Goal: Task Accomplishment & Management: Manage account settings

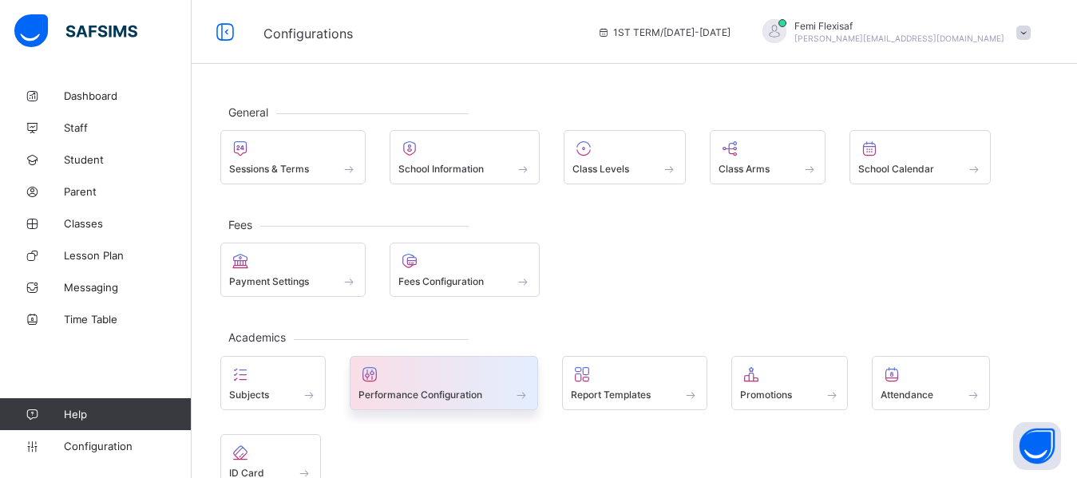
click at [463, 394] on span "Performance Configuration" at bounding box center [420, 395] width 124 height 12
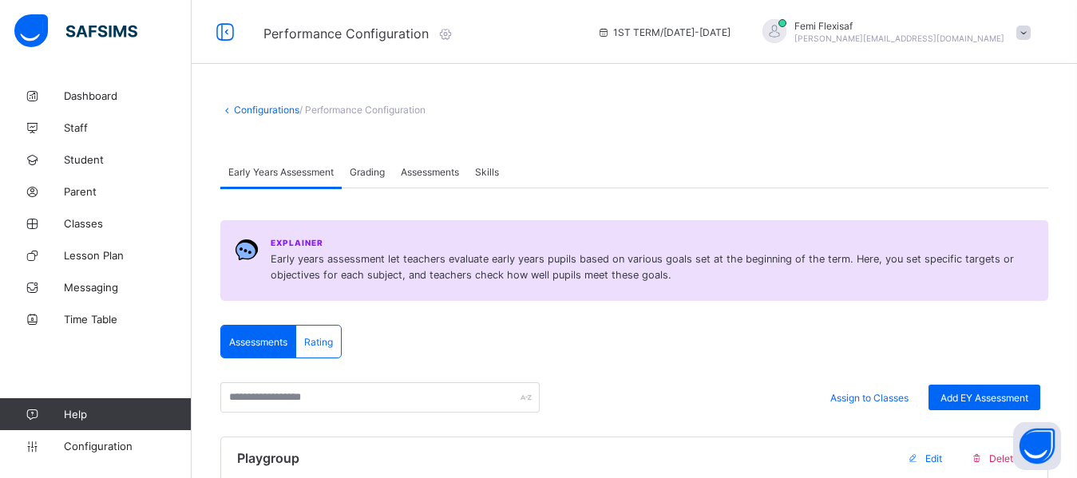
click at [412, 176] on span "Assessments" at bounding box center [430, 172] width 58 height 12
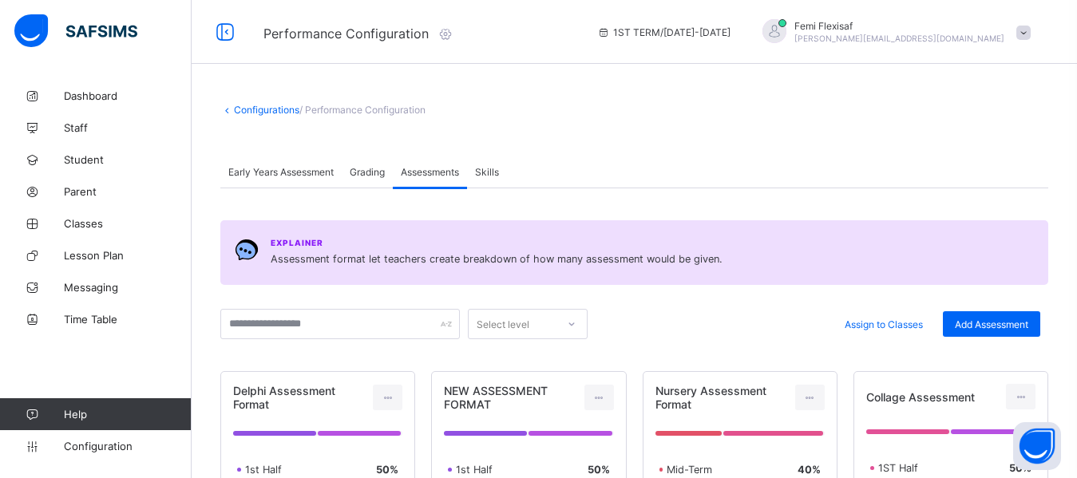
click at [259, 106] on link "Configurations" at bounding box center [266, 110] width 65 height 12
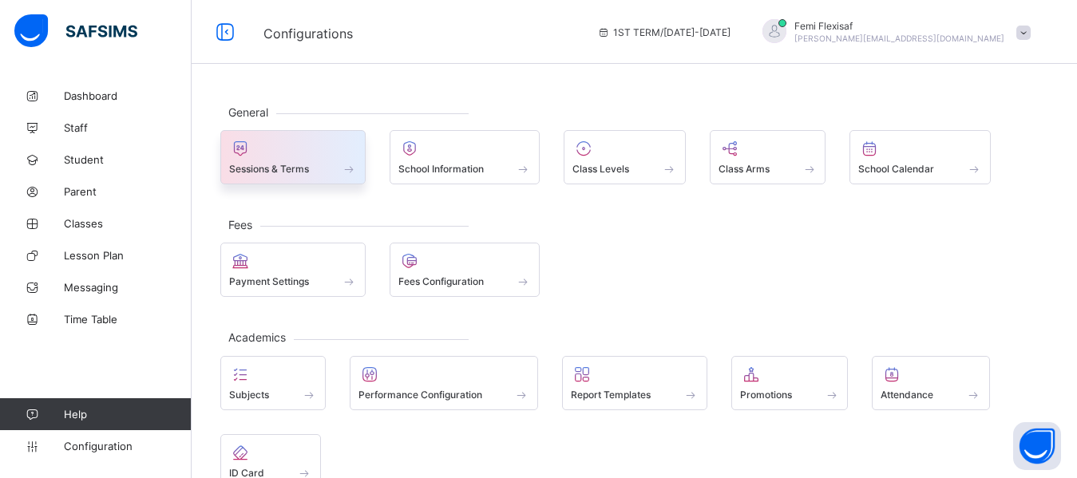
click at [278, 152] on div at bounding box center [293, 148] width 128 height 19
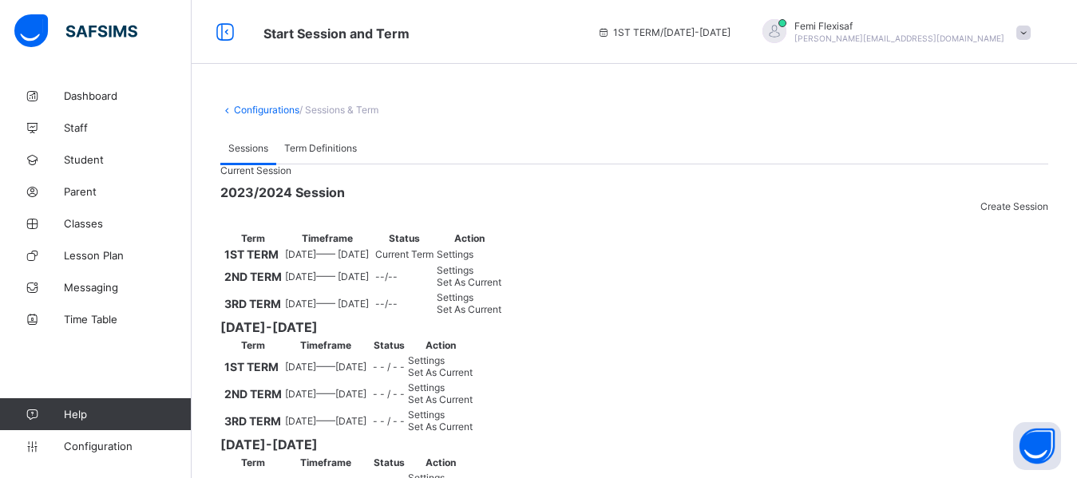
click at [501, 260] on div "Settings" at bounding box center [469, 254] width 65 height 12
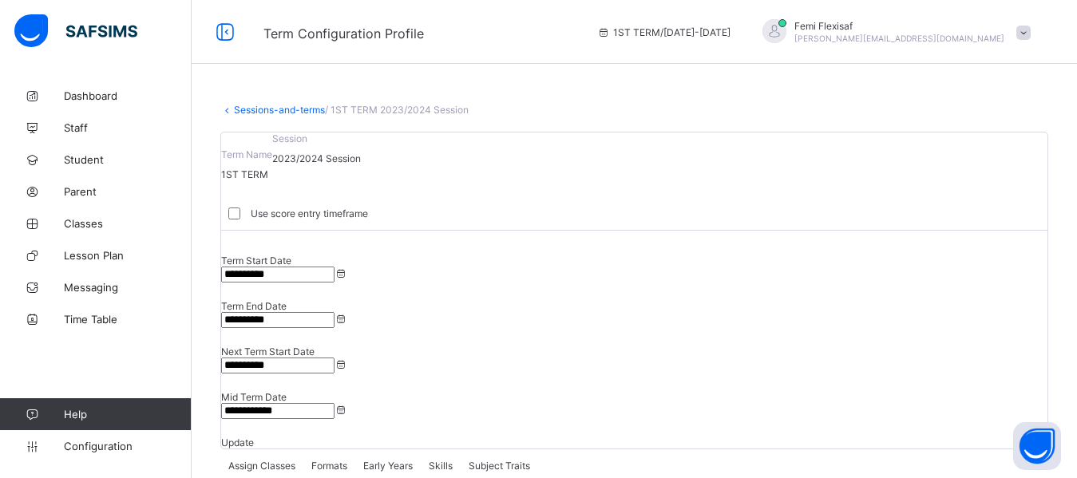
click at [334, 460] on span "Formats" at bounding box center [329, 466] width 36 height 12
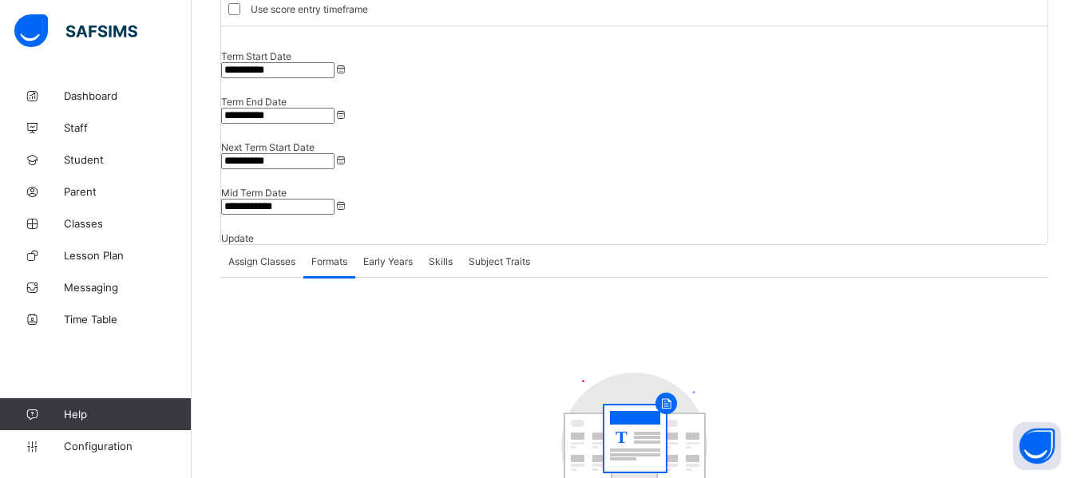
scroll to position [313, 0]
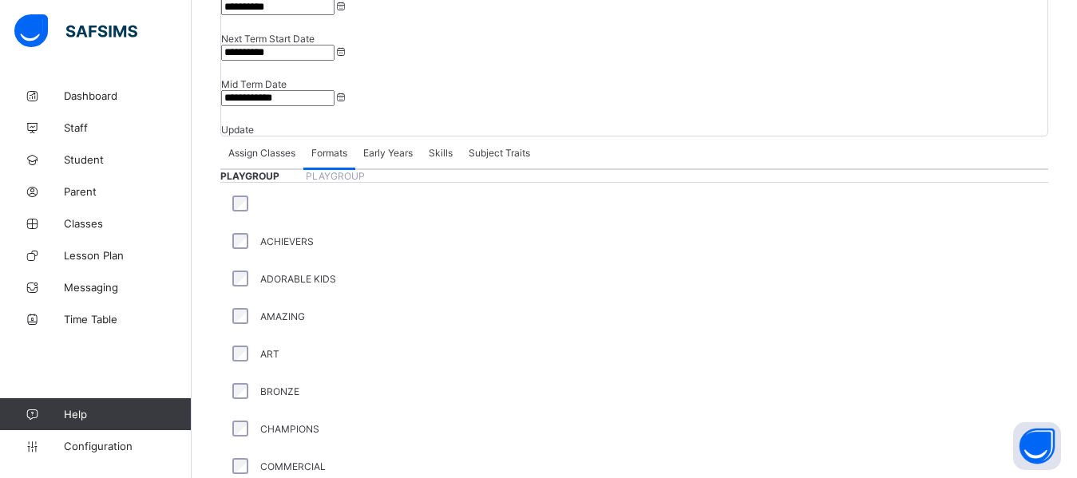
click at [630, 136] on div "Assign Classes Formats Early Years Skills Subject Traits" at bounding box center [634, 152] width 828 height 33
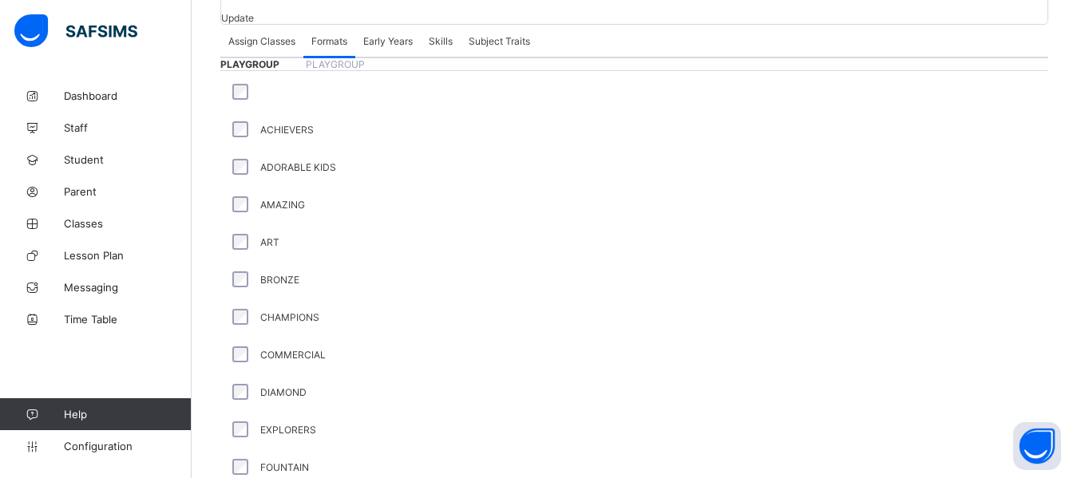
scroll to position [421, 0]
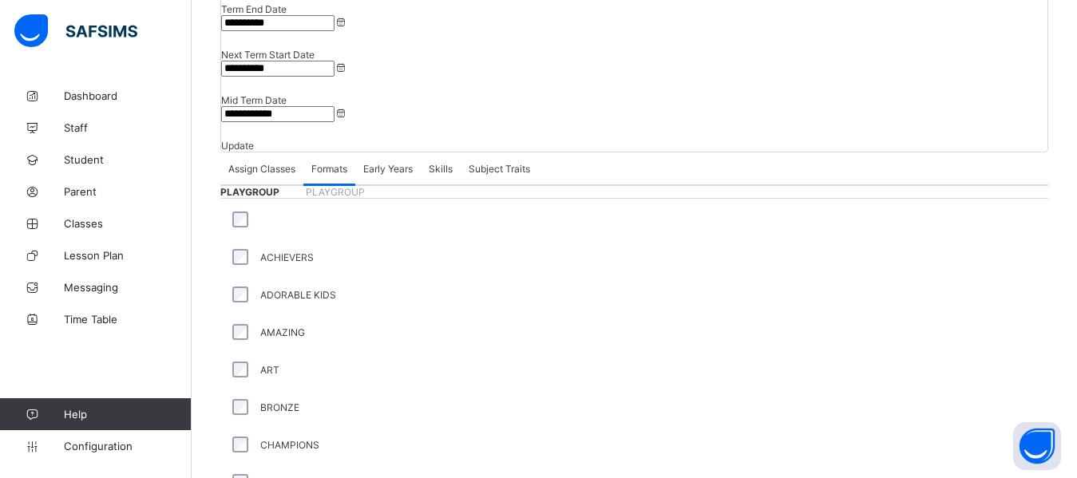
scroll to position [294, 0]
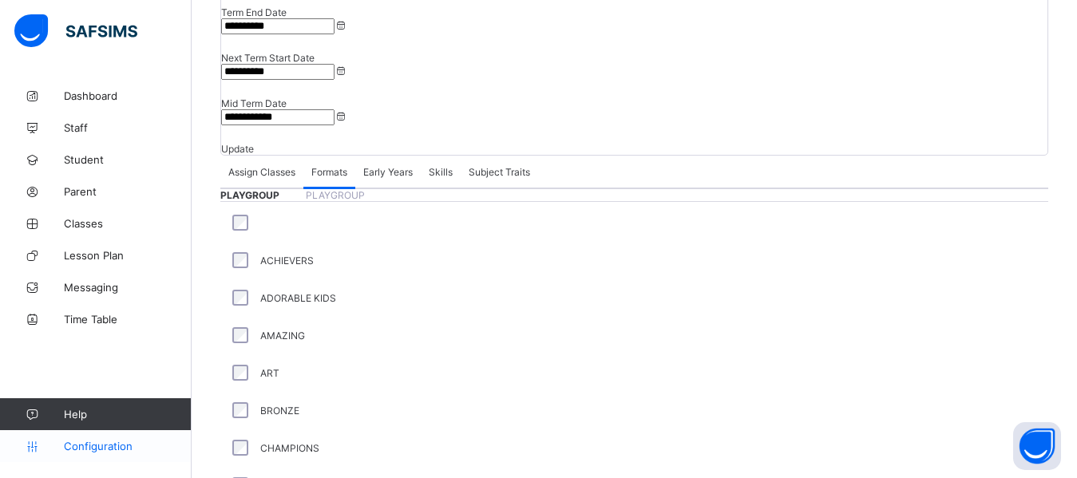
click at [116, 441] on span "Configuration" at bounding box center [127, 446] width 127 height 13
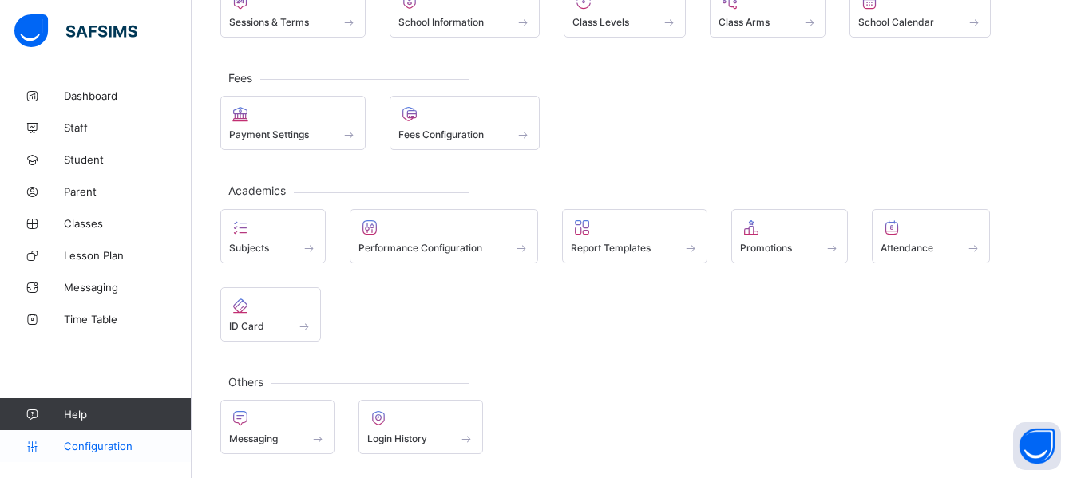
scroll to position [147, 0]
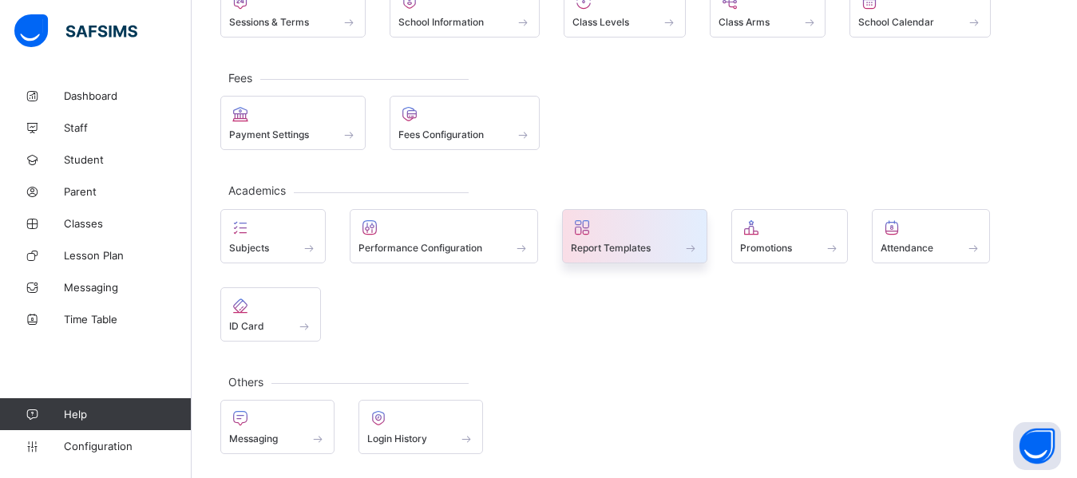
click at [587, 242] on span "Report Templates" at bounding box center [611, 248] width 80 height 12
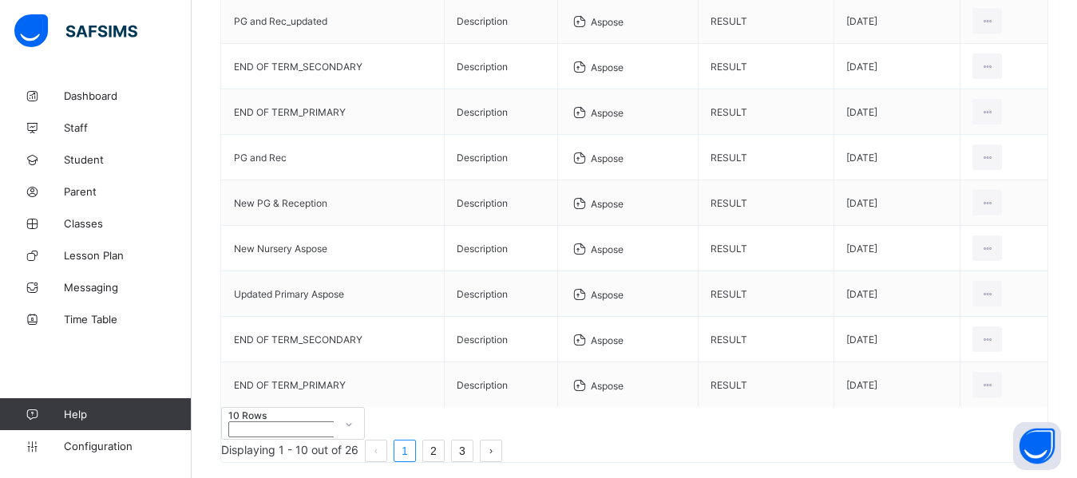
scroll to position [336, 0]
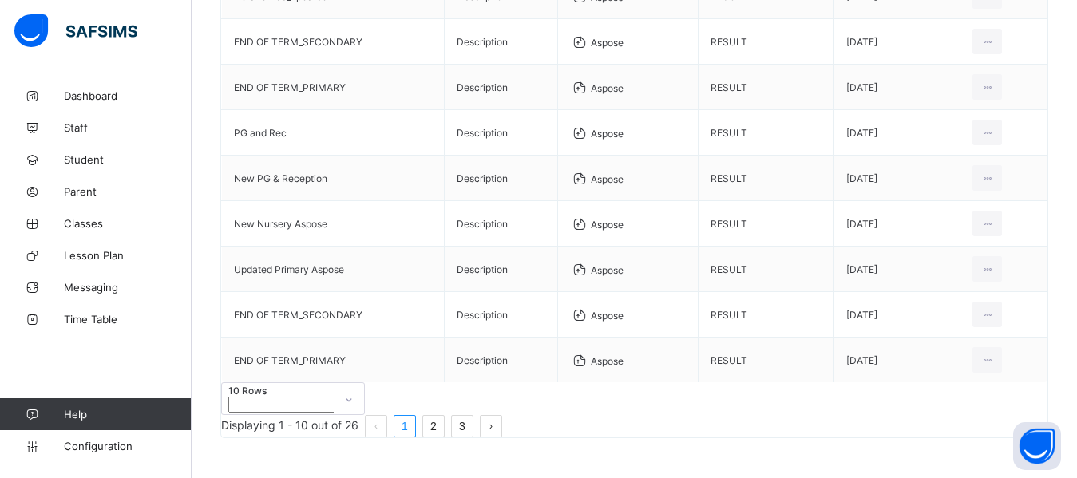
click at [473, 416] on link "3" at bounding box center [462, 426] width 21 height 21
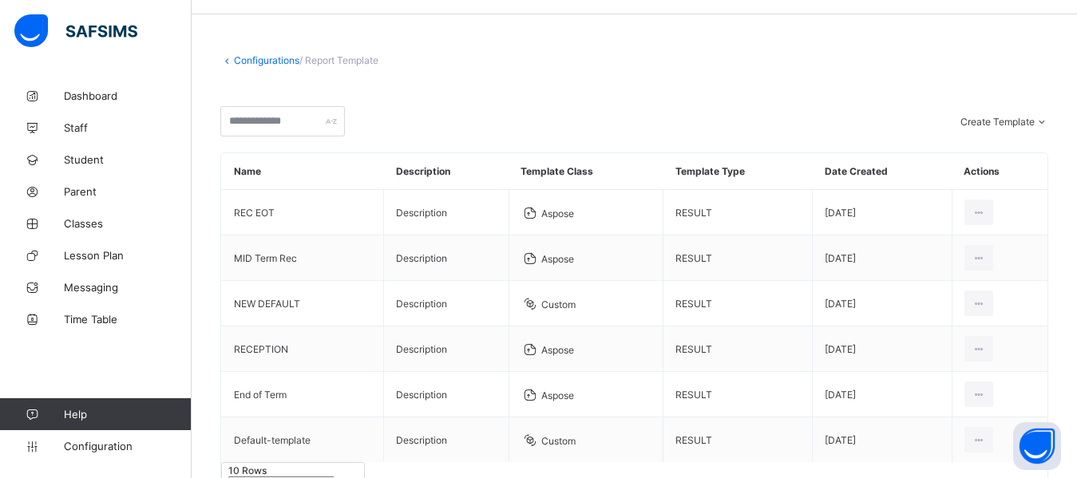
scroll to position [154, 0]
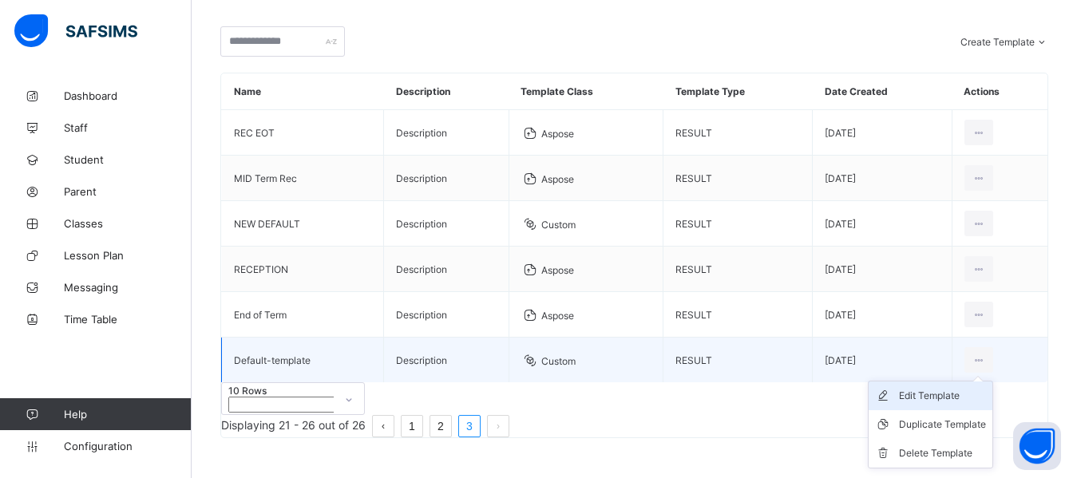
click at [952, 388] on div "Edit Template" at bounding box center [942, 396] width 87 height 16
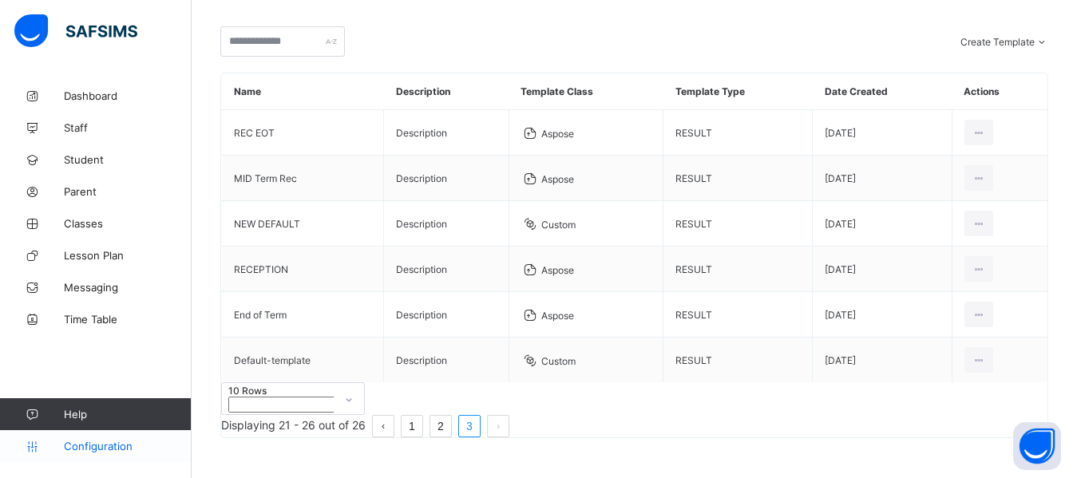
click at [104, 442] on span "Configuration" at bounding box center [127, 446] width 127 height 13
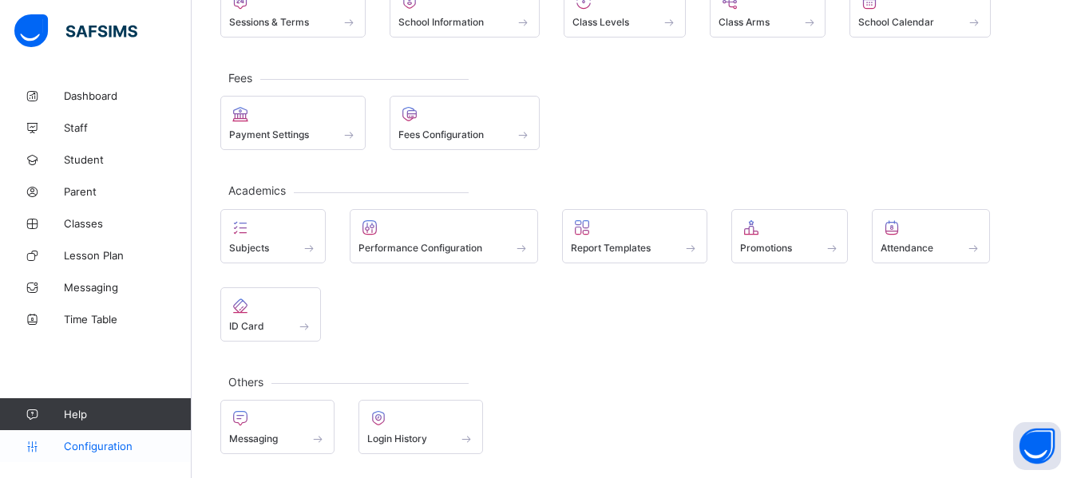
scroll to position [147, 0]
click at [614, 24] on span "Class Levels" at bounding box center [600, 22] width 57 height 12
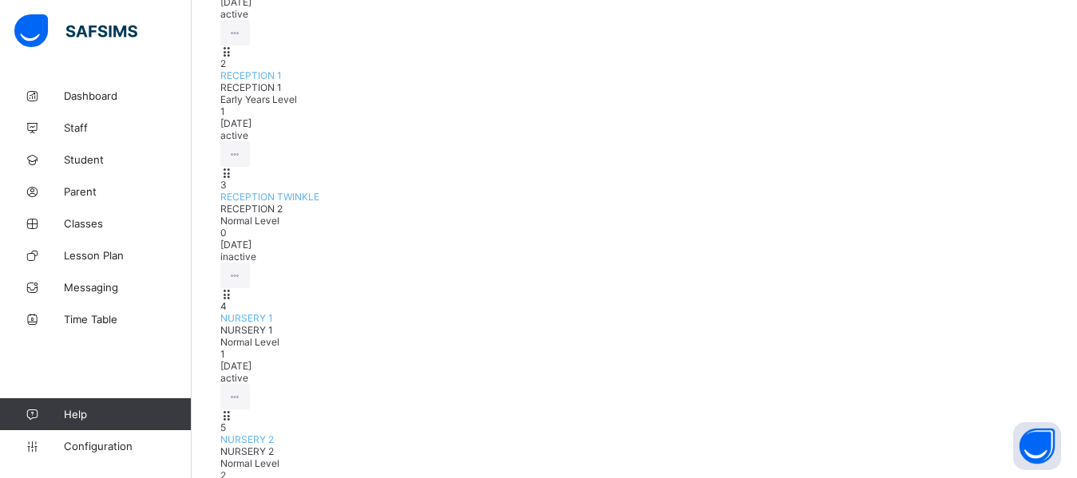
scroll to position [409, 0]
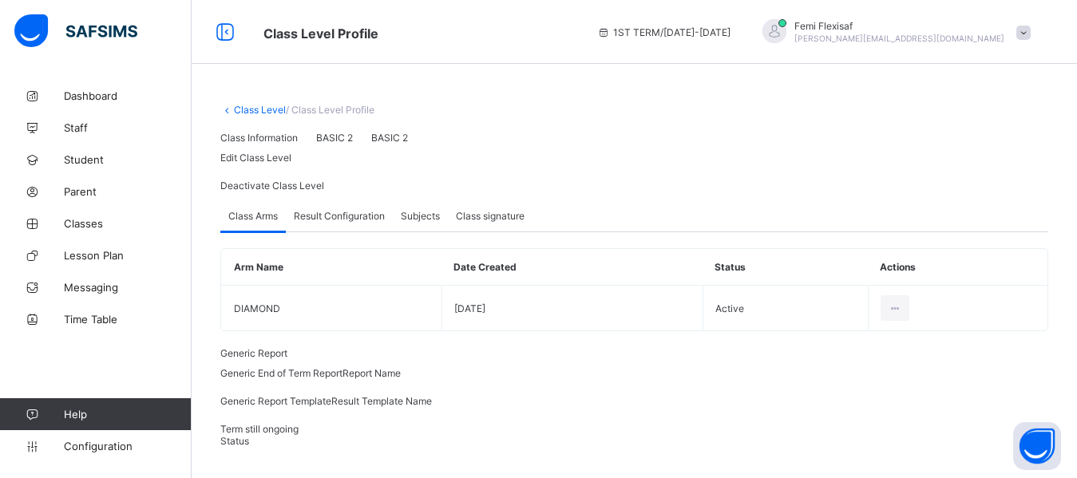
click at [330, 222] on span "Result Configuration" at bounding box center [339, 216] width 91 height 12
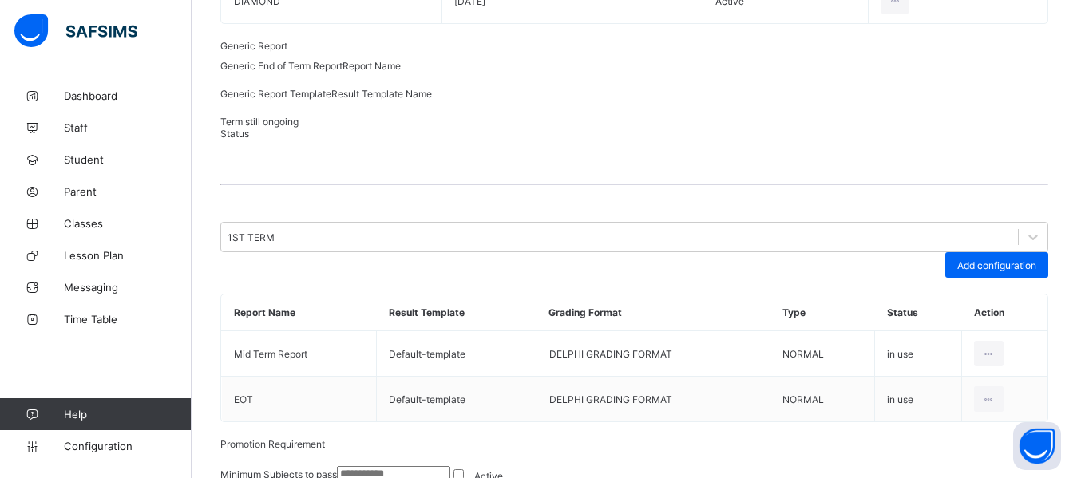
scroll to position [318, 0]
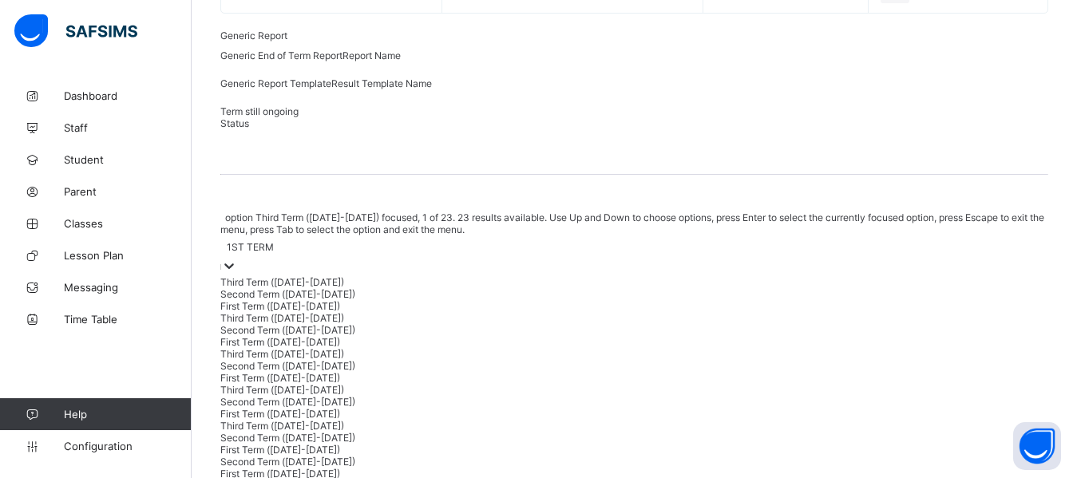
click at [274, 253] on div "1ST TERM" at bounding box center [250, 247] width 47 height 12
click at [322, 288] on div "Third Term (2024-2025)" at bounding box center [634, 282] width 828 height 12
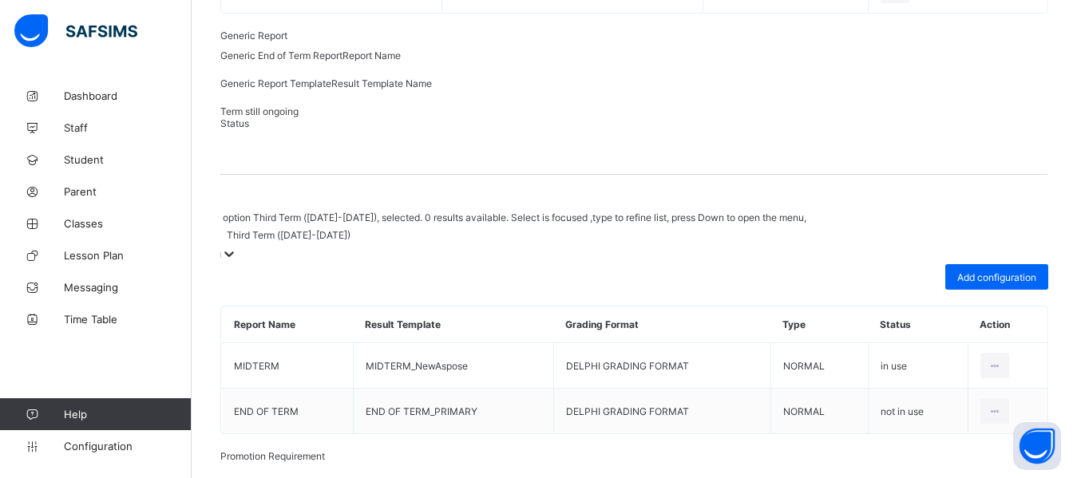
click at [324, 241] on div "Third Term (2024-2025)" at bounding box center [289, 235] width 124 height 12
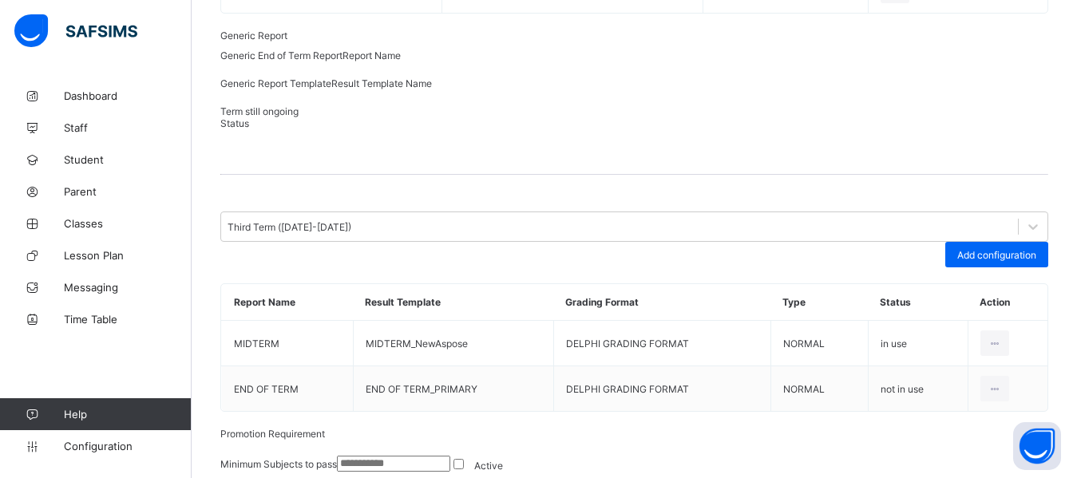
click at [544, 212] on span at bounding box center [634, 196] width 828 height 32
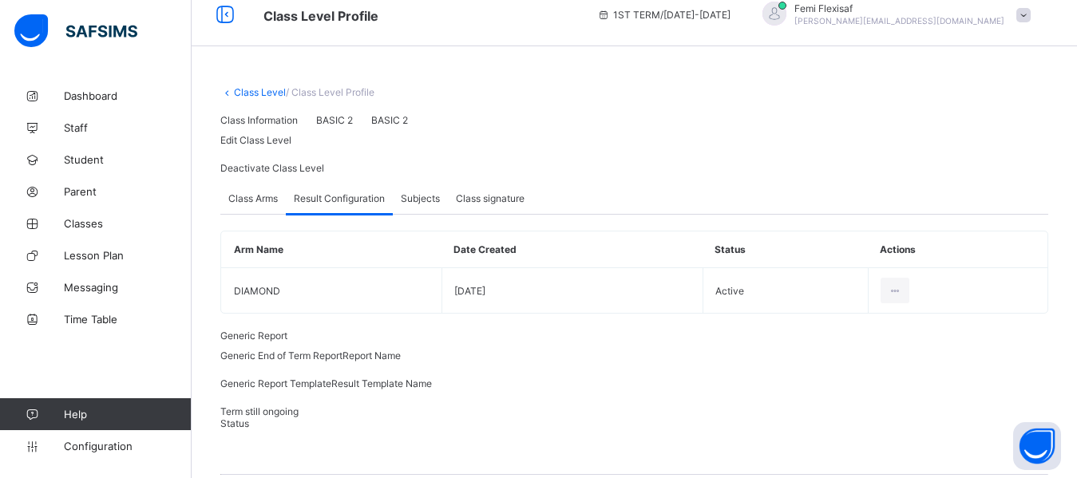
scroll to position [0, 0]
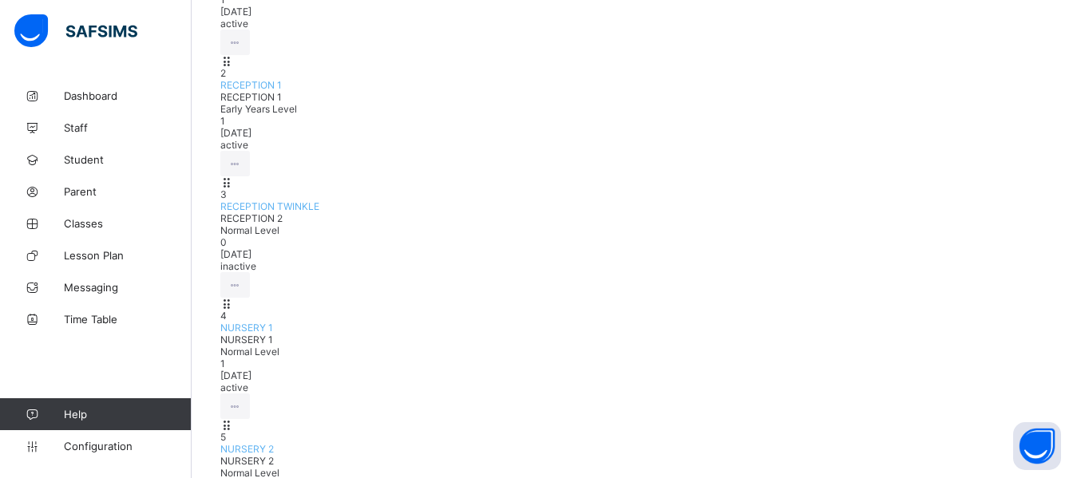
scroll to position [350, 0]
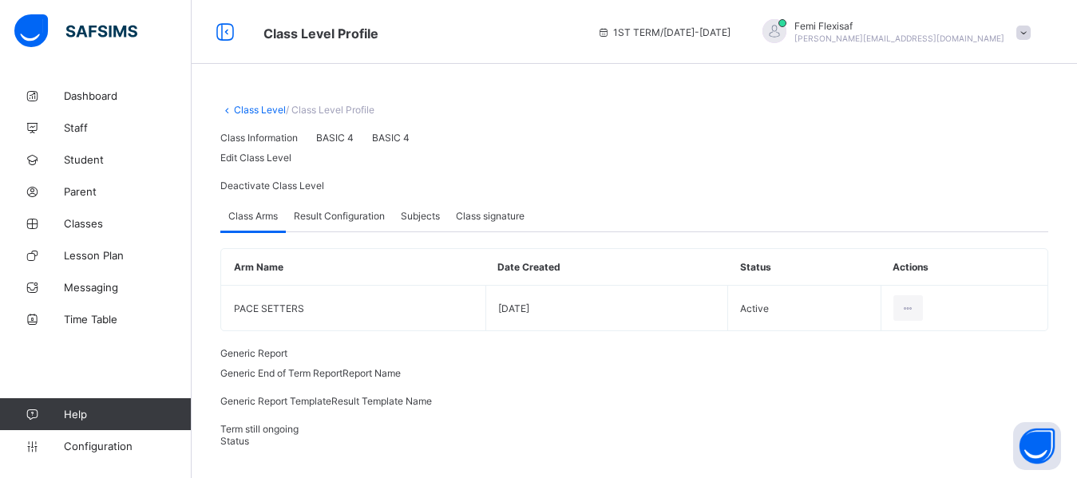
click at [327, 222] on span "Result Configuration" at bounding box center [339, 216] width 91 height 12
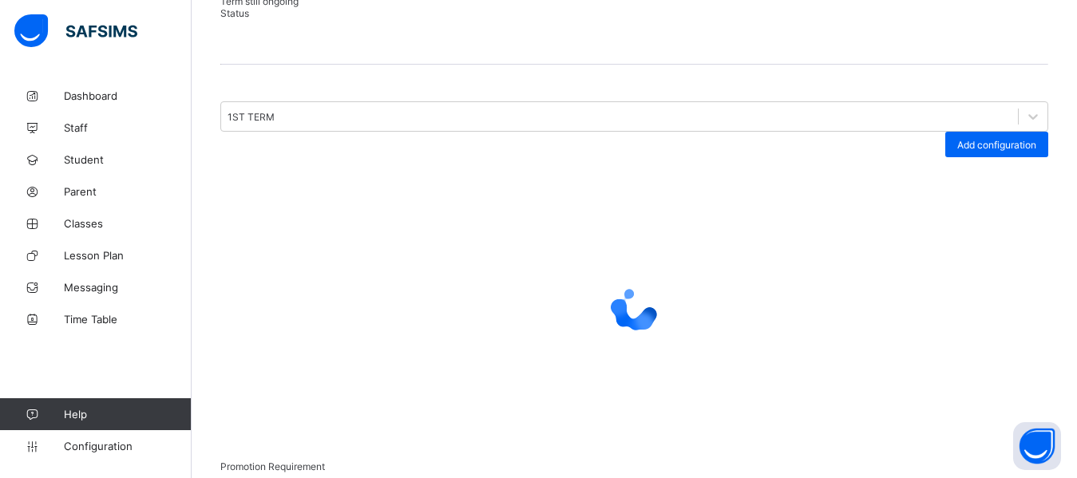
scroll to position [473, 0]
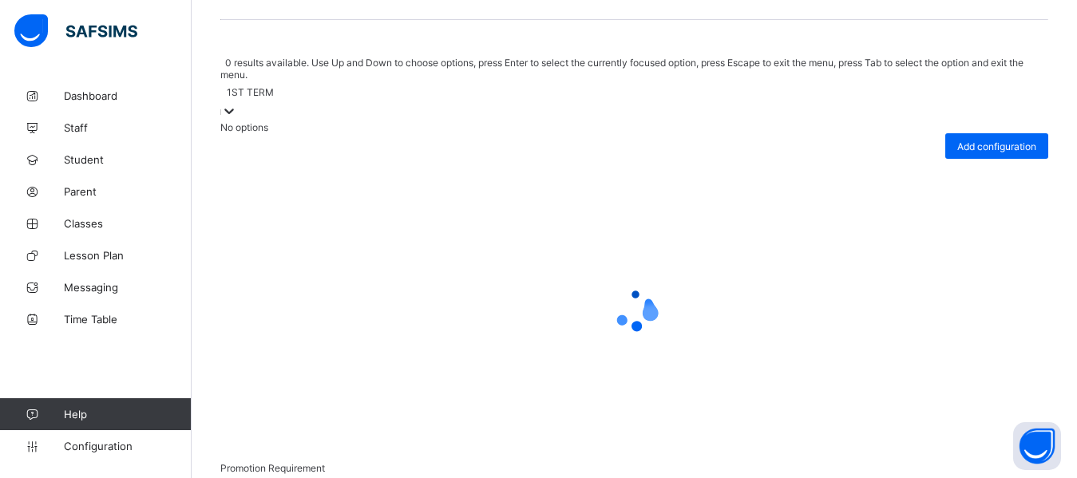
click at [237, 116] on div at bounding box center [229, 112] width 16 height 18
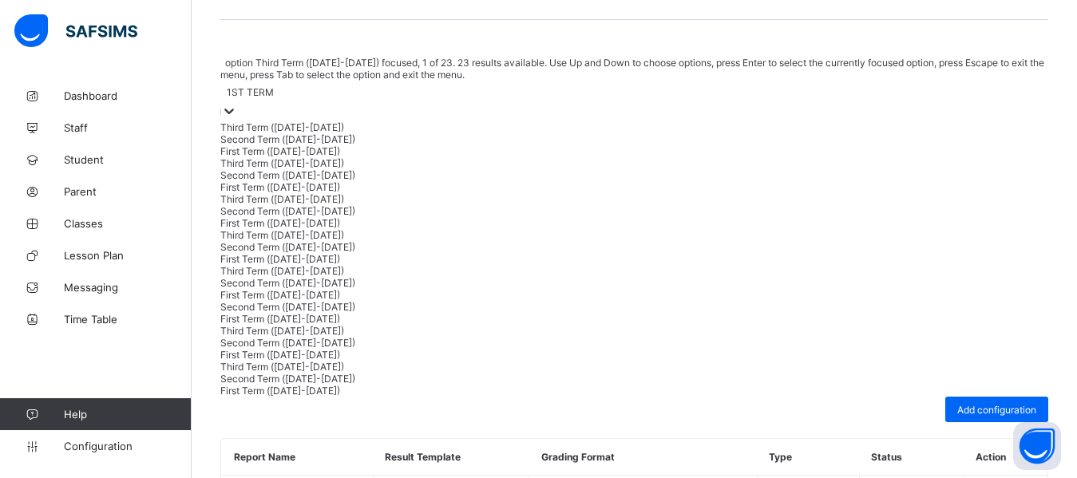
scroll to position [381, 0]
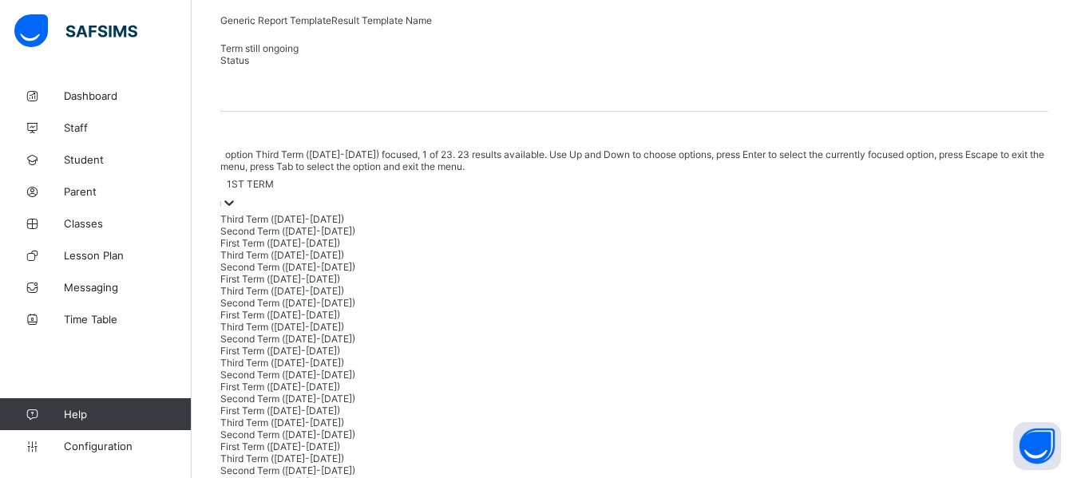
click at [295, 225] on div "Third Term (2024-2025)" at bounding box center [634, 219] width 828 height 12
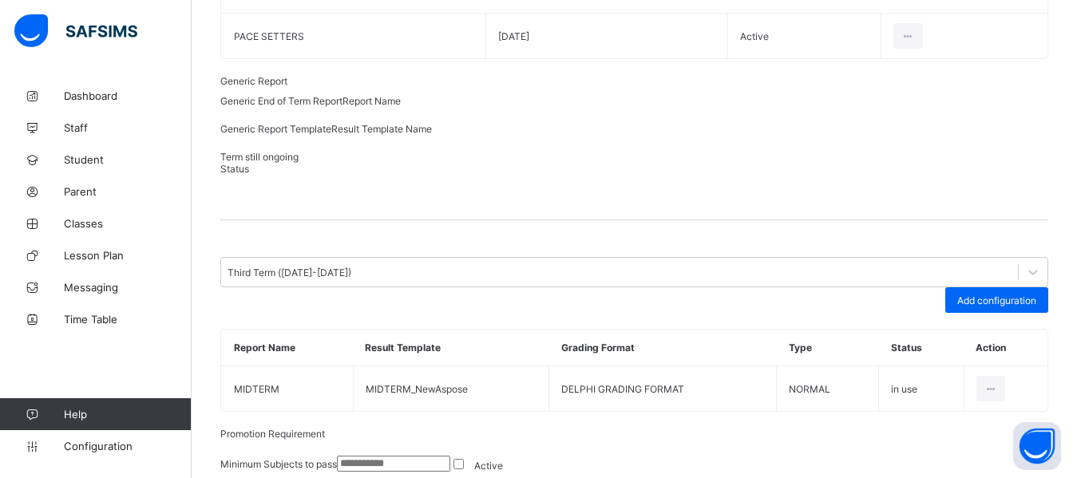
click at [668, 179] on div "Generic Report Generic End of Term Report Report Name Generic Report Template R…" at bounding box center [634, 243] width 828 height 337
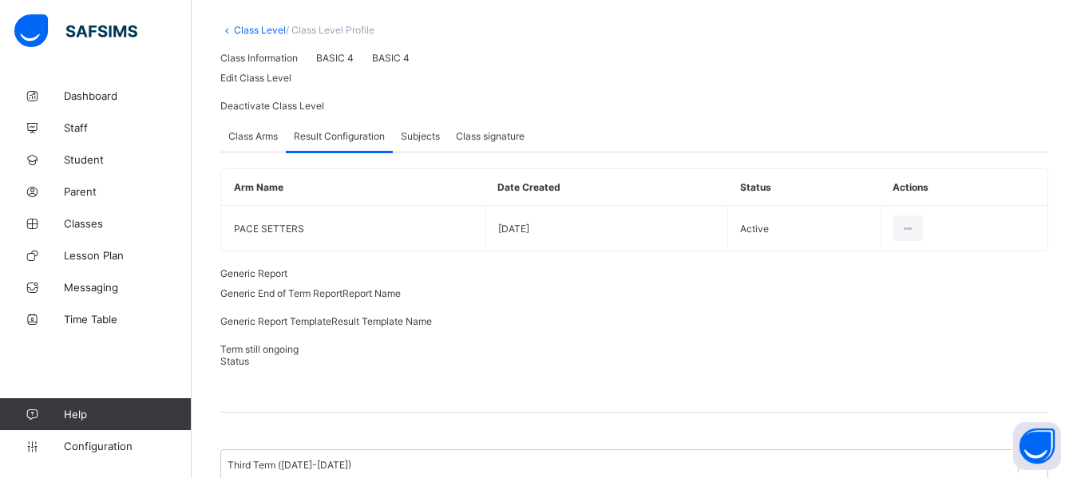
scroll to position [17, 0]
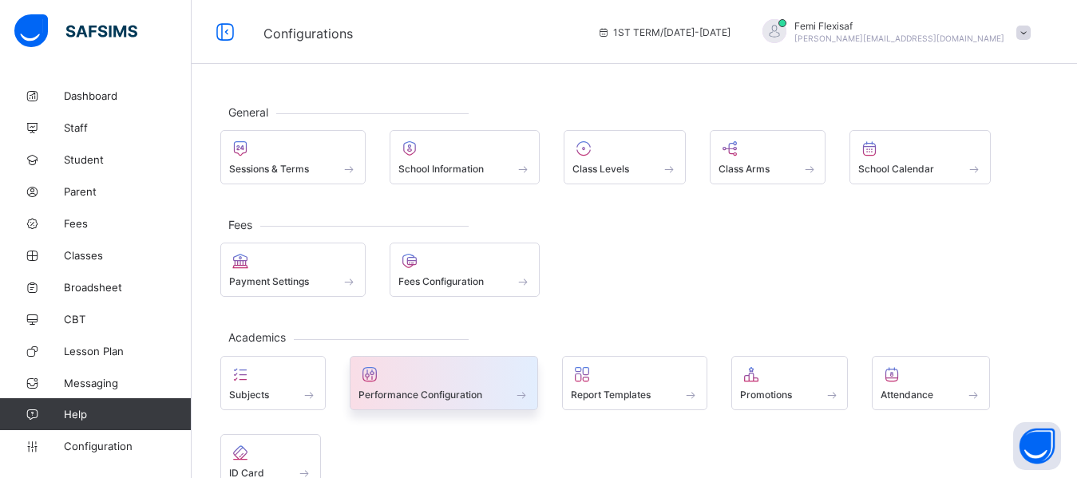
click at [435, 378] on div at bounding box center [444, 374] width 172 height 19
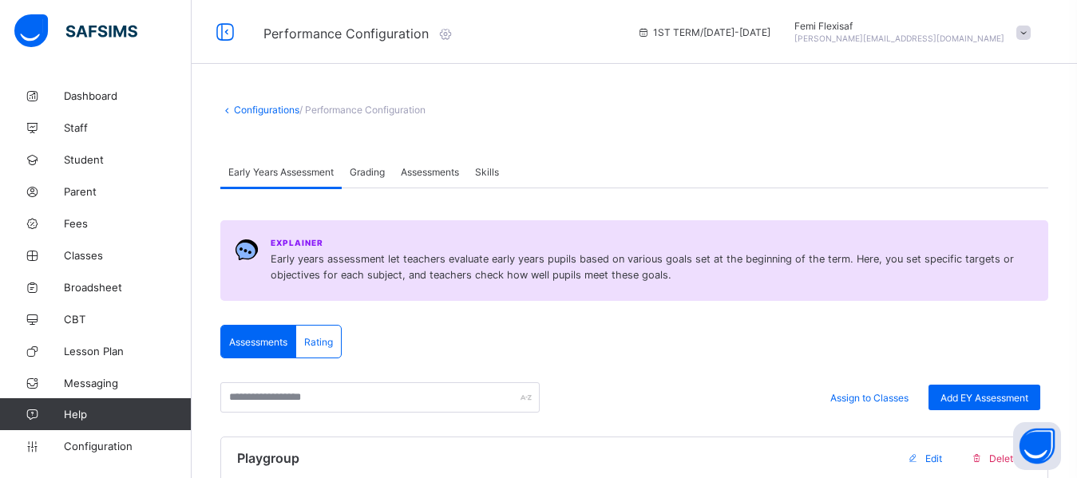
click at [429, 168] on span "Assessments" at bounding box center [430, 172] width 58 height 12
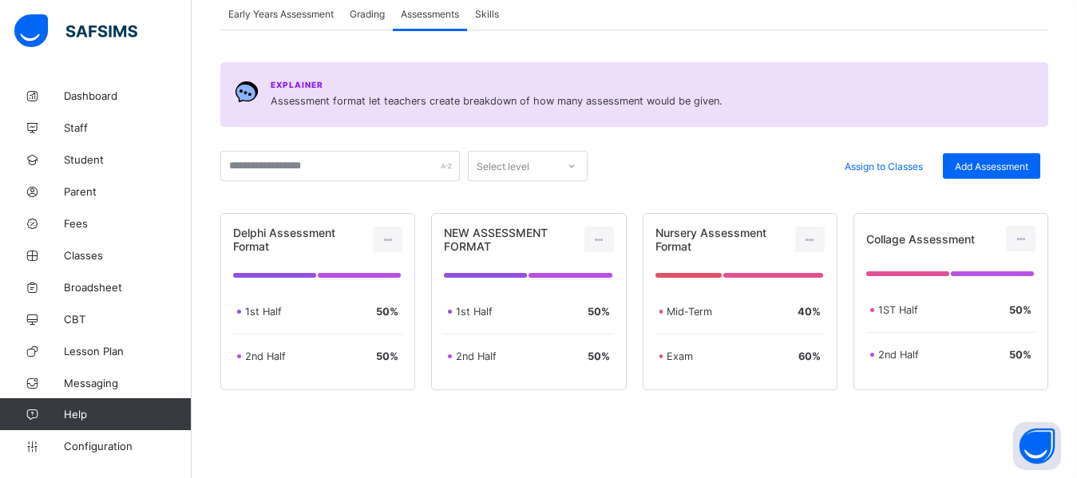
scroll to position [160, 0]
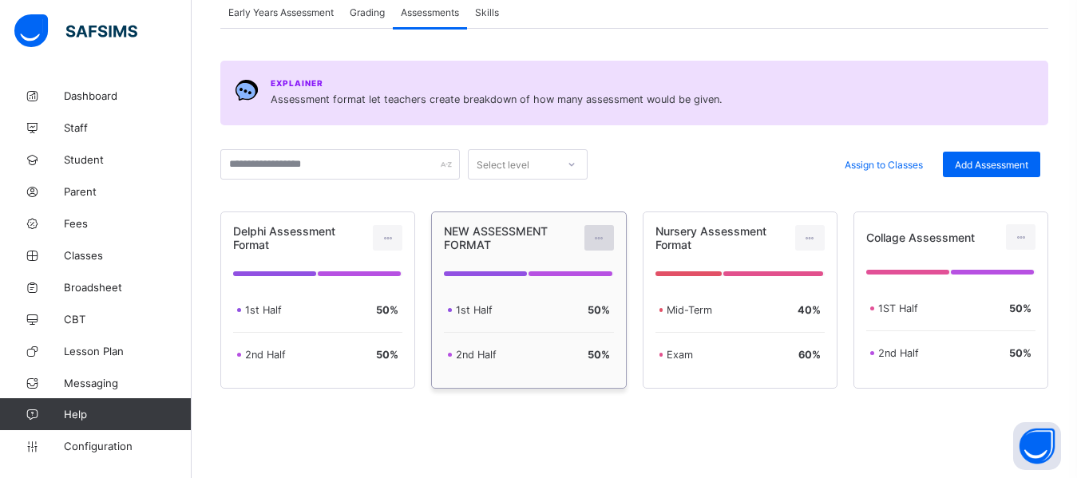
click at [603, 239] on icon at bounding box center [599, 238] width 14 height 12
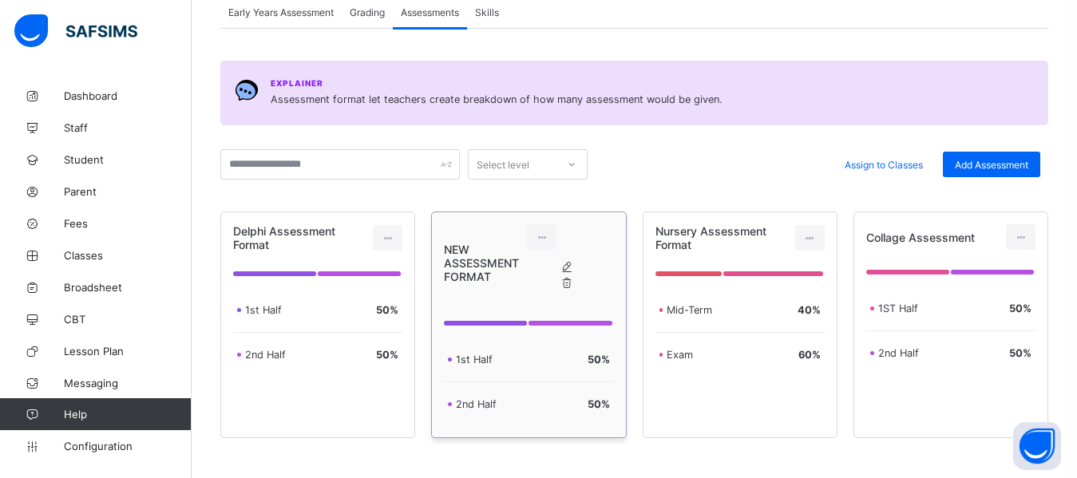
click at [583, 271] on div "Edit Assessment" at bounding box center [583, 267] width 0 height 16
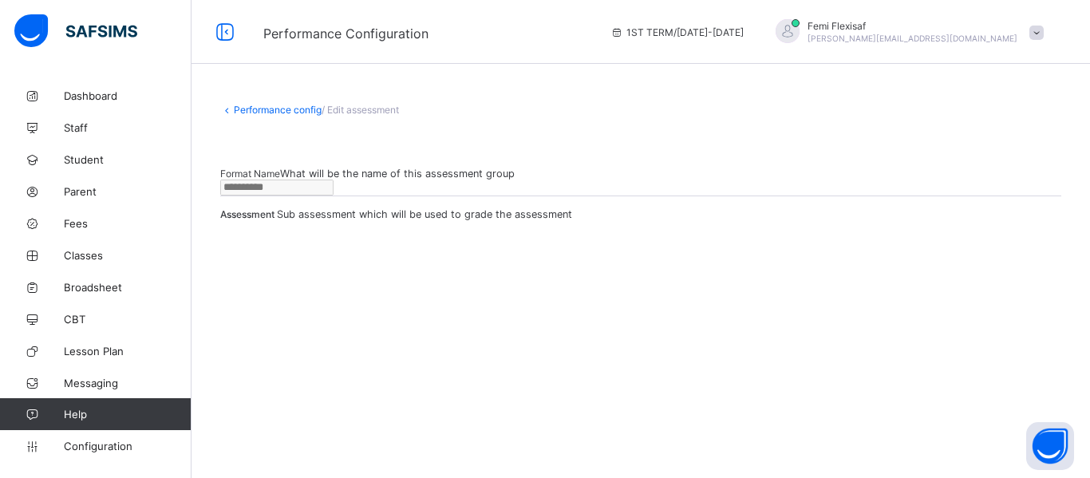
type input "**********"
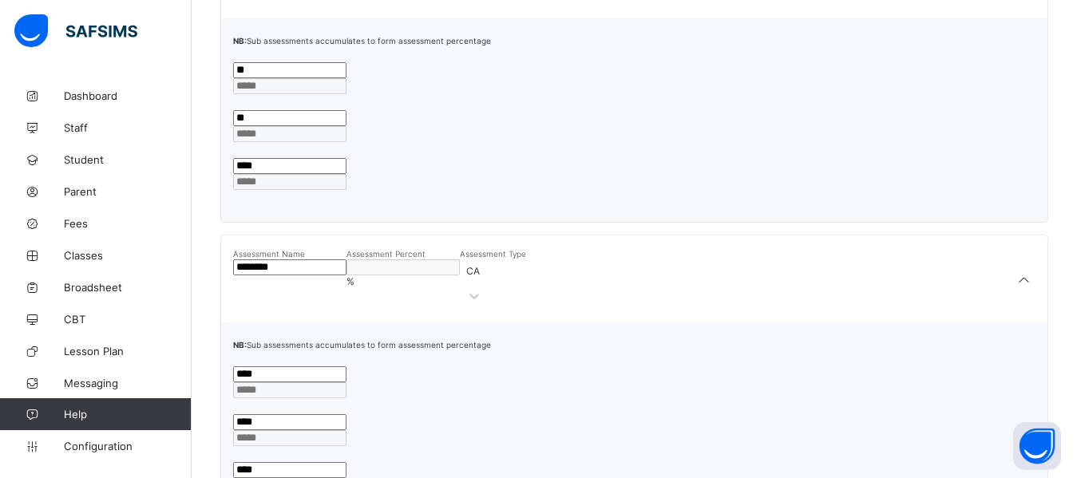
scroll to position [319, 0]
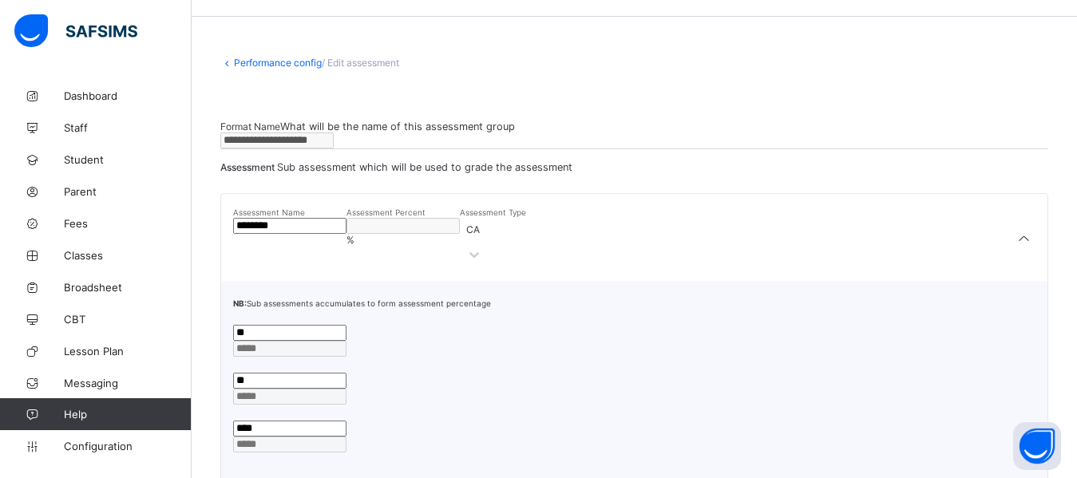
scroll to position [0, 0]
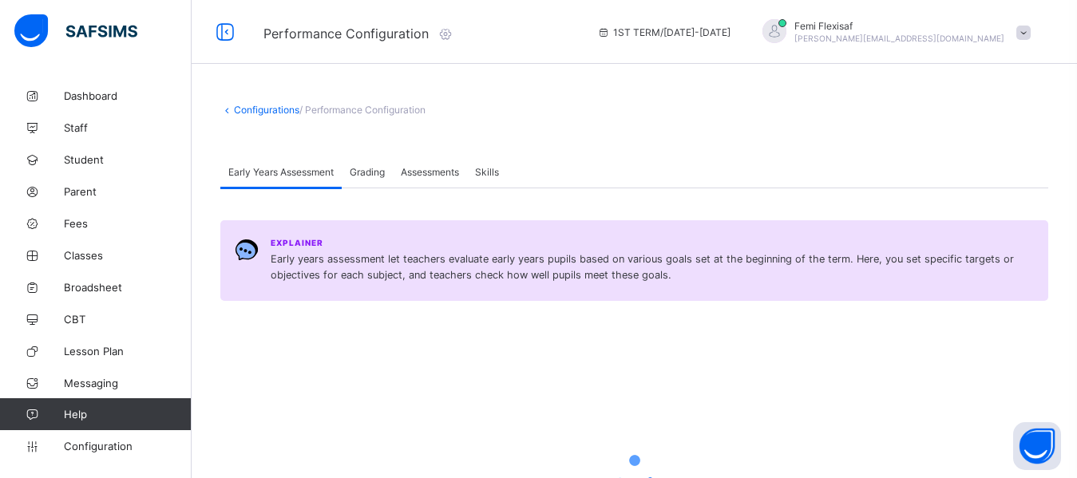
scroll to position [160, 0]
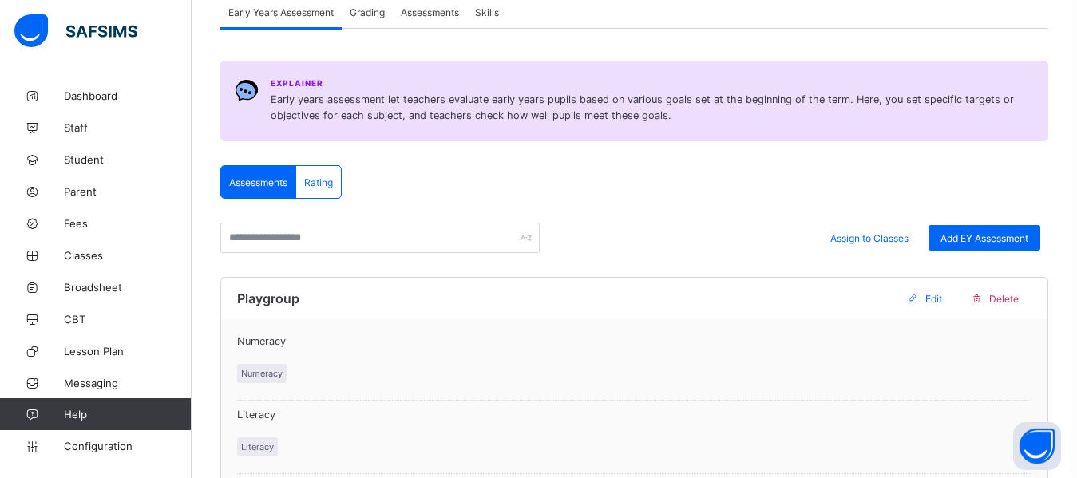
click at [437, 18] on div "Assessments" at bounding box center [430, 12] width 74 height 32
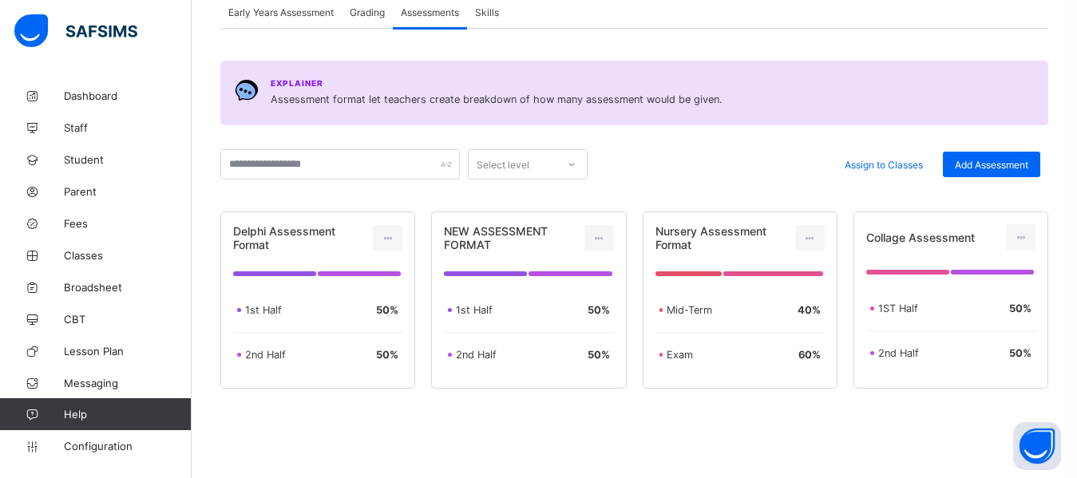
scroll to position [190, 0]
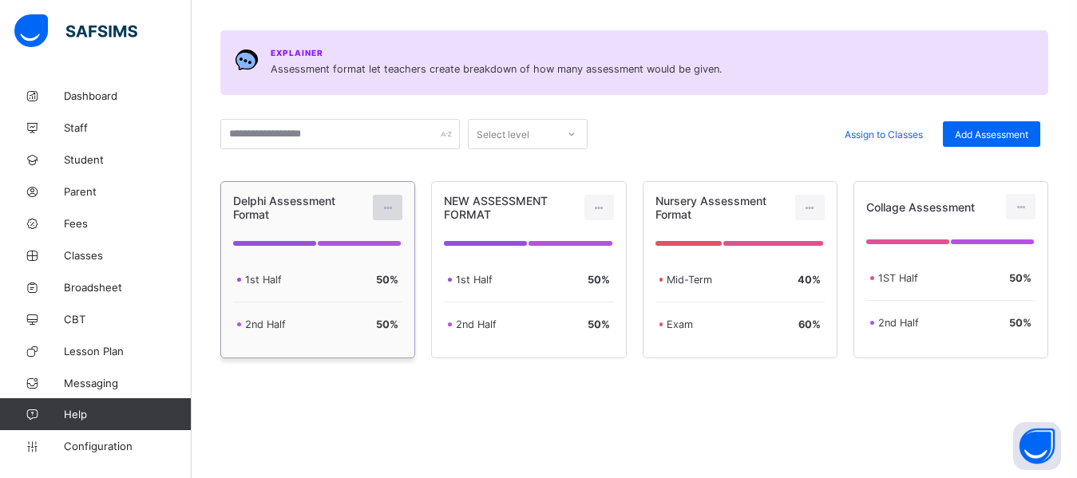
click at [390, 211] on icon at bounding box center [388, 208] width 14 height 12
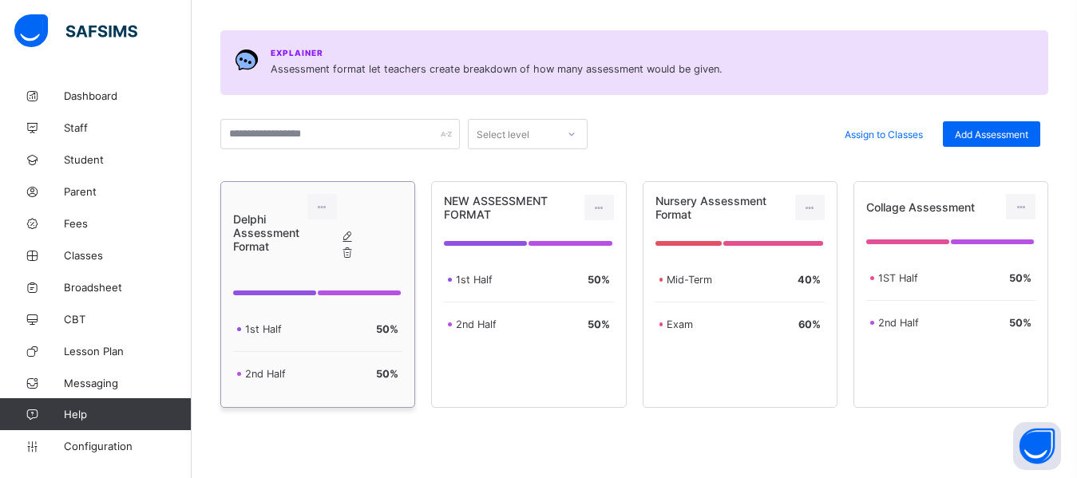
click at [363, 240] on div "Edit Assessment" at bounding box center [363, 237] width 0 height 16
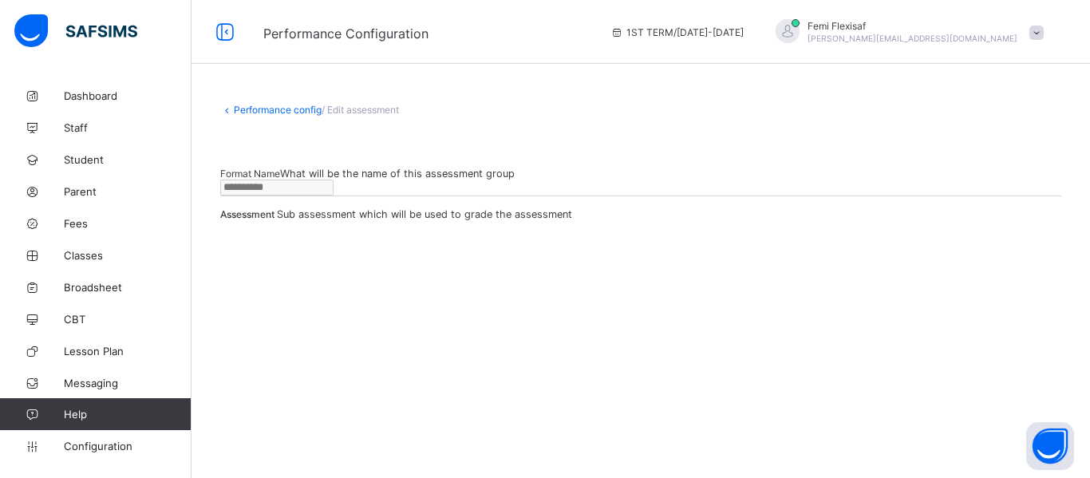
type input "**********"
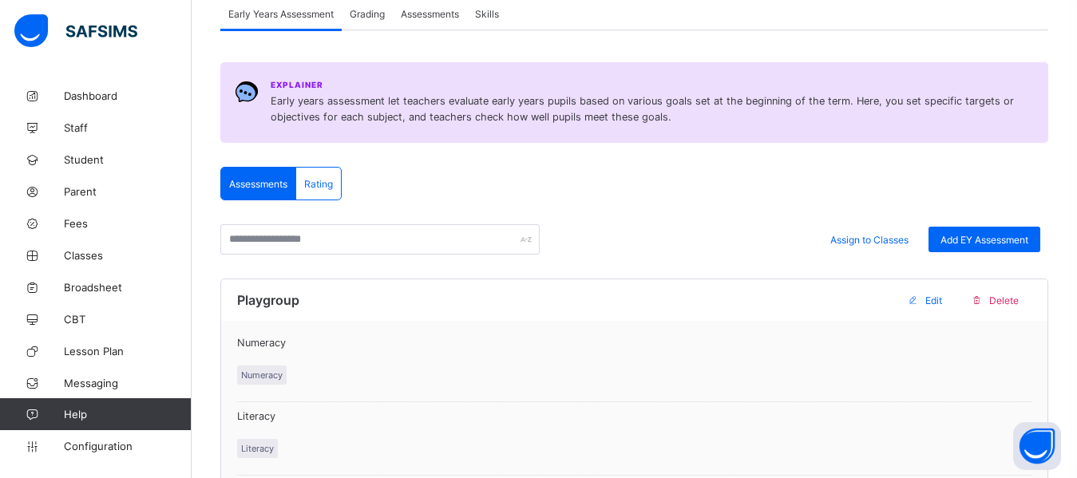
scroll to position [62, 0]
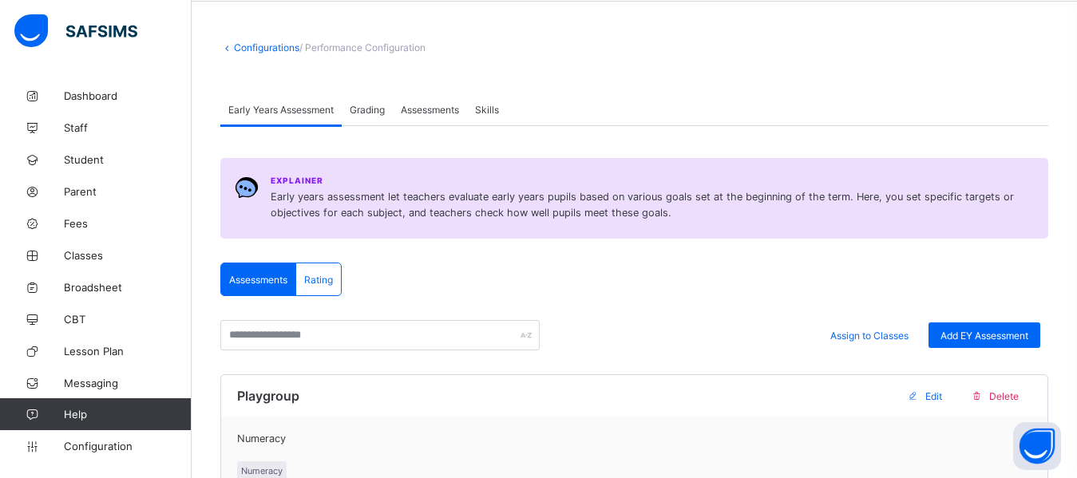
click at [429, 102] on div "Assessments" at bounding box center [430, 109] width 74 height 32
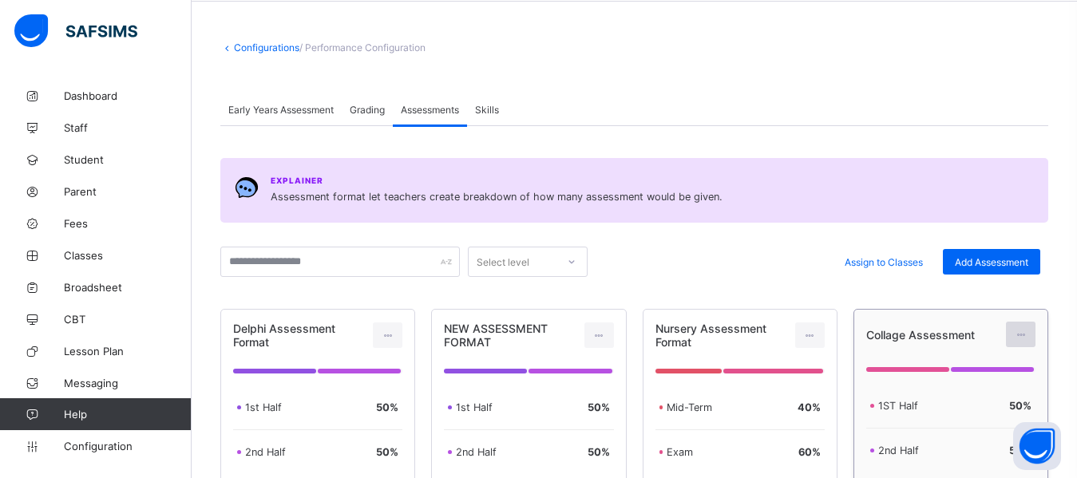
click at [1027, 338] on icon at bounding box center [1021, 335] width 14 height 12
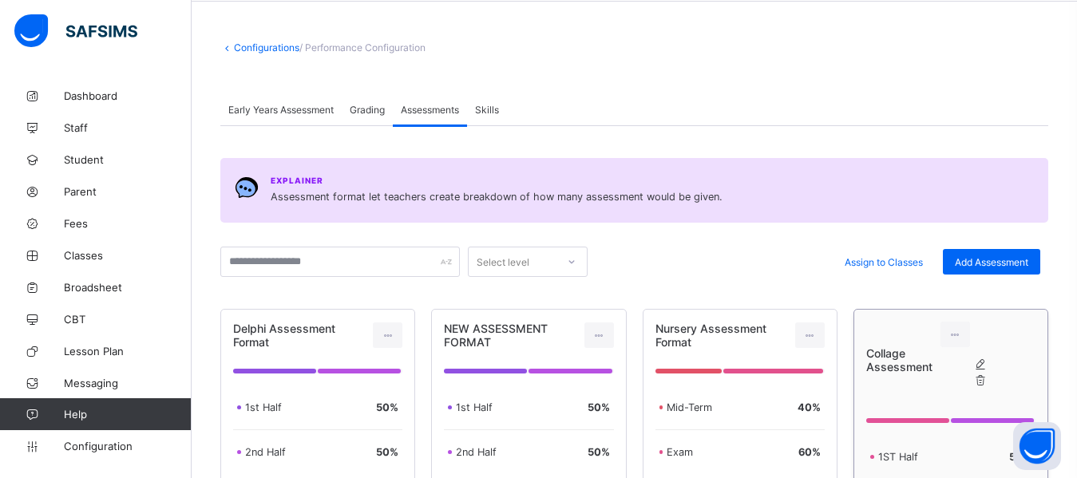
click at [996, 370] on div "Edit Assessment" at bounding box center [996, 365] width 0 height 16
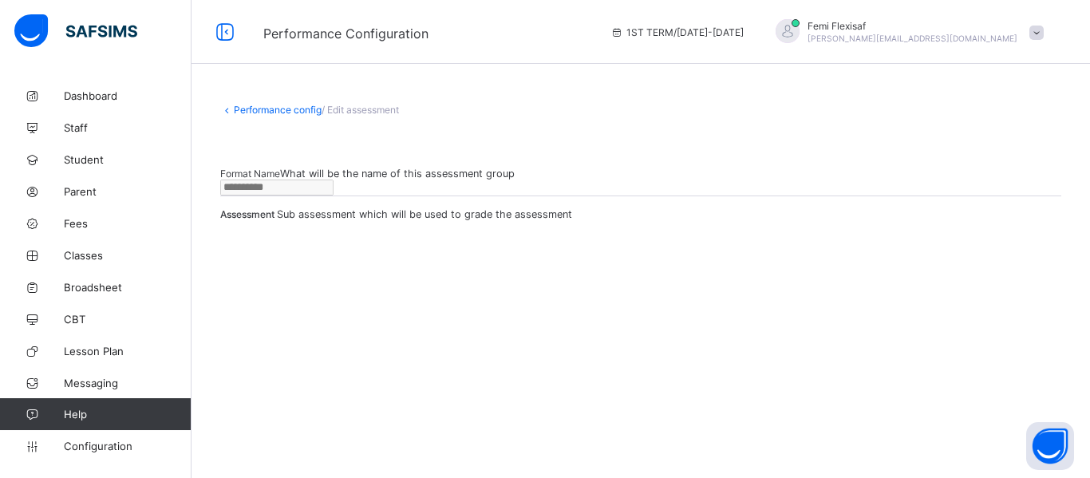
type input "**********"
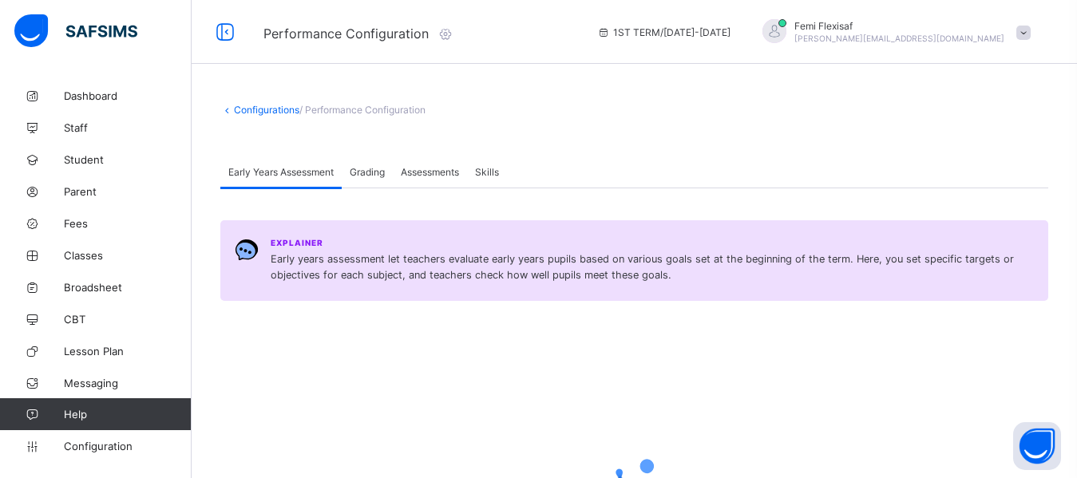
scroll to position [62, 0]
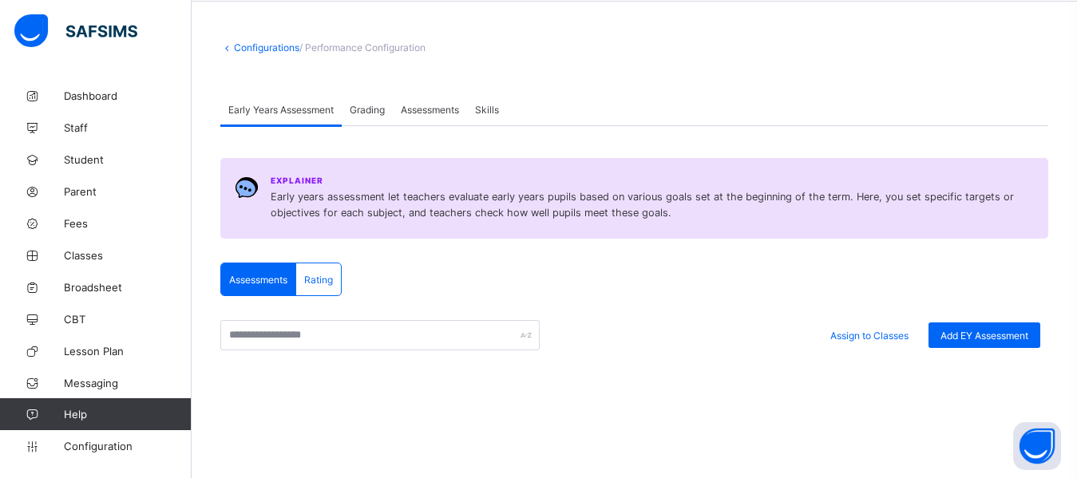
click at [439, 105] on span "Assessments" at bounding box center [430, 110] width 58 height 12
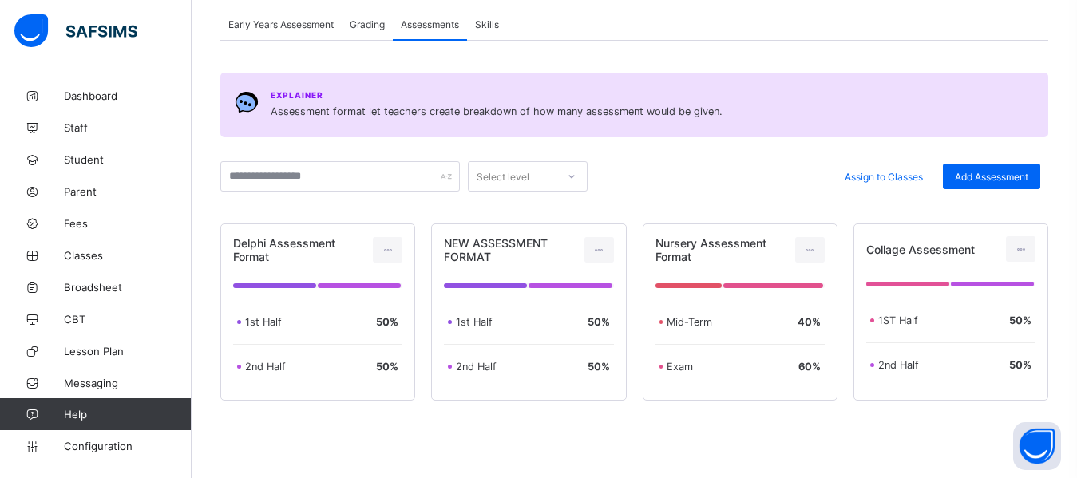
scroll to position [190, 0]
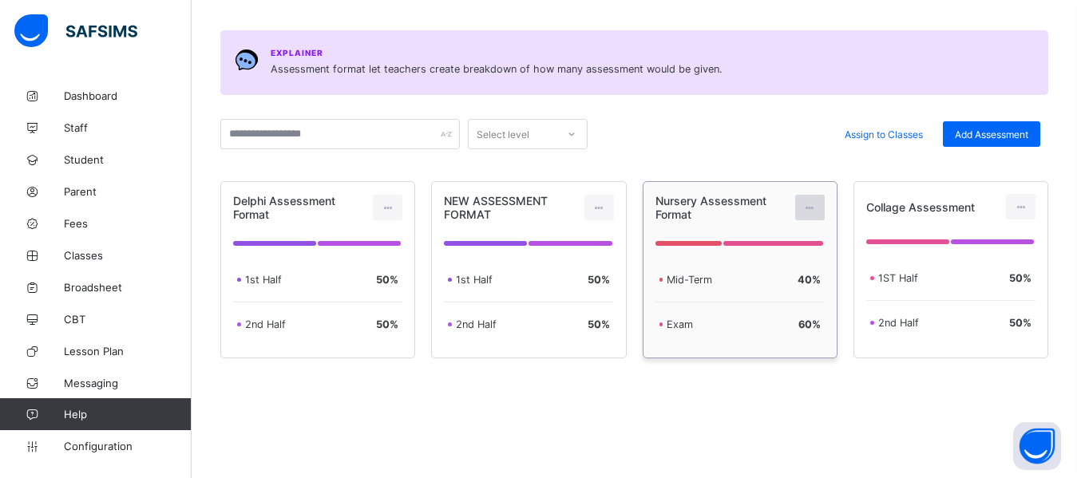
click at [817, 210] on icon at bounding box center [810, 208] width 14 height 12
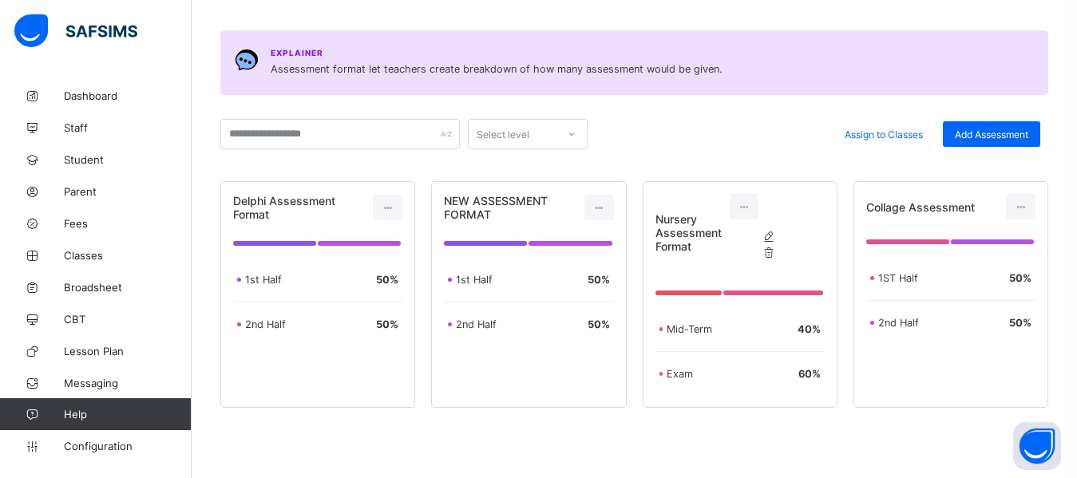
click at [708, 440] on div at bounding box center [634, 456] width 828 height 32
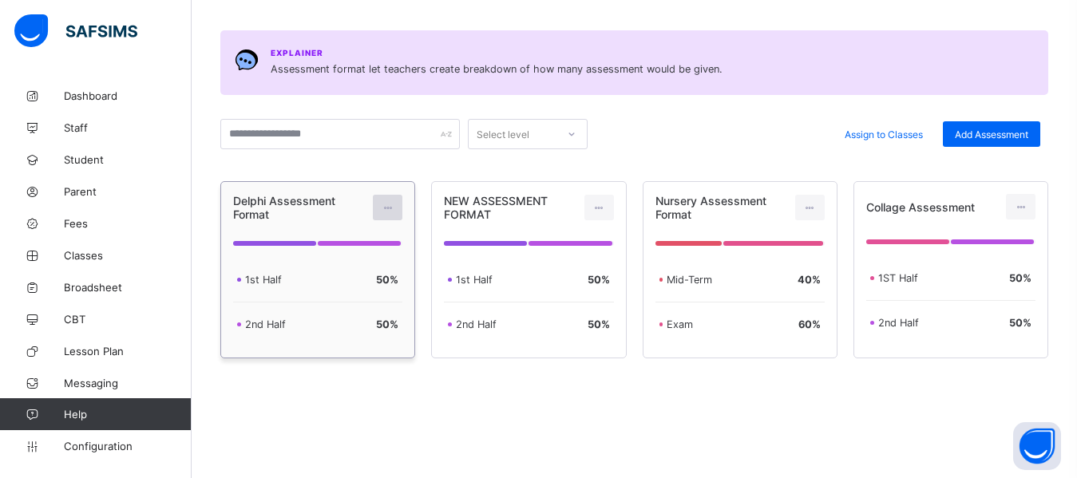
click at [390, 205] on icon at bounding box center [388, 208] width 14 height 12
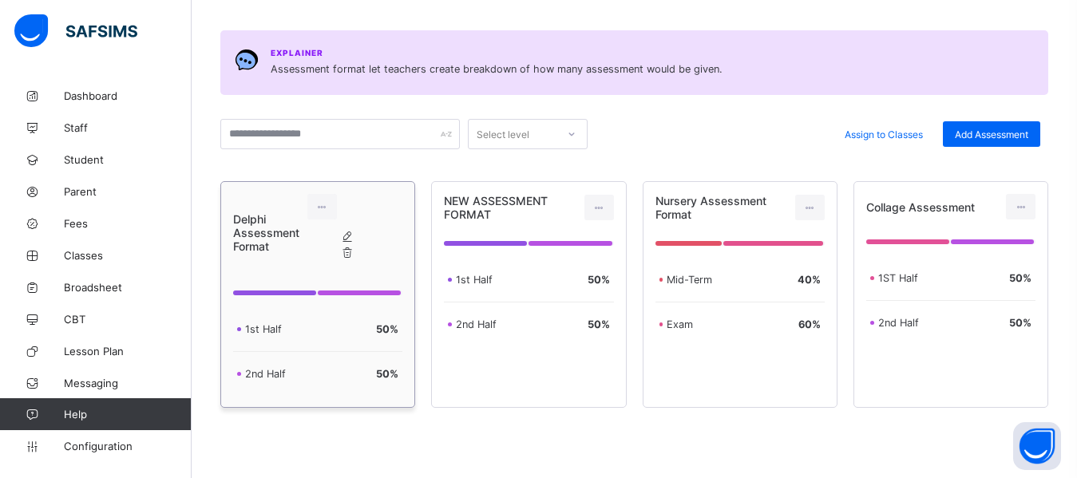
click at [363, 243] on div "Edit Assessment" at bounding box center [363, 237] width 0 height 16
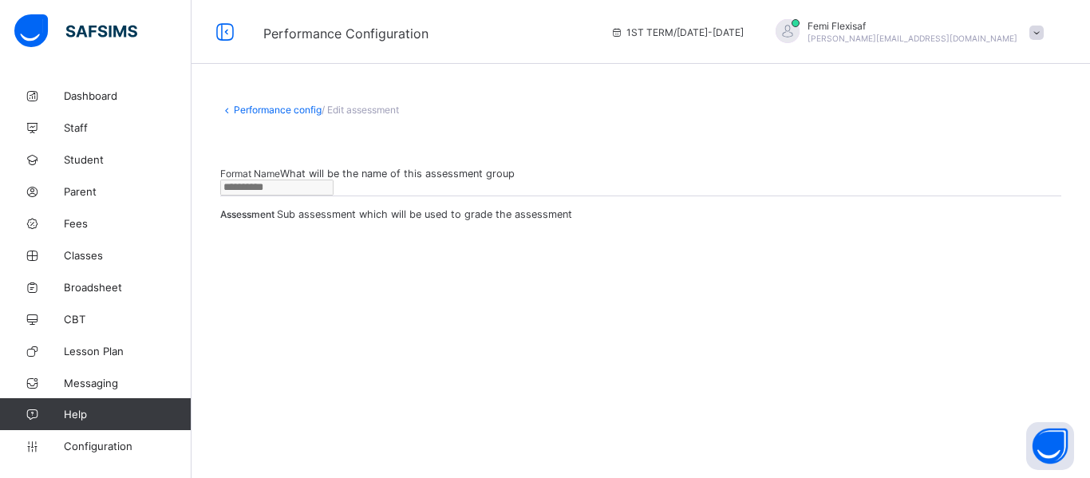
type input "**********"
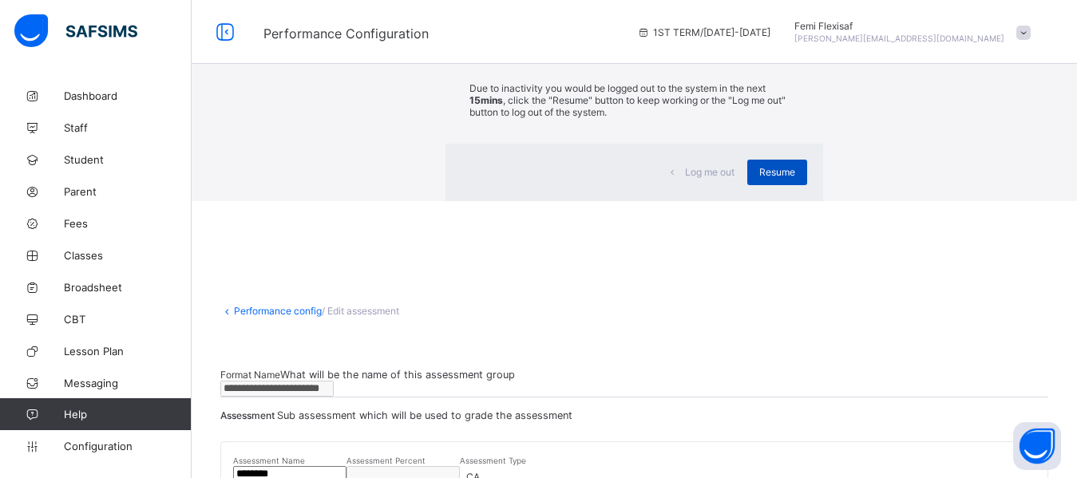
click at [759, 178] on span "Resume" at bounding box center [777, 172] width 36 height 12
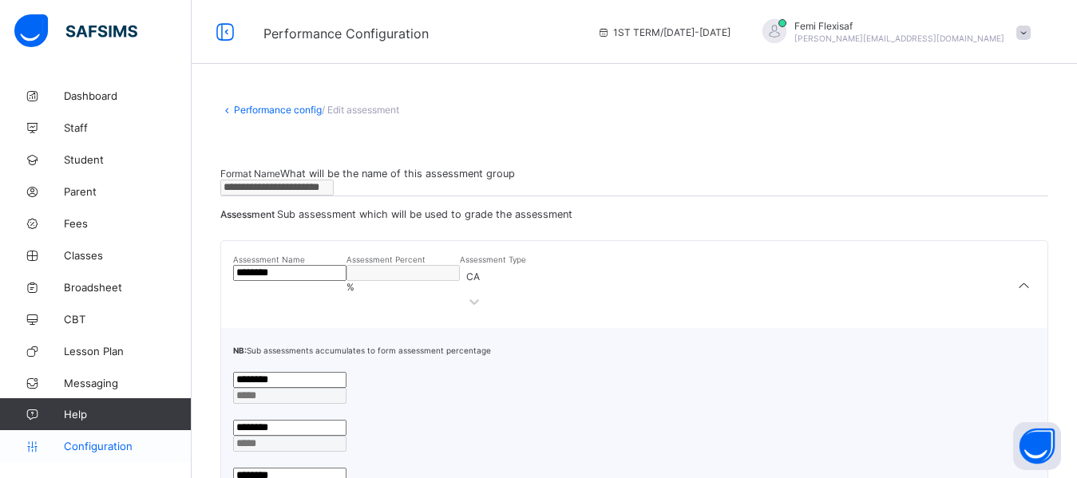
click at [102, 448] on span "Configuration" at bounding box center [127, 446] width 127 height 13
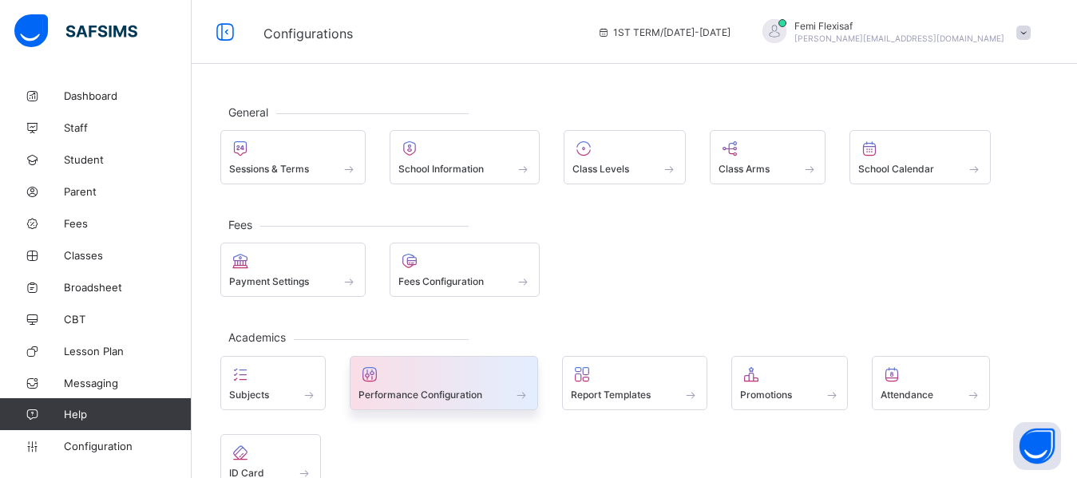
click at [413, 384] on span at bounding box center [444, 386] width 172 height 4
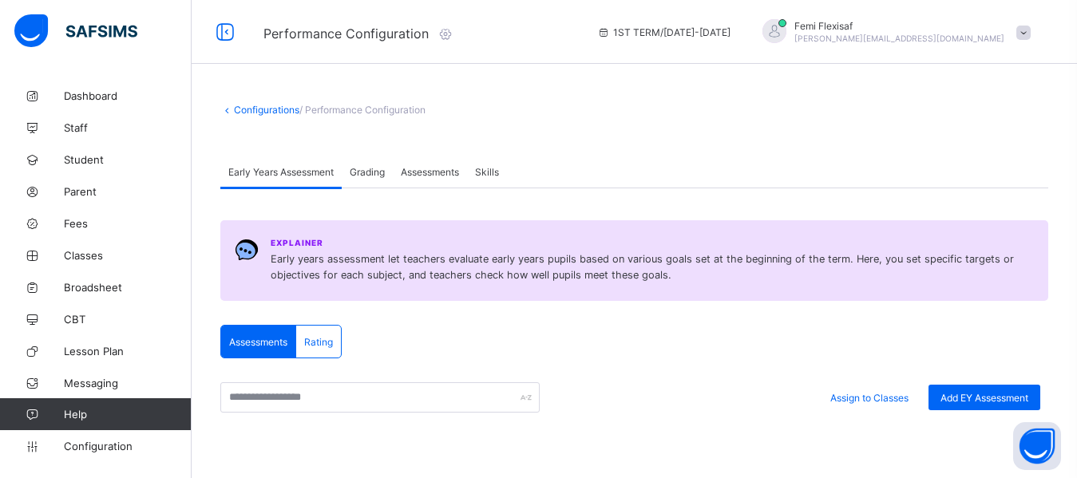
click at [496, 173] on span "Skills" at bounding box center [487, 172] width 24 height 12
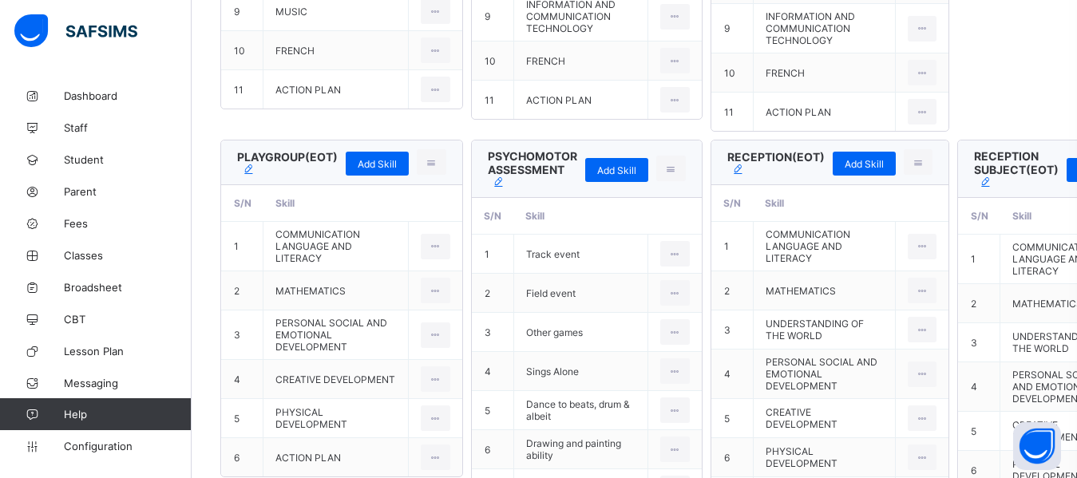
scroll to position [1547, 0]
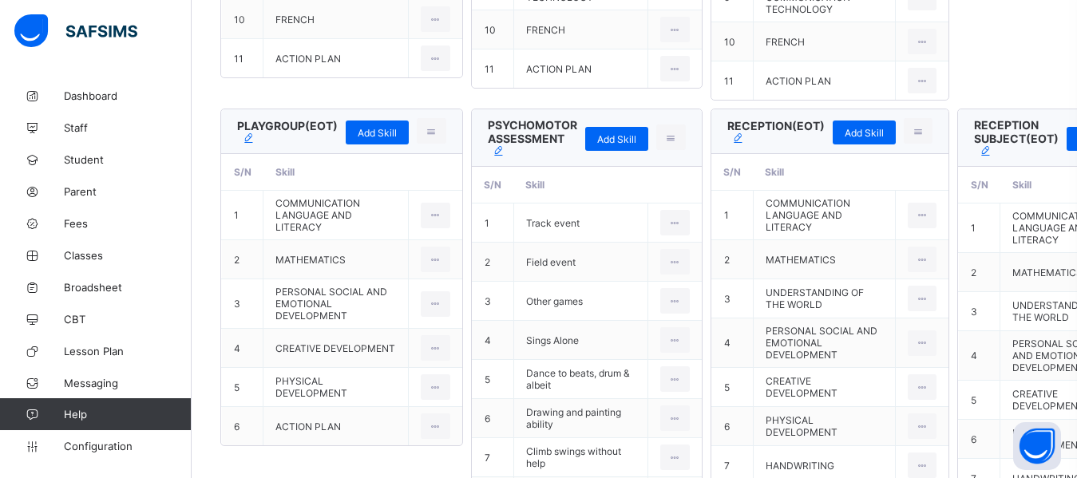
click at [500, 154] on icon at bounding box center [499, 151] width 14 height 12
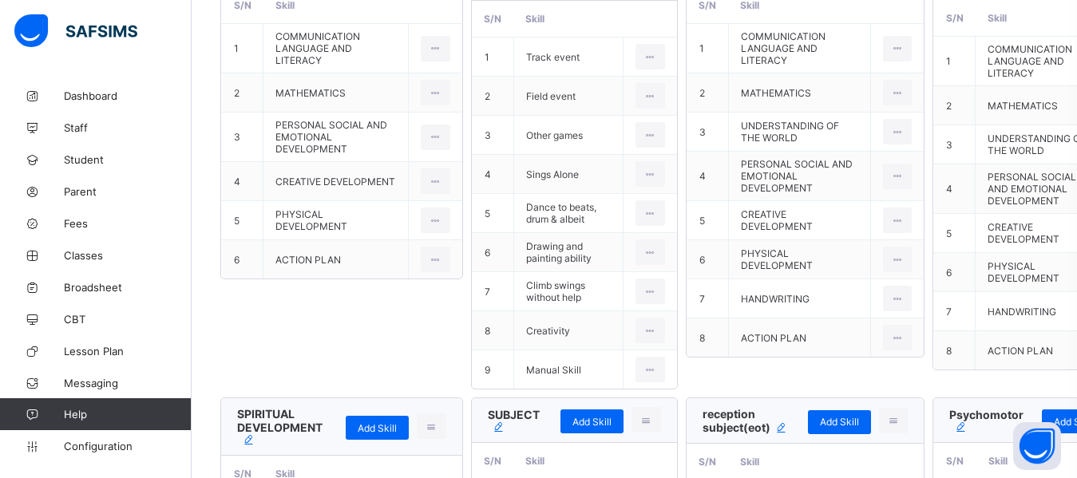
scroll to position [1739, 0]
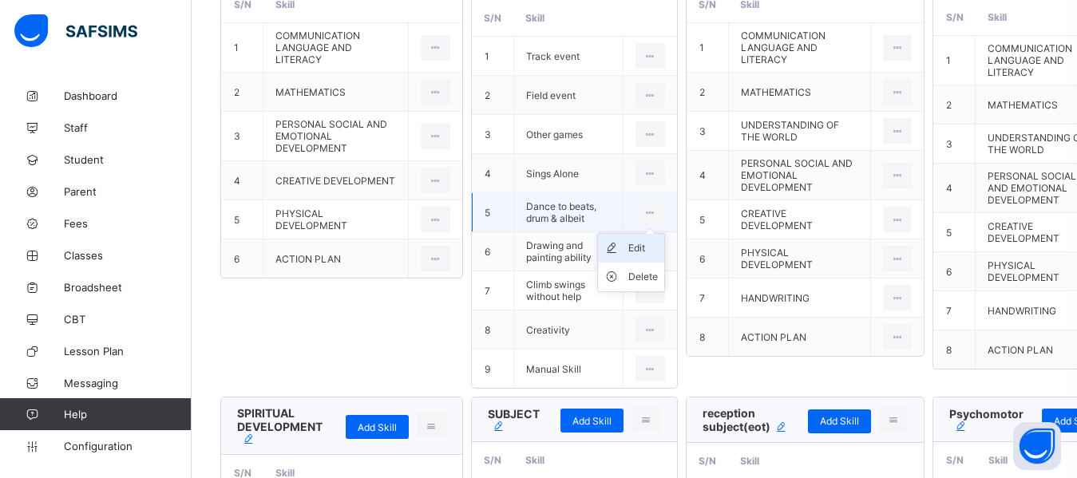
click at [658, 240] on div "Edit" at bounding box center [643, 248] width 30 height 16
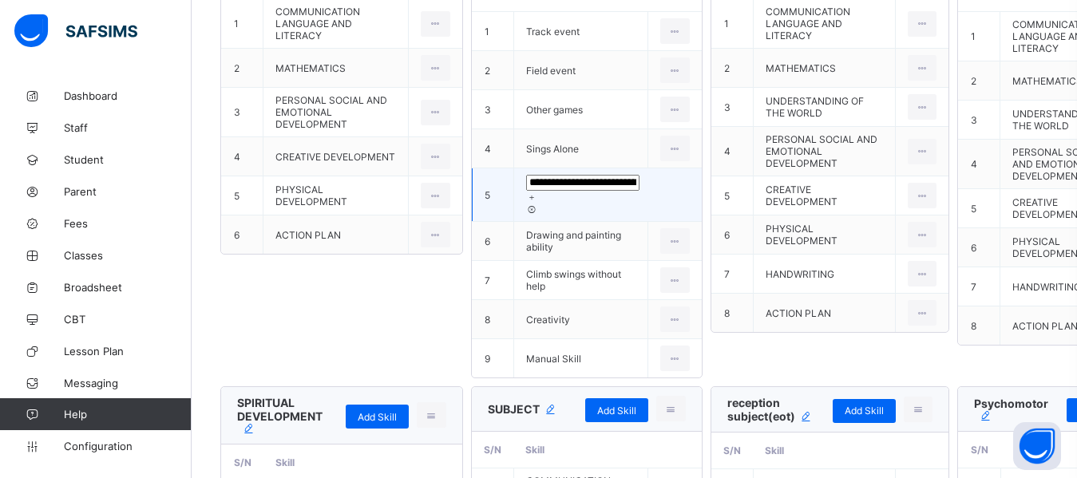
click at [576, 190] on input "**********" at bounding box center [582, 183] width 113 height 16
type input "**********"
click at [537, 192] on icon at bounding box center [531, 197] width 11 height 10
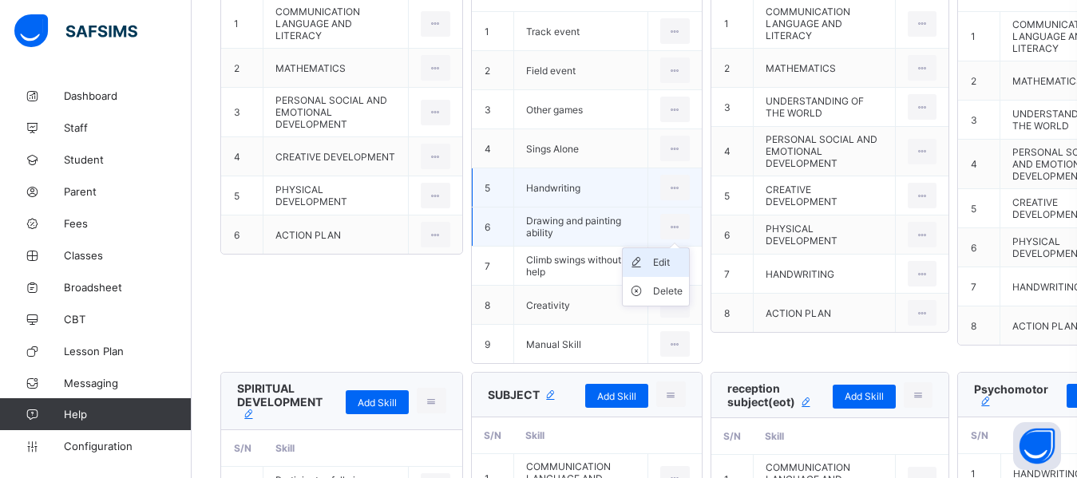
click at [665, 259] on div "Edit" at bounding box center [668, 263] width 30 height 16
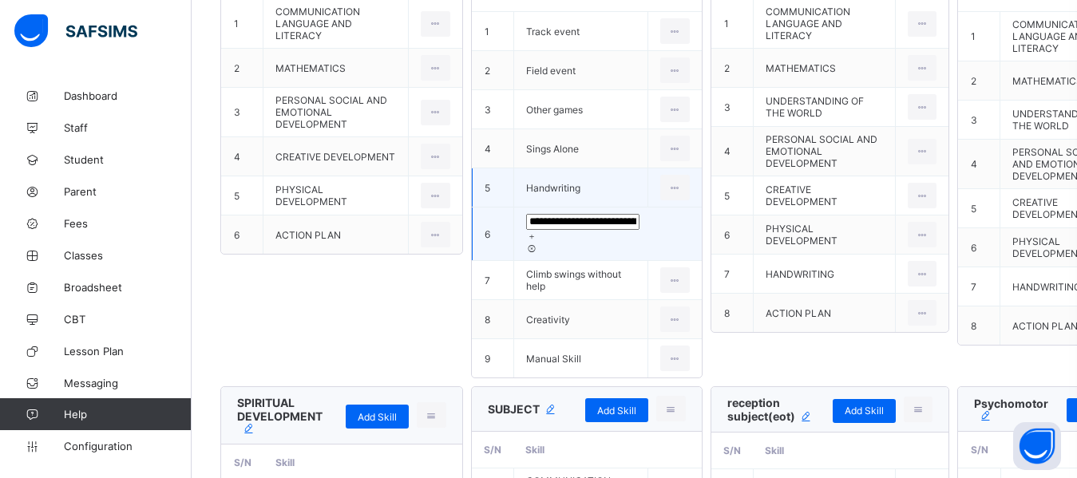
click at [596, 229] on div "**********" at bounding box center [608, 222] width 164 height 16
click at [586, 225] on input "**********" at bounding box center [582, 222] width 113 height 16
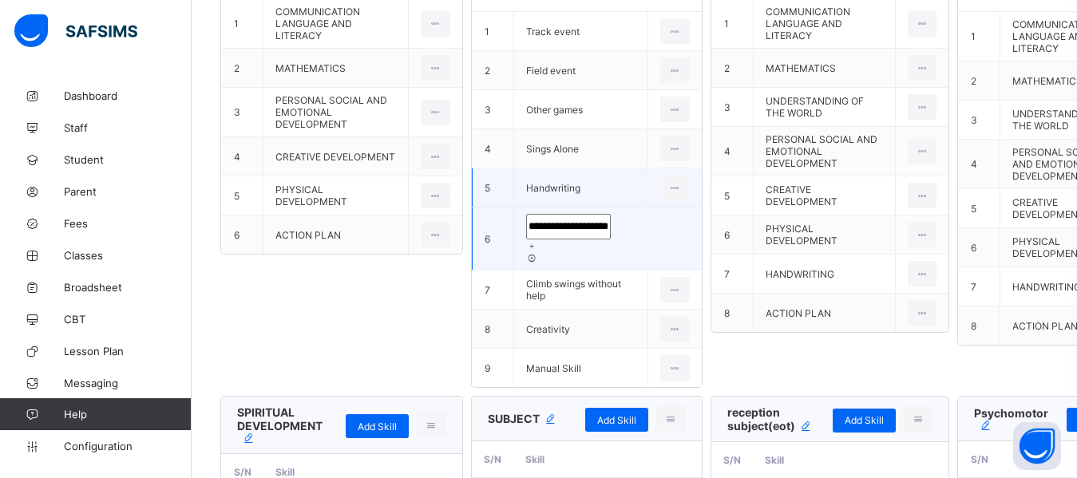
scroll to position [0, 32]
click at [573, 229] on input "**********" at bounding box center [568, 227] width 85 height 26
type input "**********"
click at [537, 241] on icon at bounding box center [531, 246] width 11 height 10
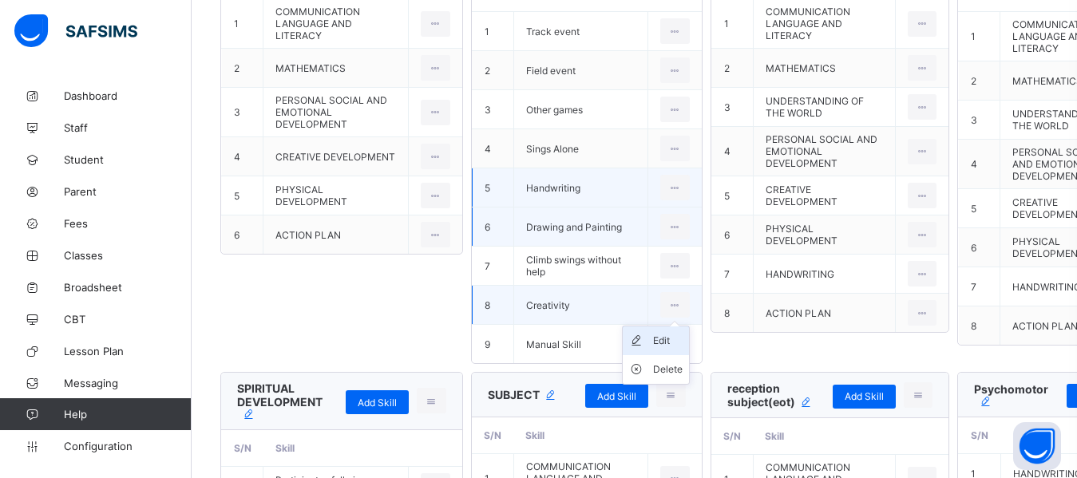
click at [663, 344] on div "Edit" at bounding box center [668, 341] width 30 height 16
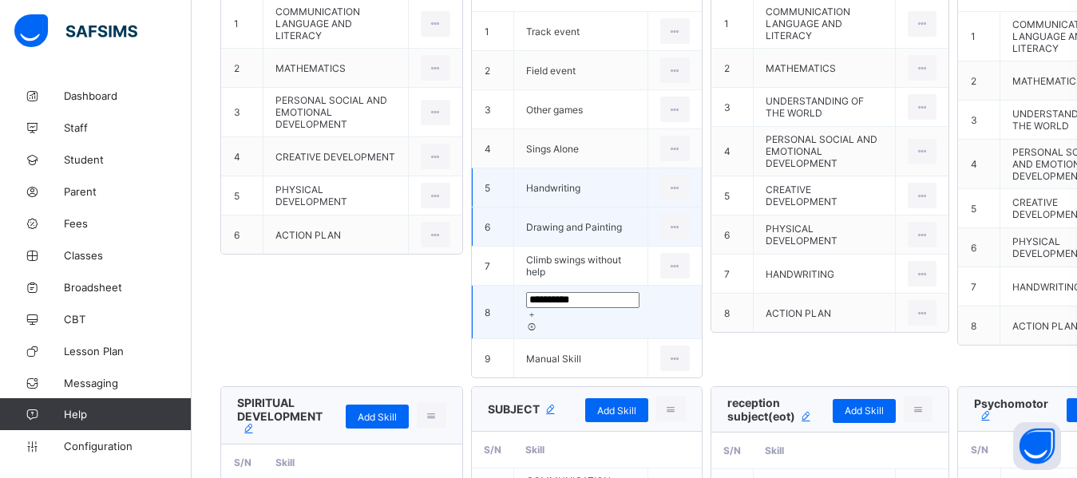
click at [573, 305] on input "**********" at bounding box center [582, 300] width 113 height 16
type input "*****"
click at [632, 310] on div at bounding box center [608, 314] width 164 height 12
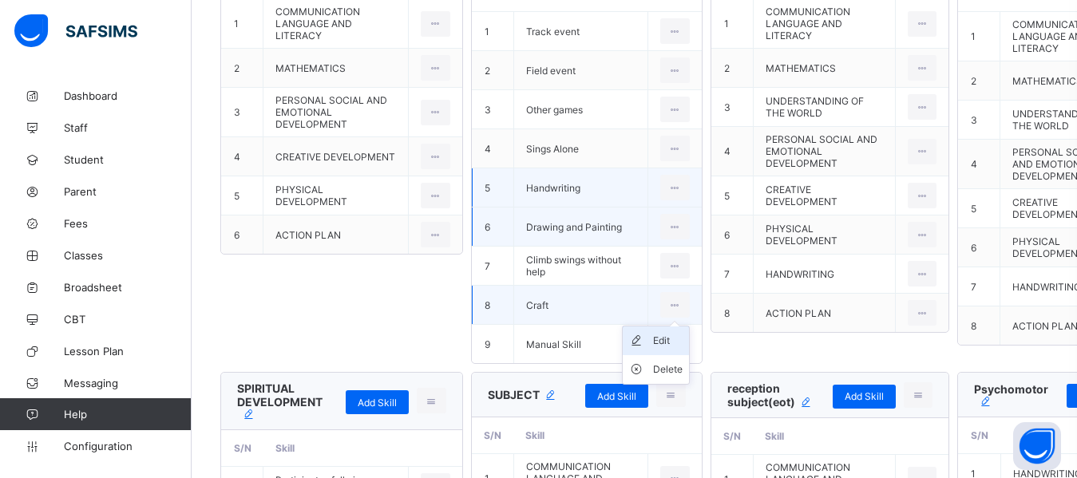
click at [666, 341] on div "Edit" at bounding box center [668, 341] width 30 height 16
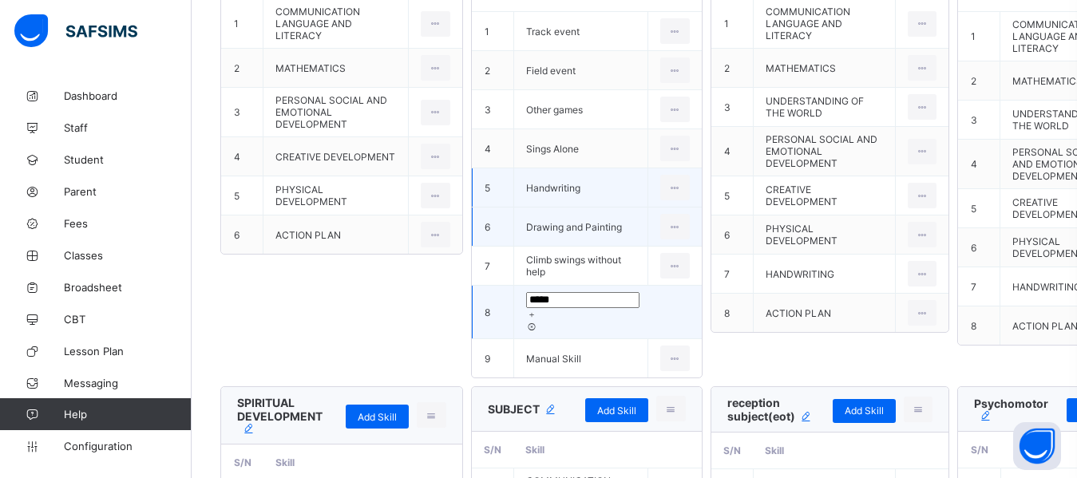
click at [567, 299] on input "*****" at bounding box center [582, 300] width 113 height 16
type input "******"
click at [537, 310] on icon at bounding box center [531, 315] width 11 height 10
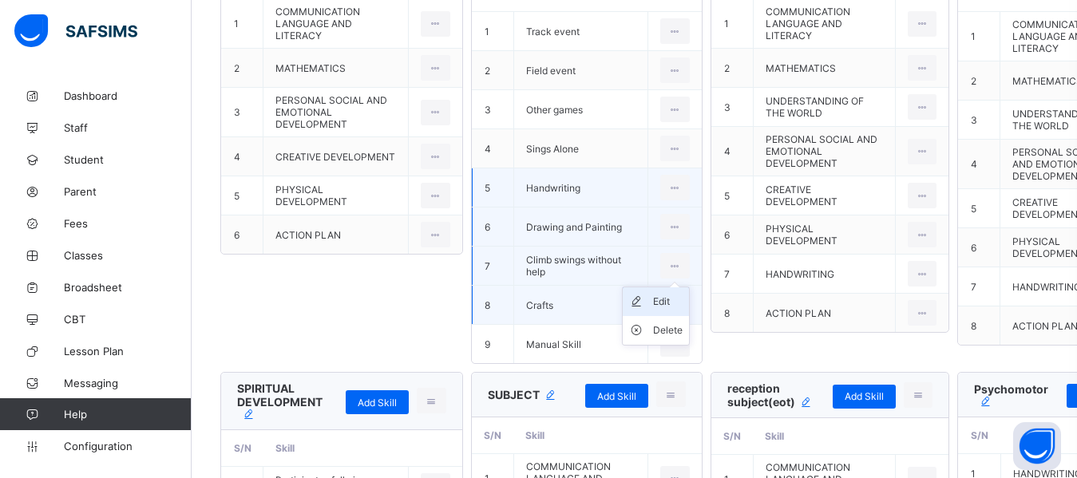
click at [662, 303] on div "Edit" at bounding box center [668, 302] width 30 height 16
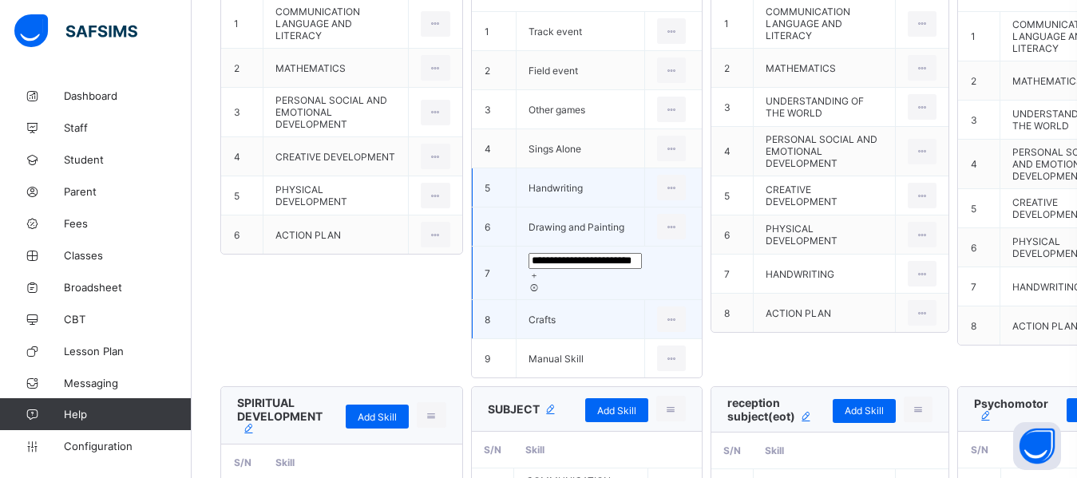
click at [582, 268] on input "**********" at bounding box center [584, 261] width 113 height 16
type input "**********"
click at [540, 271] on icon at bounding box center [533, 276] width 11 height 10
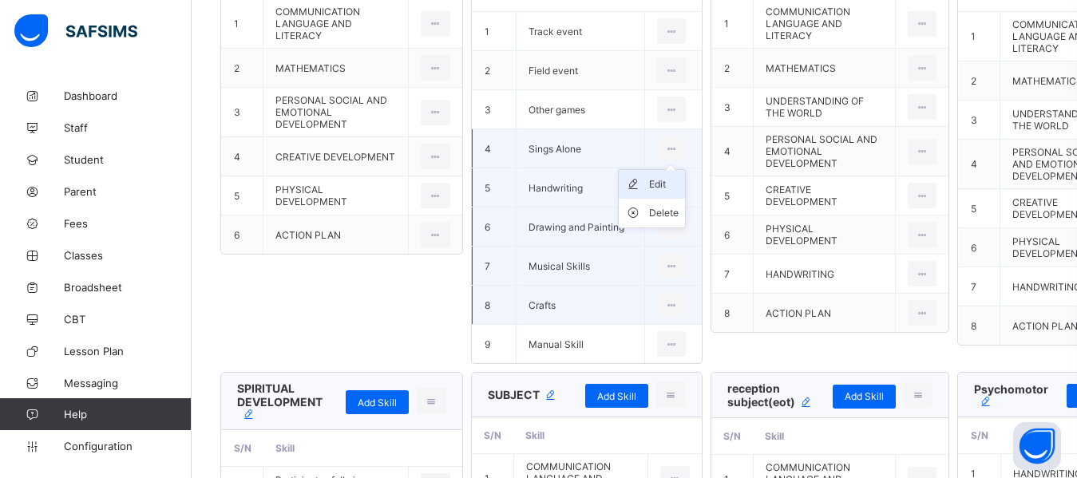
click at [655, 188] on div "Edit" at bounding box center [664, 184] width 30 height 16
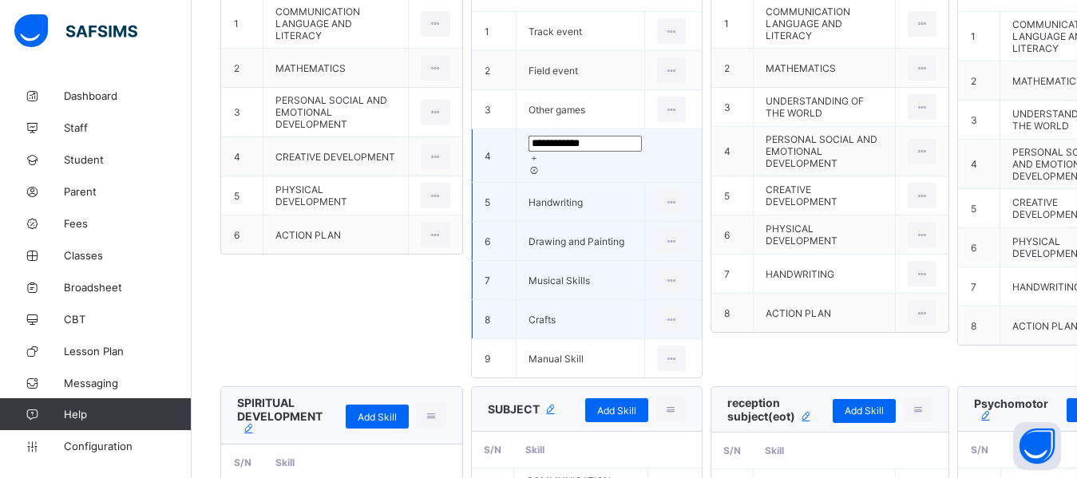
click at [570, 151] on input "**********" at bounding box center [584, 144] width 113 height 16
type input "******"
click at [635, 153] on div at bounding box center [608, 158] width 161 height 12
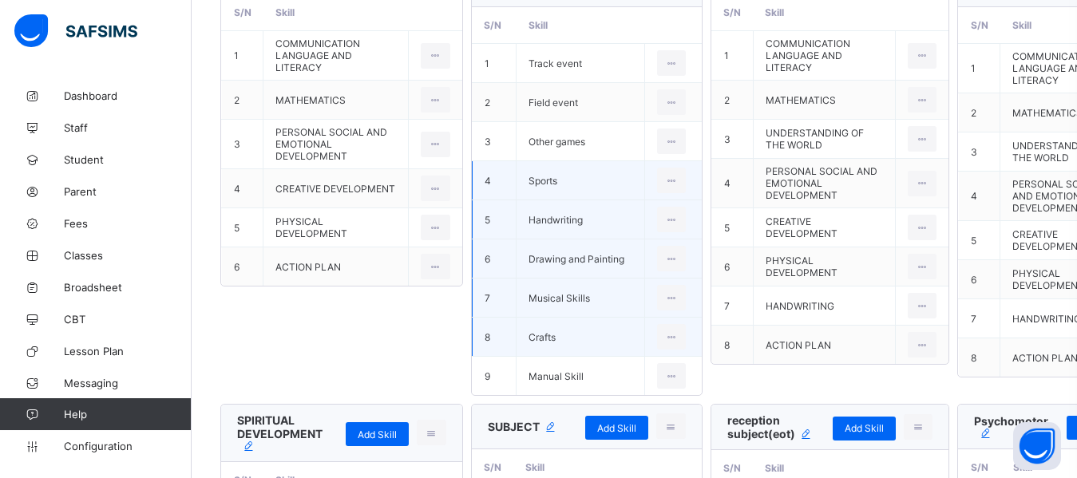
scroll to position [1675, 0]
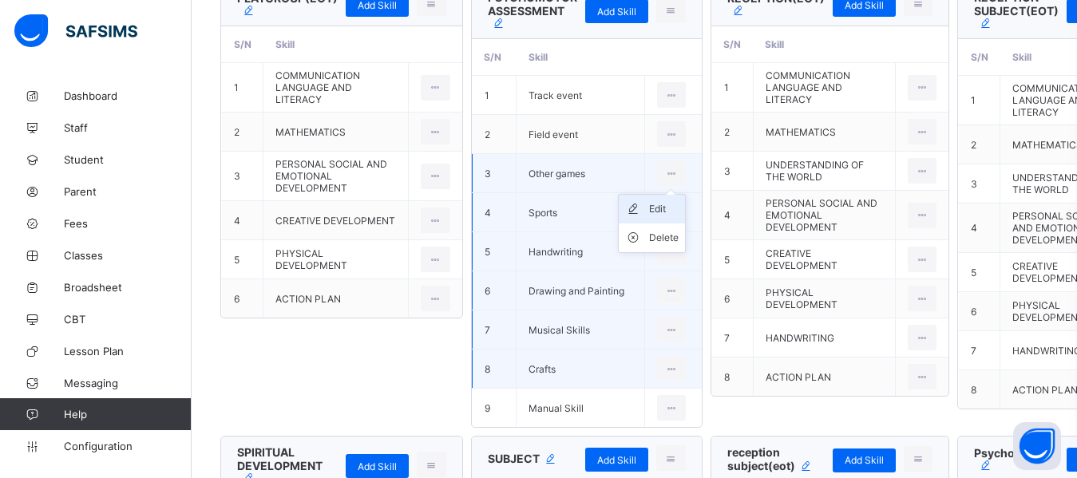
click at [655, 212] on div "Edit" at bounding box center [664, 209] width 30 height 16
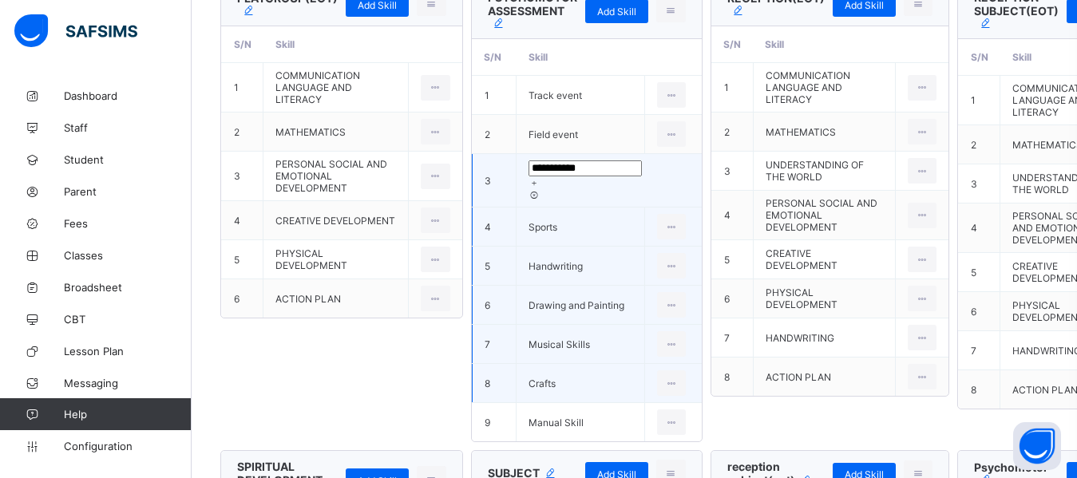
click at [570, 173] on input "**********" at bounding box center [584, 168] width 113 height 16
type input "*****"
click at [540, 178] on icon at bounding box center [533, 183] width 11 height 10
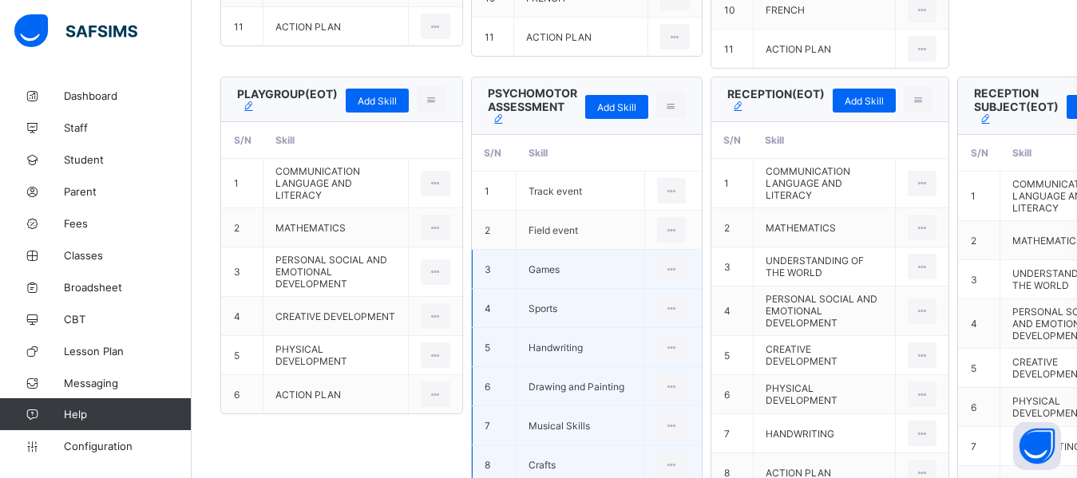
scroll to position [1547, 0]
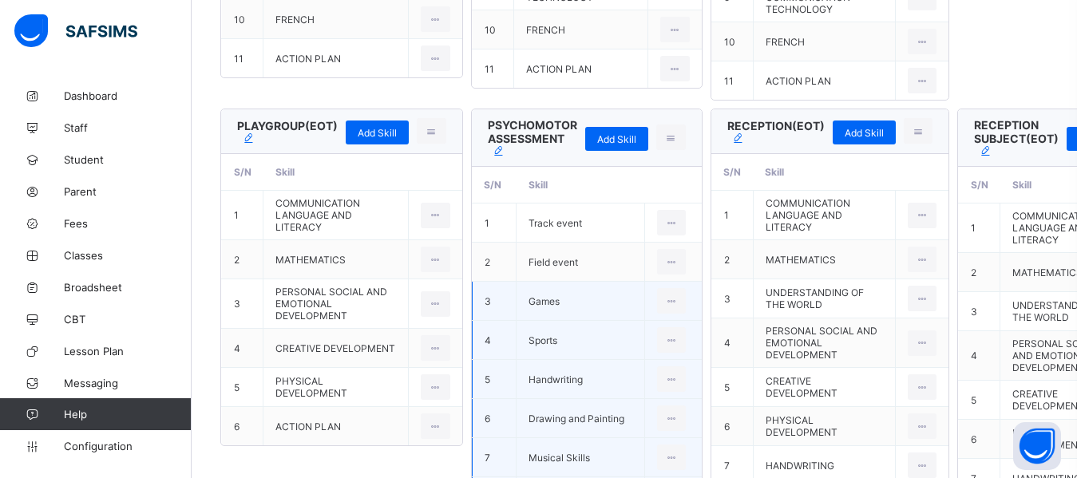
click at [501, 153] on icon at bounding box center [499, 151] width 14 height 12
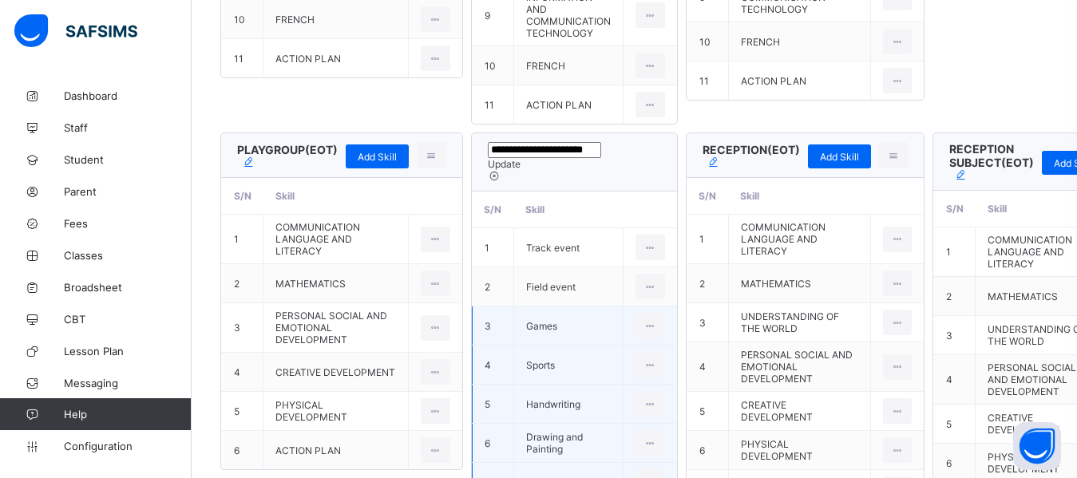
click at [601, 142] on input "**********" at bounding box center [544, 150] width 113 height 16
type input "**********"
click at [512, 160] on span "Update" at bounding box center [504, 164] width 33 height 12
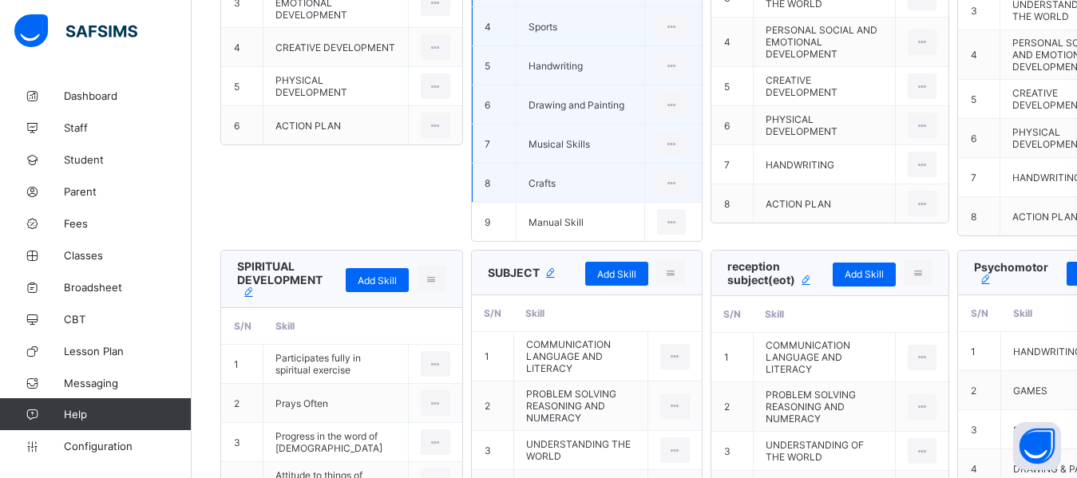
scroll to position [1707, 0]
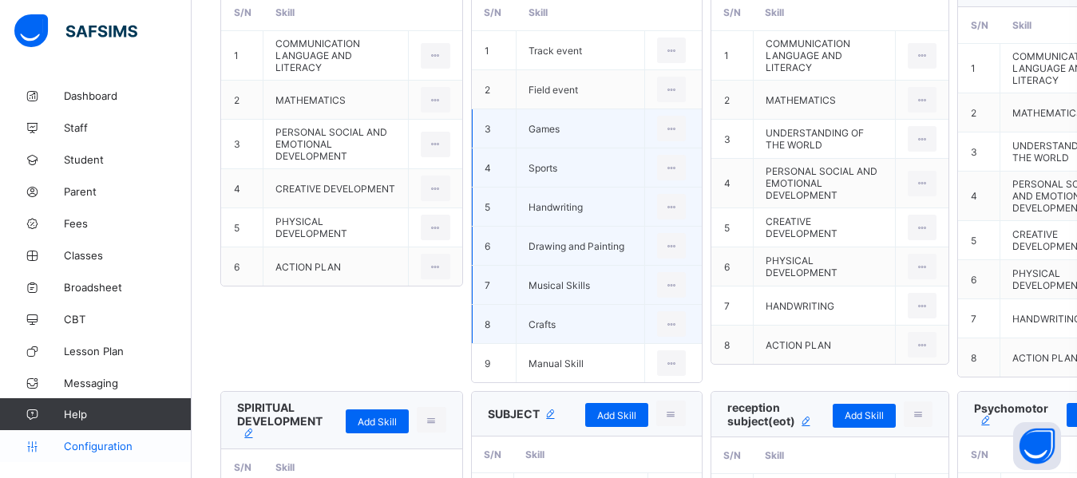
click at [93, 445] on span "Configuration" at bounding box center [127, 446] width 127 height 13
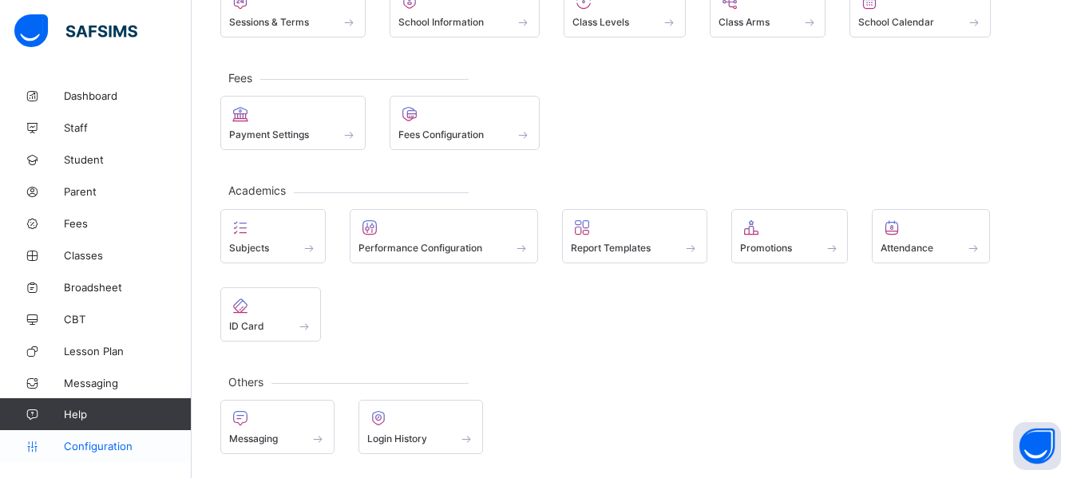
scroll to position [147, 0]
click at [612, 29] on div "Class Levels" at bounding box center [624, 22] width 105 height 14
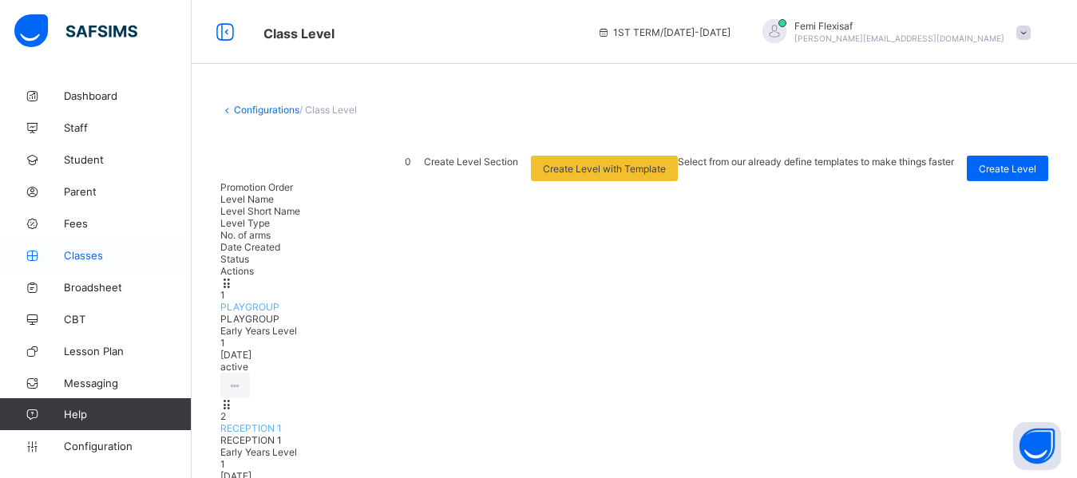
click at [90, 259] on span "Classes" at bounding box center [128, 255] width 128 height 13
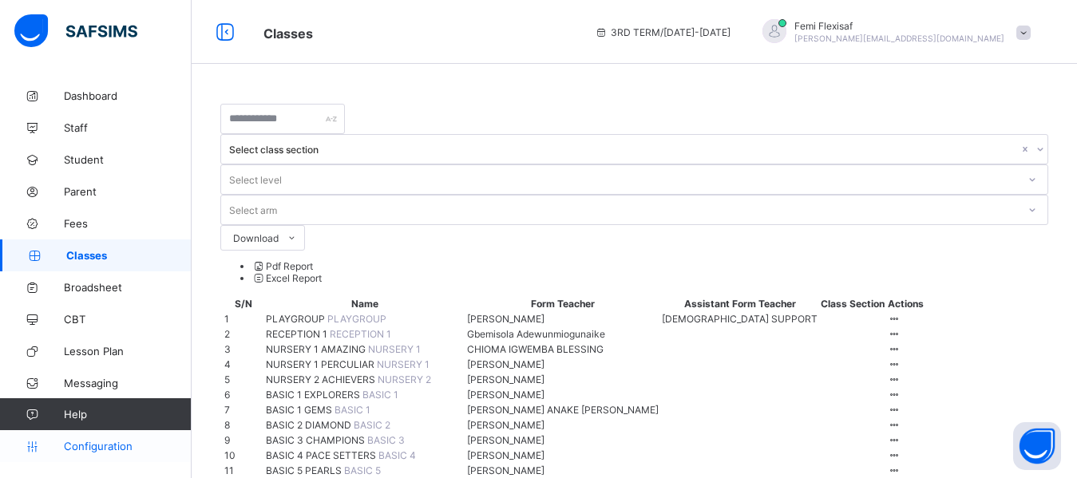
click at [110, 444] on span "Configuration" at bounding box center [127, 446] width 127 height 13
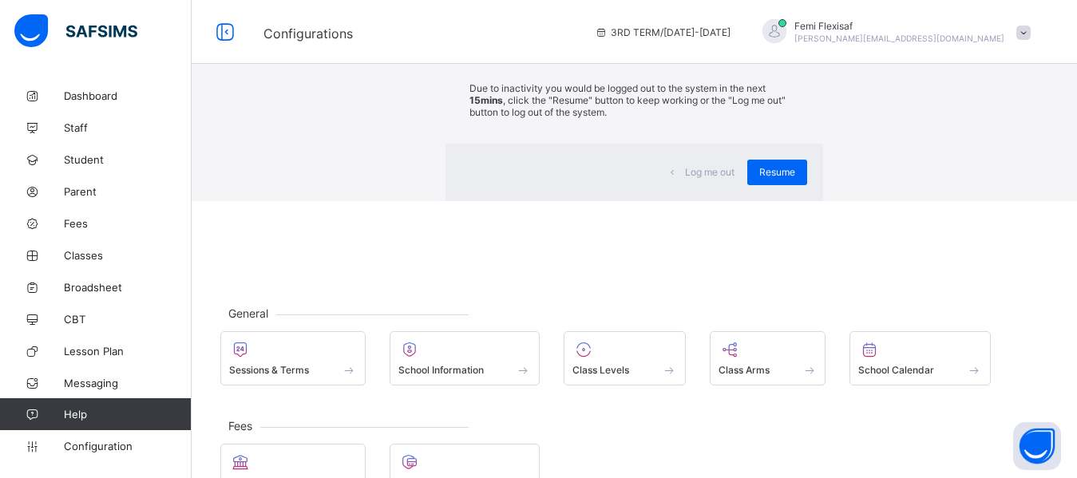
click at [792, 43] on div "×" at bounding box center [799, 29] width 15 height 27
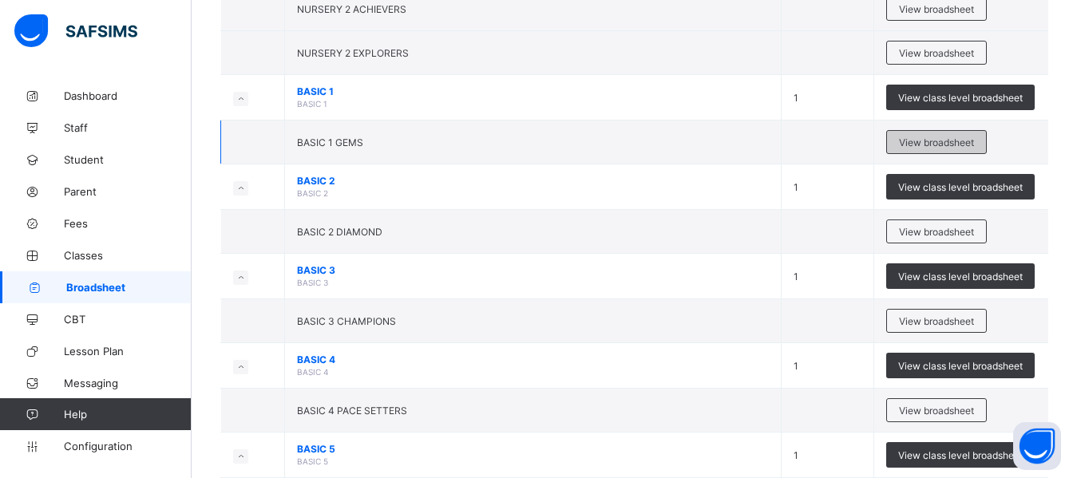
scroll to position [479, 0]
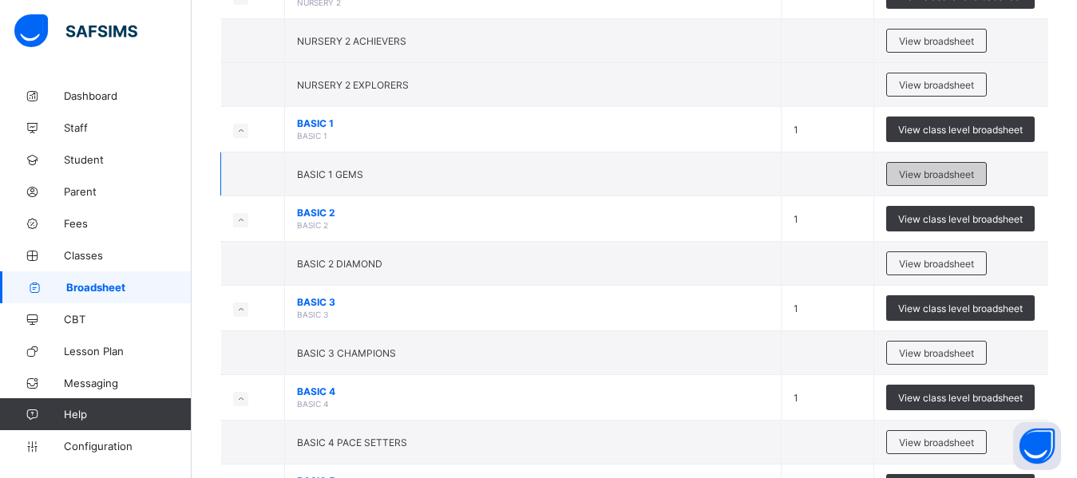
click at [928, 173] on span "View broadsheet" at bounding box center [936, 174] width 75 height 12
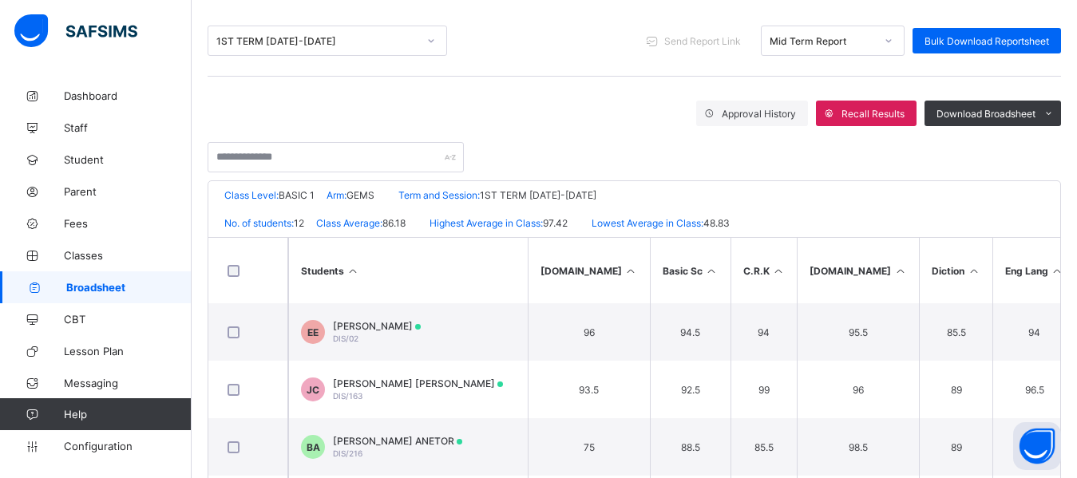
scroll to position [192, 0]
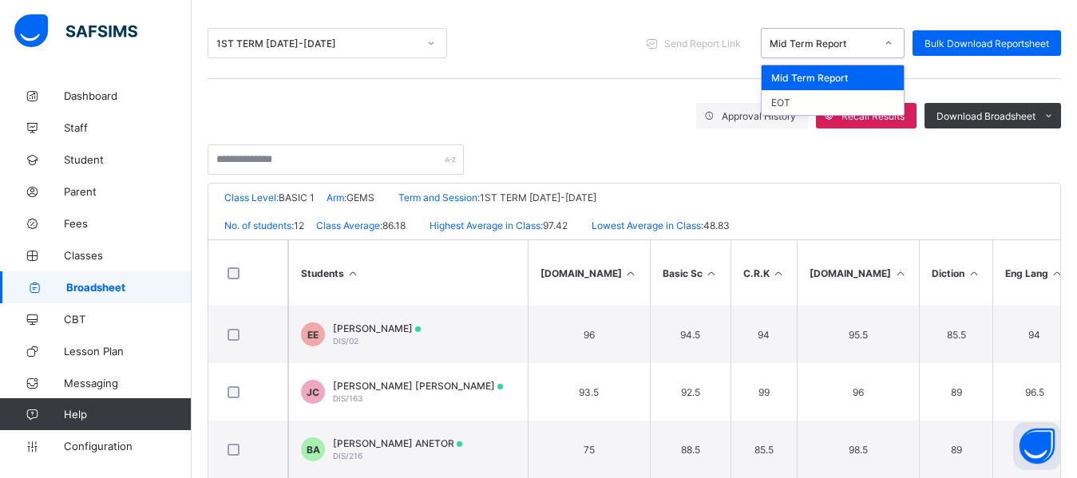
click at [829, 49] on div "Mid Term Report" at bounding box center [818, 43] width 112 height 22
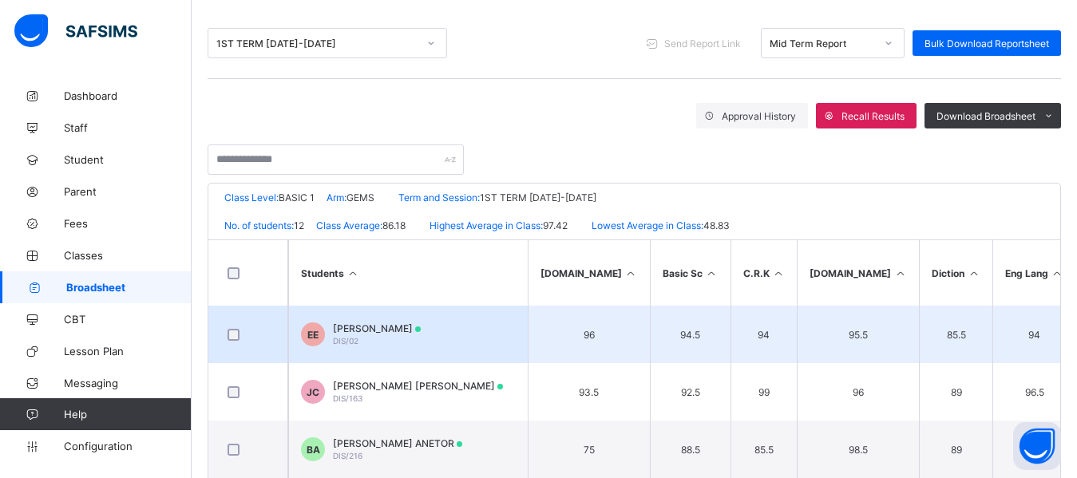
click at [392, 334] on div "ELENA EMAETHO DIS/02" at bounding box center [377, 334] width 88 height 24
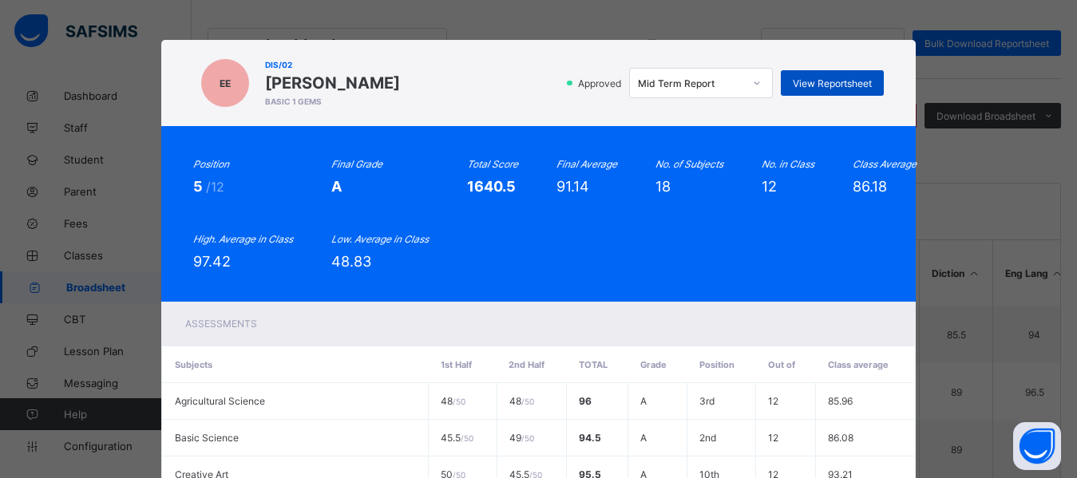
click at [818, 78] on span "View Reportsheet" at bounding box center [832, 83] width 79 height 12
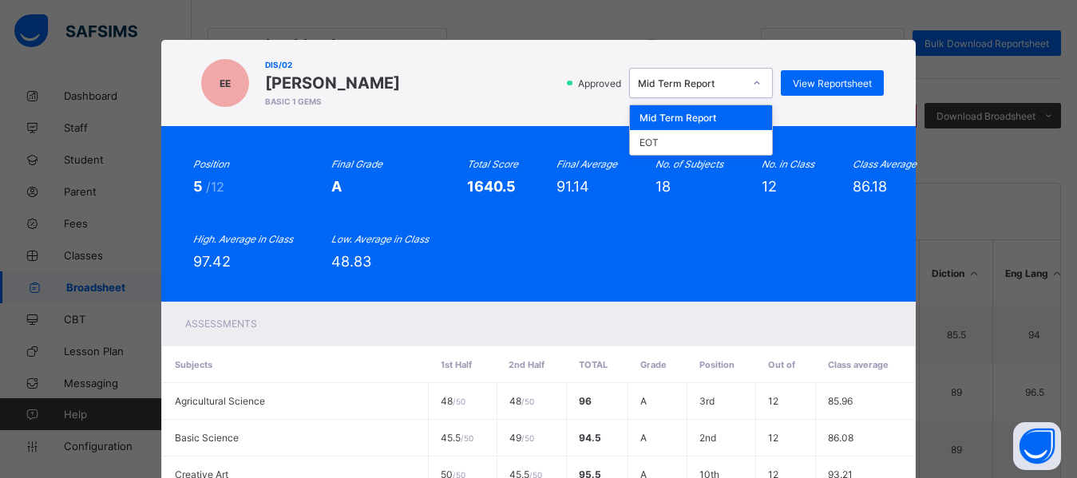
click at [726, 85] on div "Mid Term Report" at bounding box center [690, 83] width 105 height 12
click at [665, 137] on div "EOT" at bounding box center [701, 142] width 142 height 25
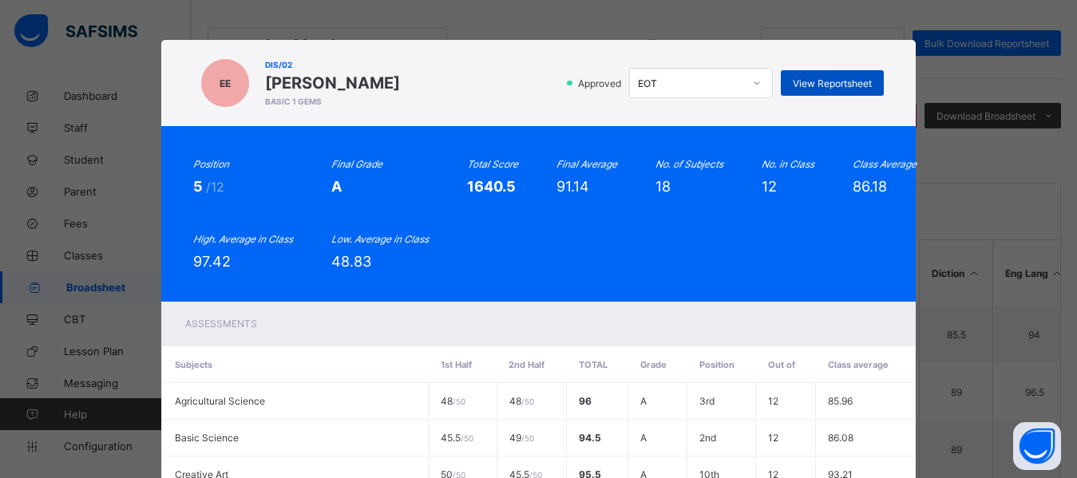
click at [812, 77] on span "View Reportsheet" at bounding box center [832, 83] width 79 height 12
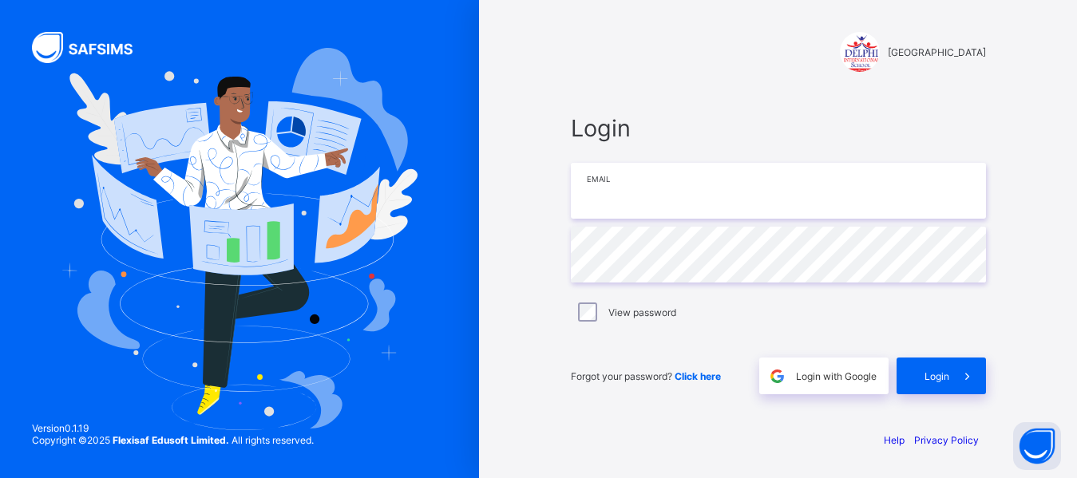
type input "**********"
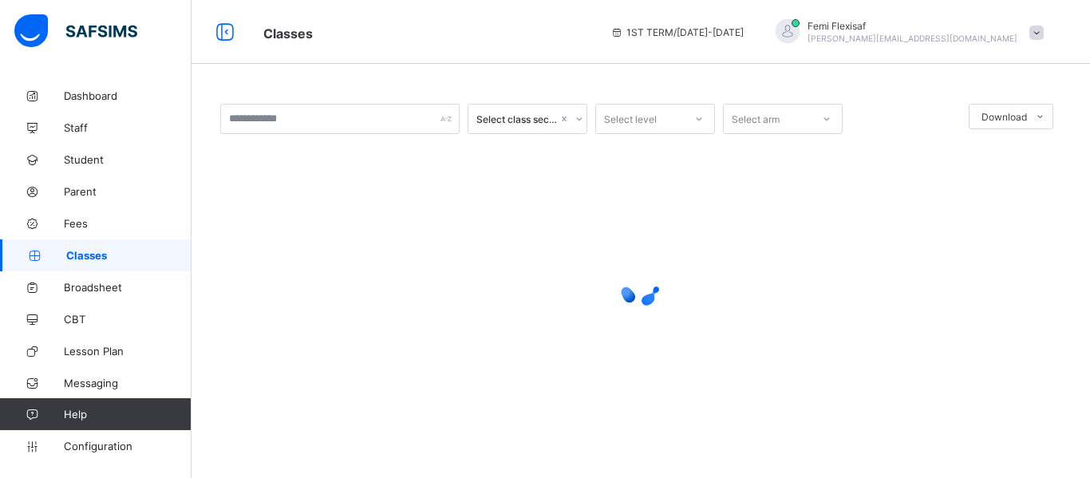
click at [94, 253] on span "Classes" at bounding box center [128, 255] width 125 height 13
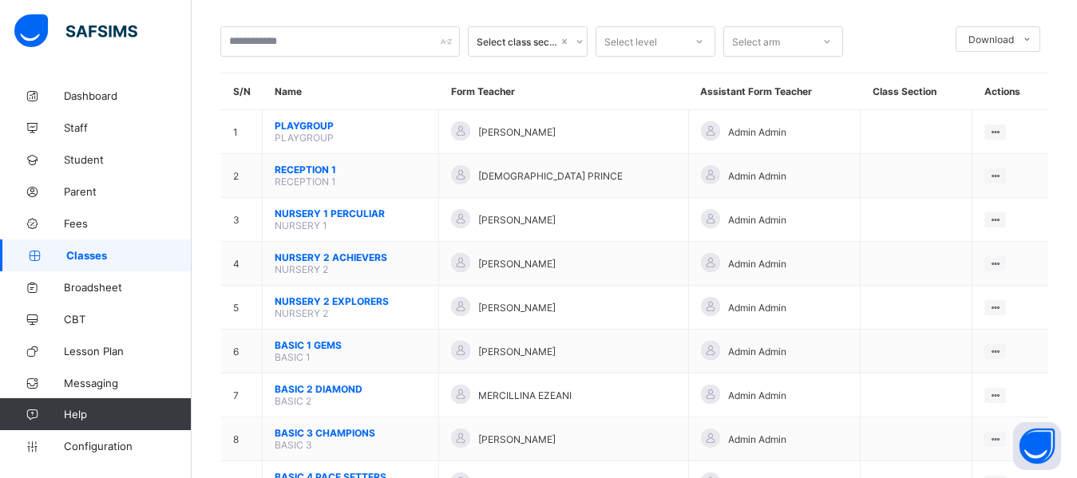
scroll to position [255, 0]
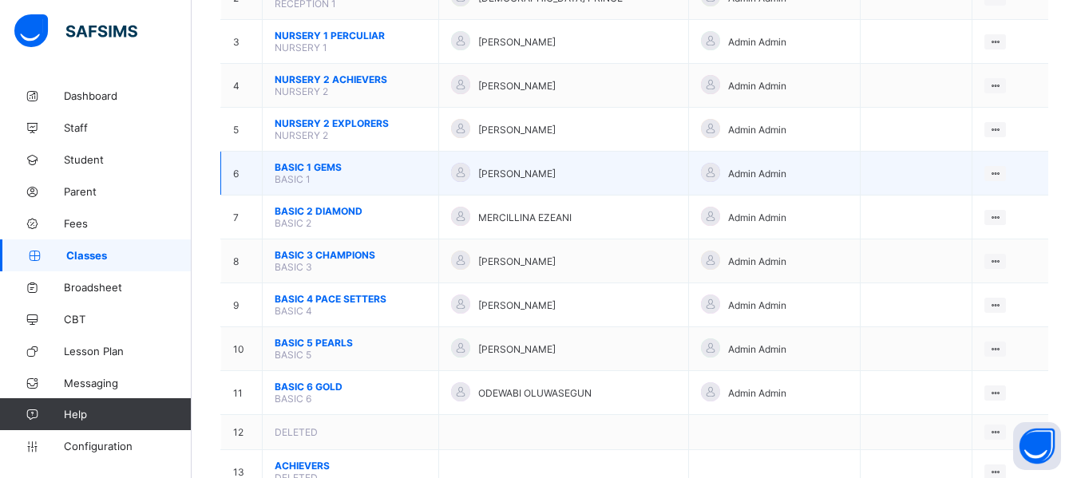
click at [315, 163] on span "BASIC 1 GEMS" at bounding box center [351, 167] width 152 height 12
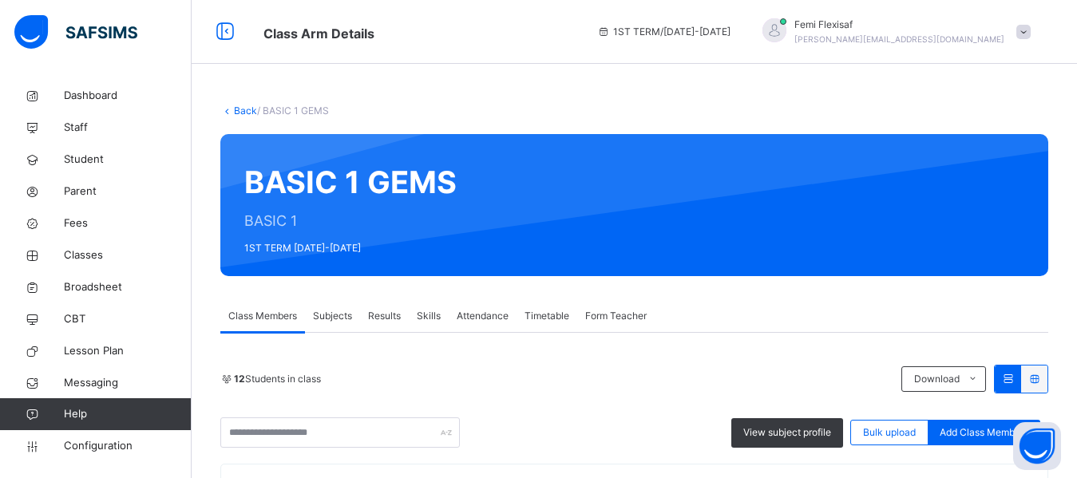
click at [339, 322] on span "Subjects" at bounding box center [332, 316] width 39 height 14
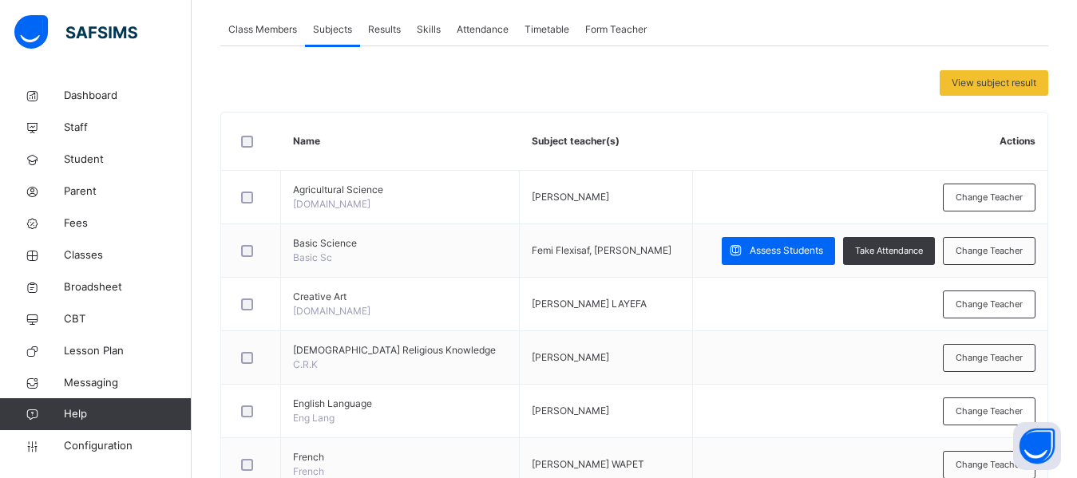
scroll to position [287, 0]
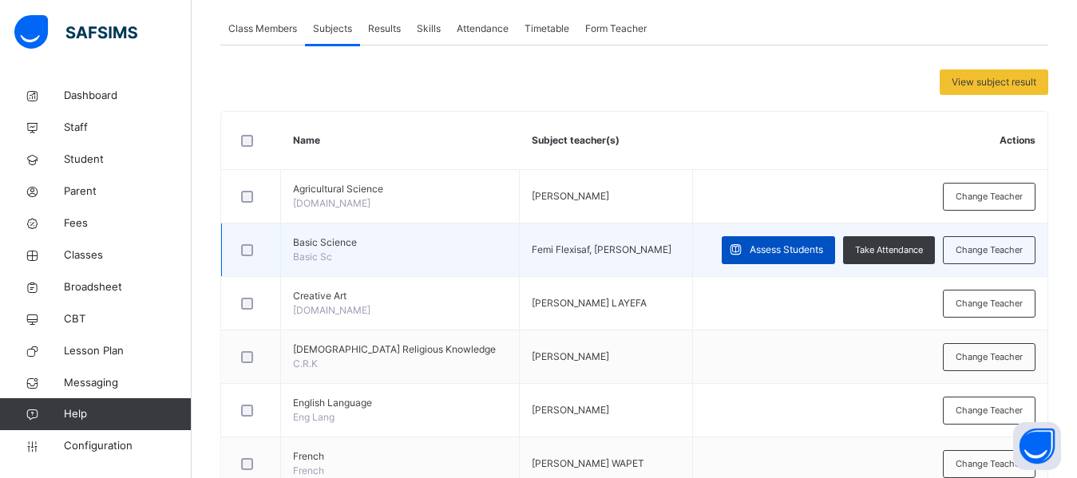
click at [768, 255] on span "Assess Students" at bounding box center [786, 250] width 73 height 14
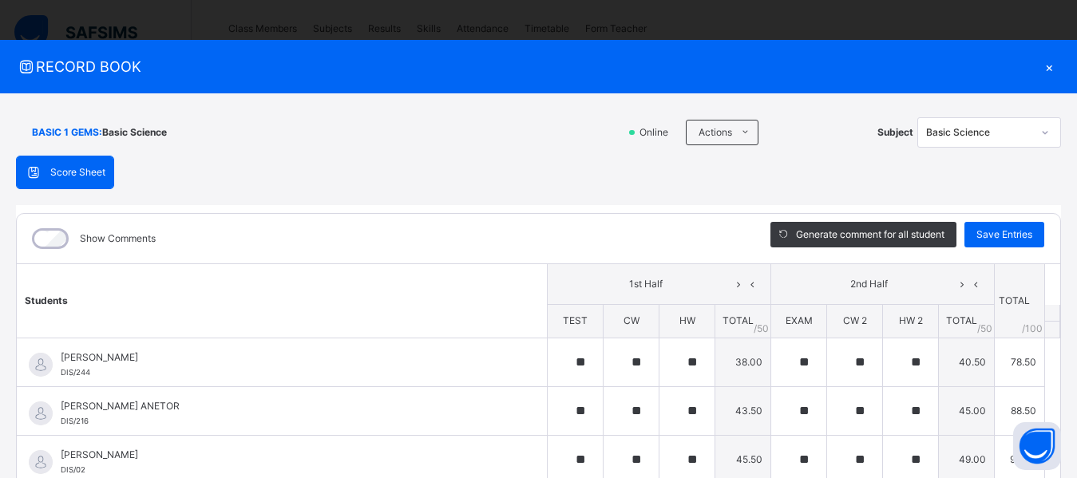
click at [1039, 65] on div "×" at bounding box center [1049, 67] width 24 height 22
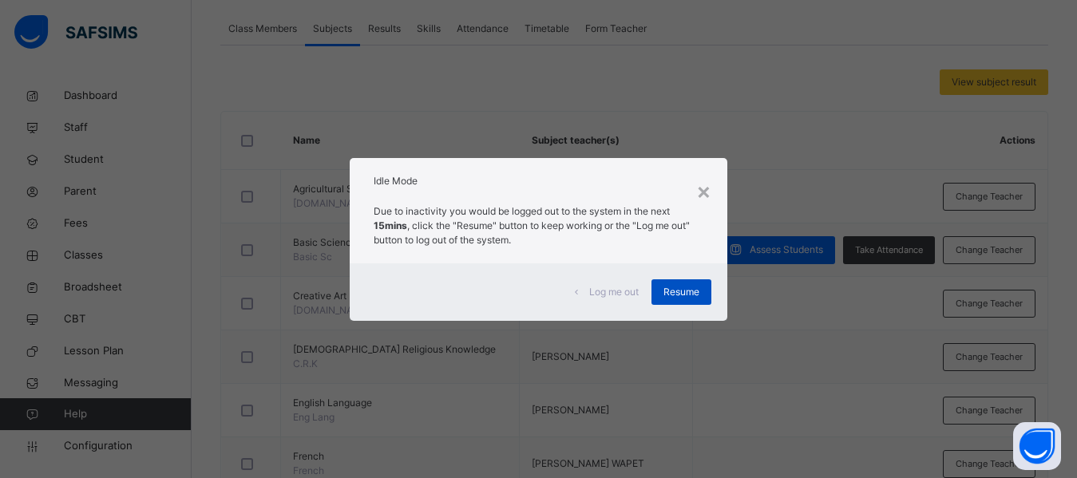
click at [687, 283] on div "Resume" at bounding box center [681, 292] width 60 height 26
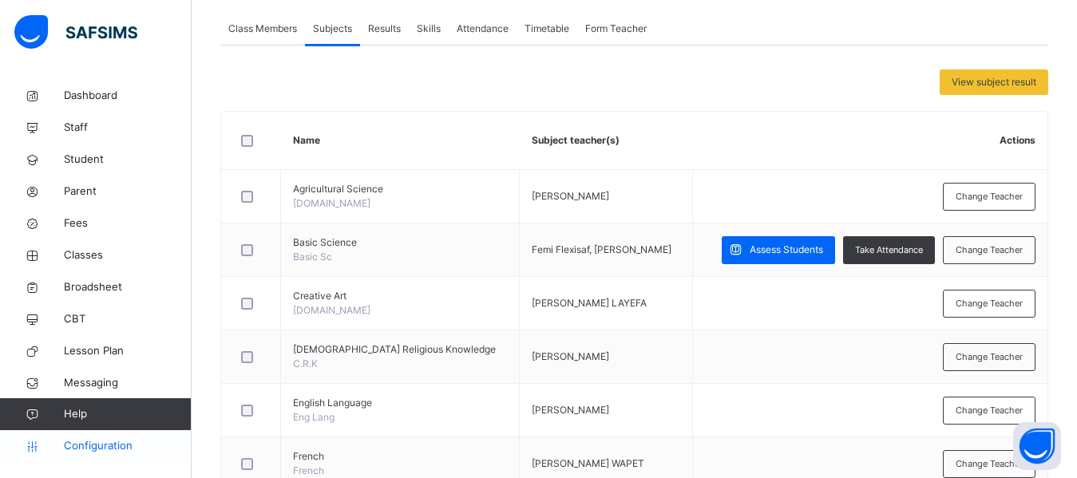
click at [101, 453] on span "Configuration" at bounding box center [127, 446] width 127 height 16
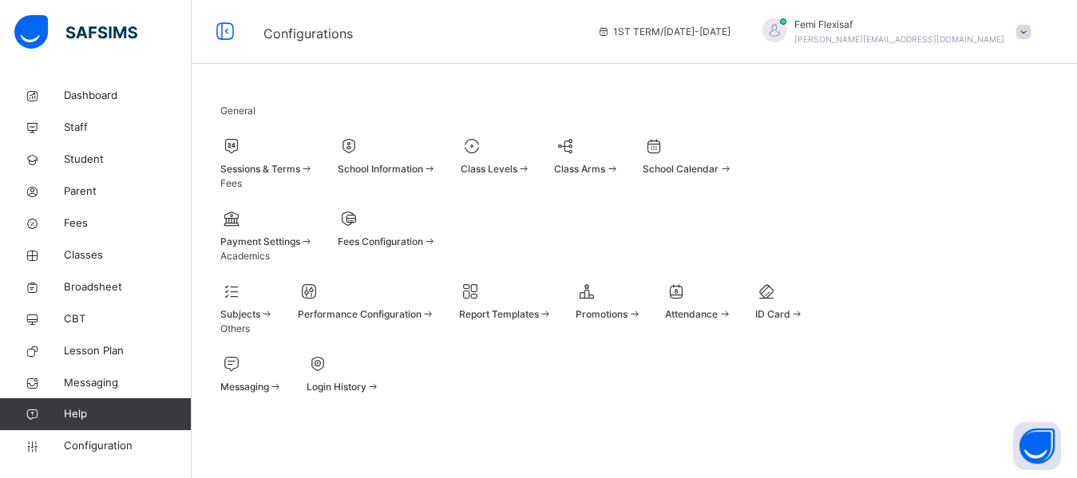
click at [280, 162] on span at bounding box center [266, 160] width 93 height 4
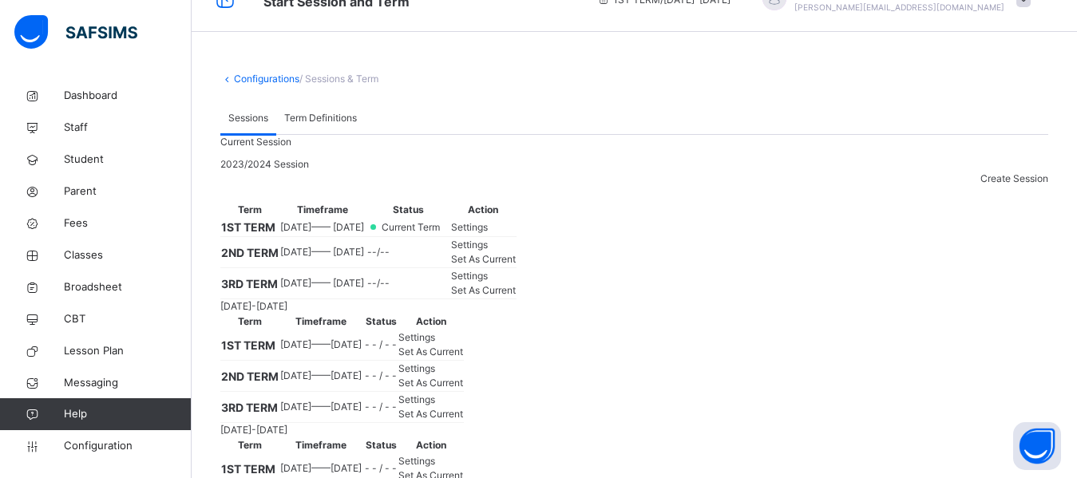
scroll to position [64, 0]
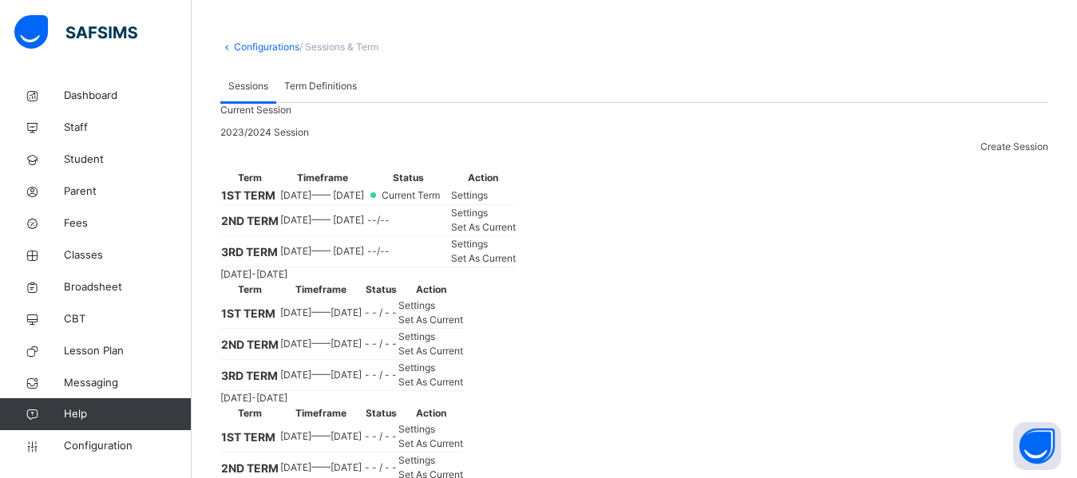
click at [488, 201] on span "Settings" at bounding box center [469, 195] width 37 height 12
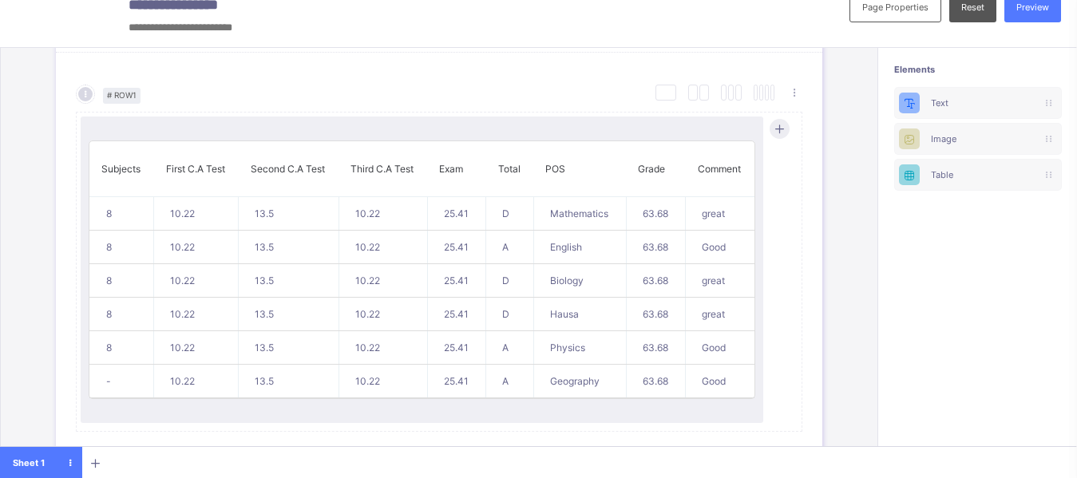
scroll to position [733, 0]
click at [951, 175] on div "Table" at bounding box center [978, 174] width 94 height 11
click at [963, 171] on div "Table" at bounding box center [978, 174] width 94 height 11
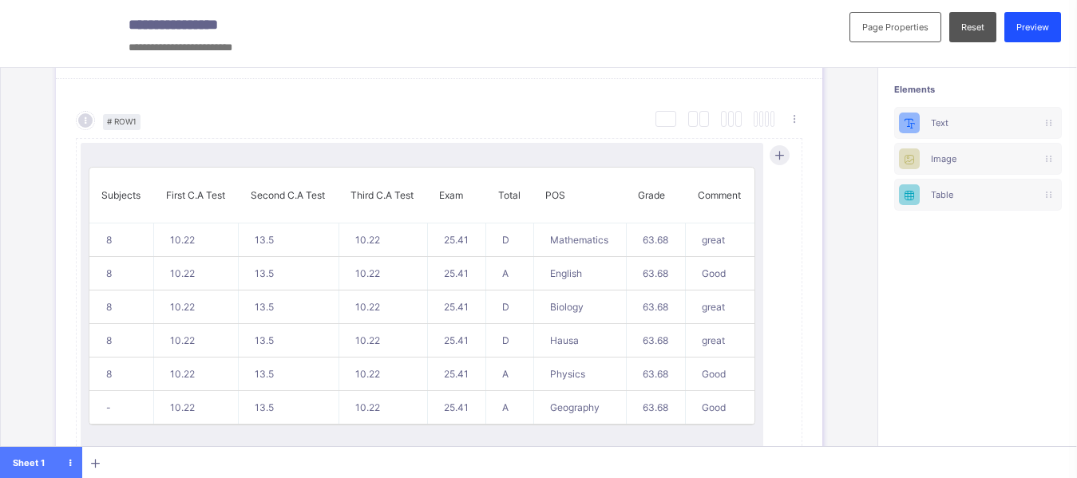
click at [1046, 33] on div "Preview" at bounding box center [1032, 27] width 57 height 30
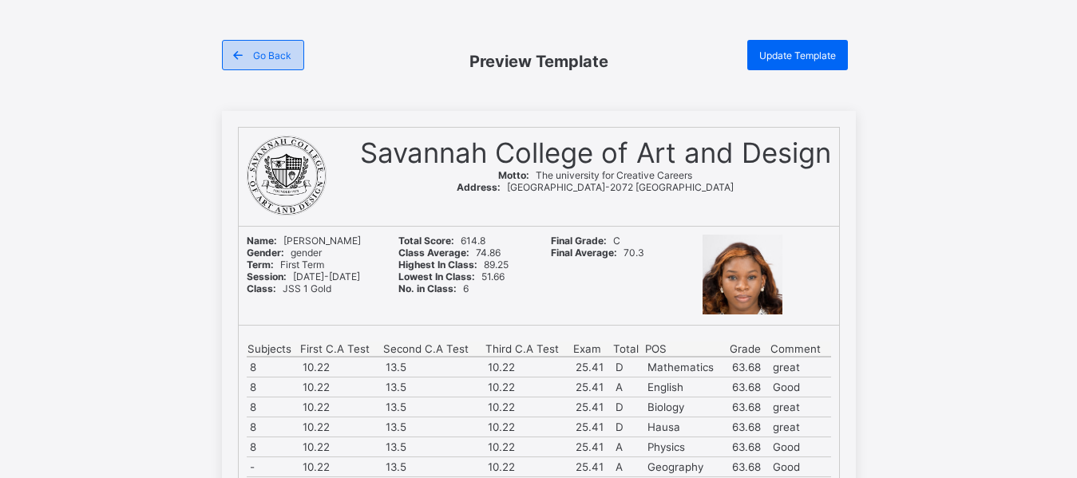
click at [275, 52] on span "Go Back" at bounding box center [272, 55] width 38 height 12
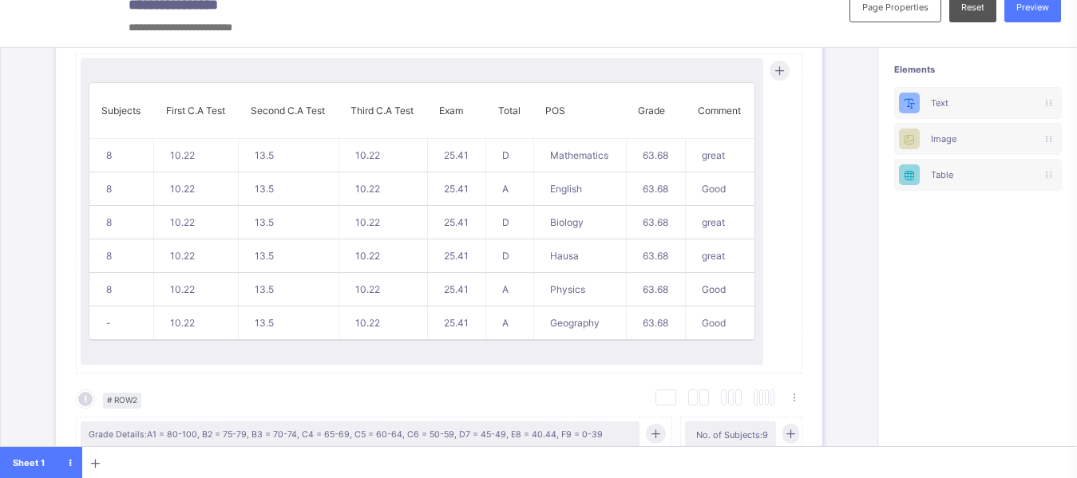
scroll to position [808, 0]
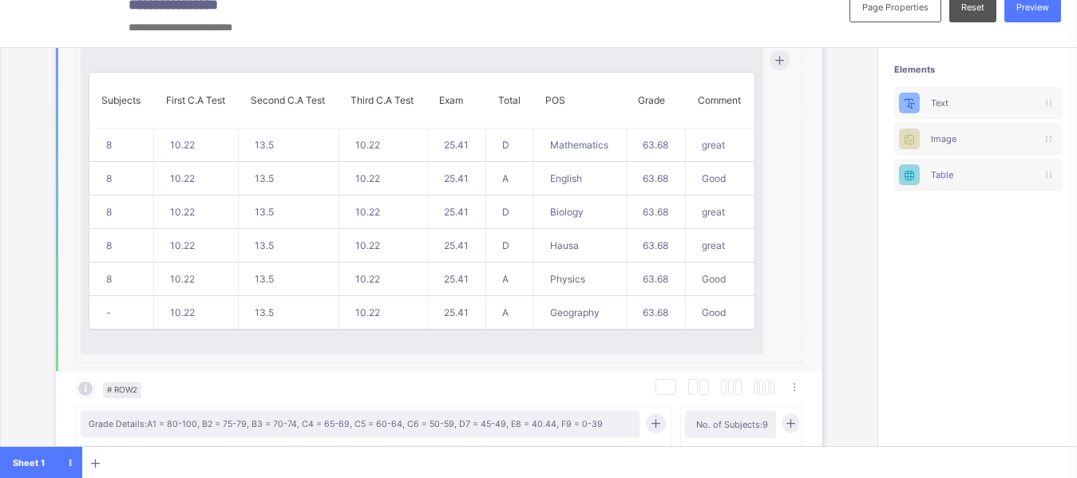
click at [682, 82] on th "Grade" at bounding box center [655, 101] width 59 height 56
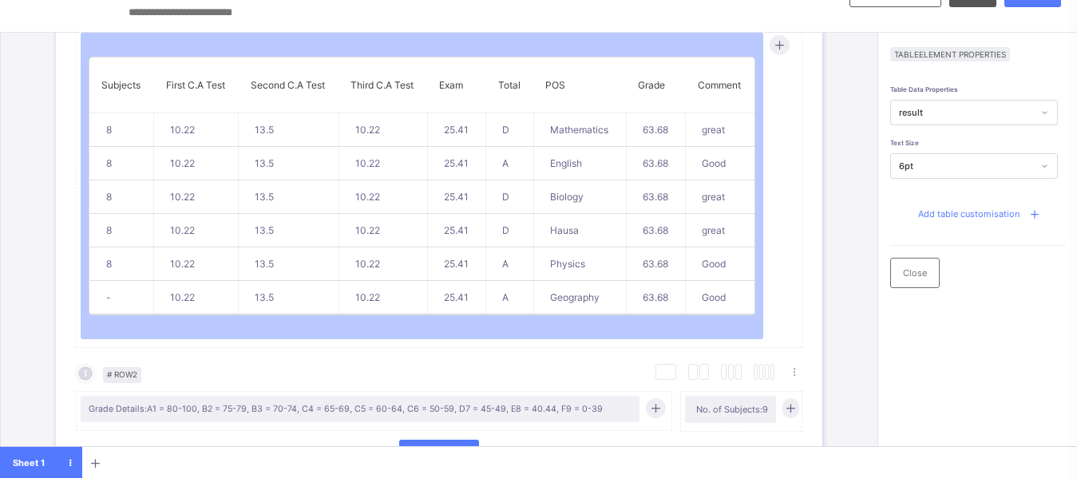
scroll to position [19, 0]
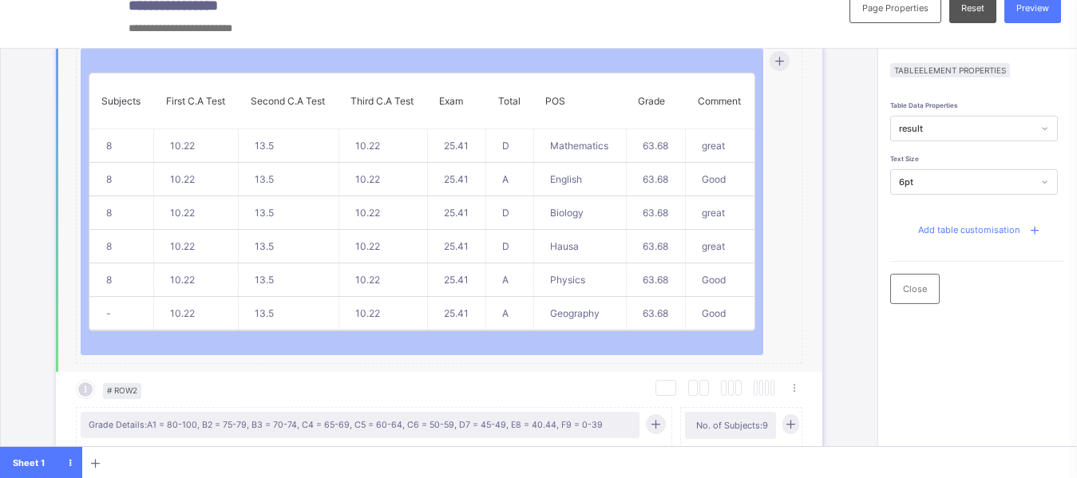
click at [374, 108] on th "Third C.A Test" at bounding box center [382, 101] width 89 height 56
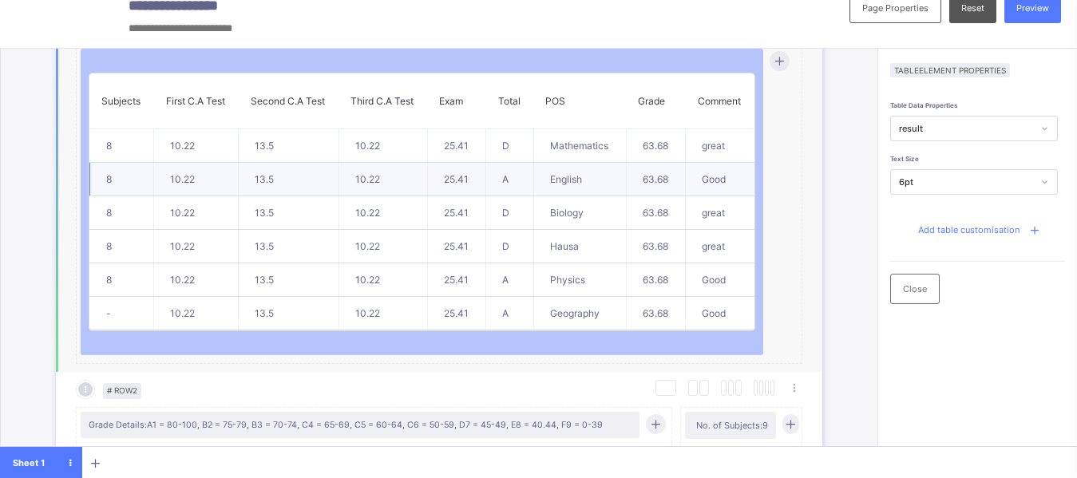
click at [378, 181] on td "10.22" at bounding box center [382, 180] width 89 height 34
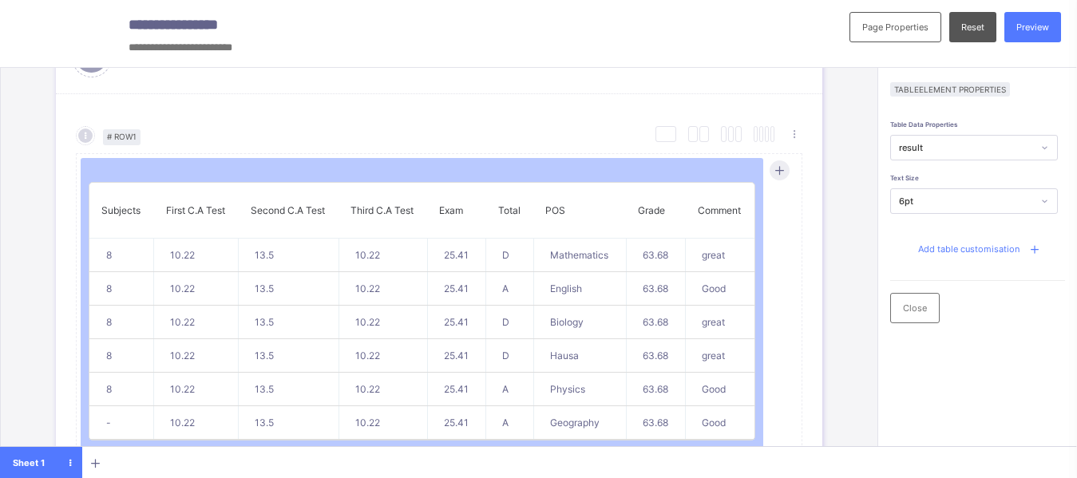
scroll to position [0, 0]
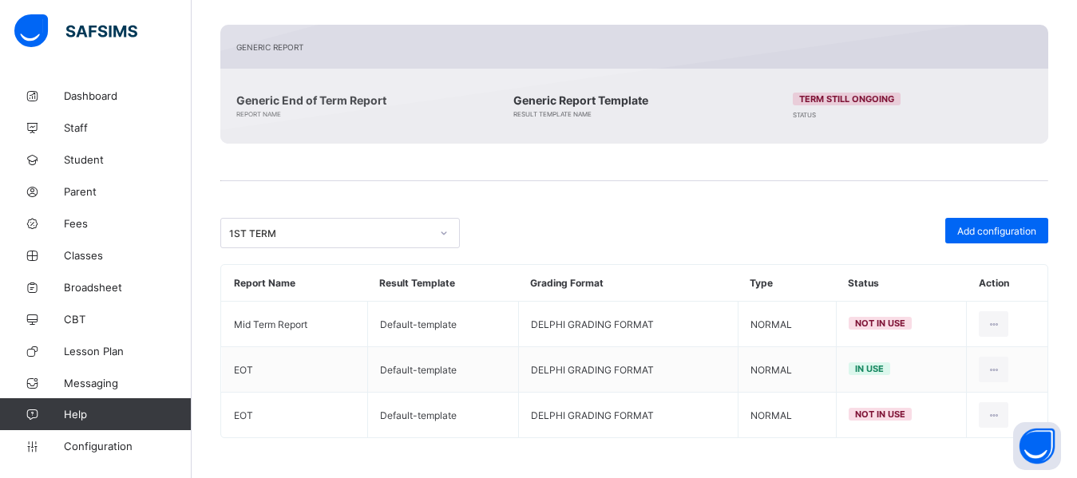
scroll to position [363, 0]
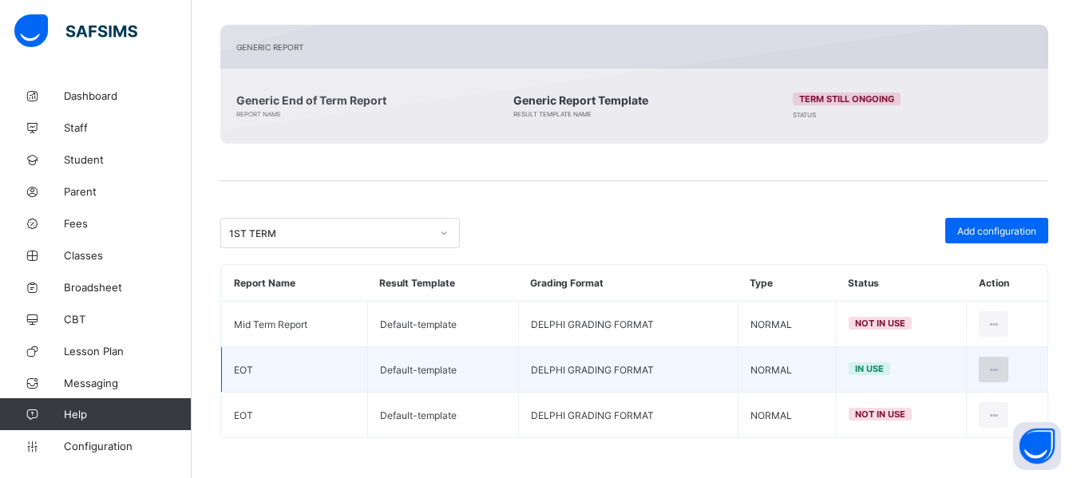
click at [1000, 374] on icon at bounding box center [994, 370] width 14 height 12
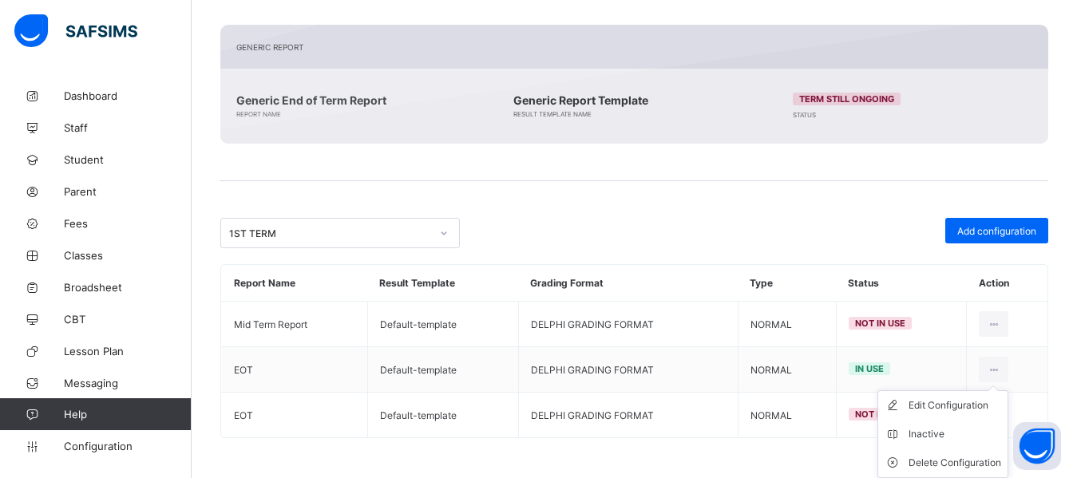
click at [713, 456] on div "Class Level / Class Level Profile Class Information BASIC 4 BASIC 4 Edit Class …" at bounding box center [634, 98] width 885 height 762
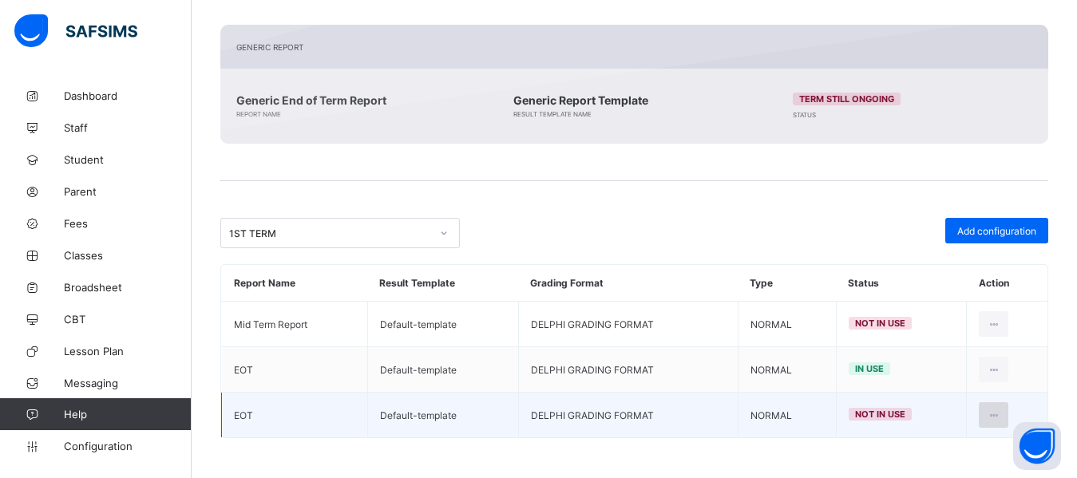
click at [1000, 415] on icon at bounding box center [994, 415] width 14 height 12
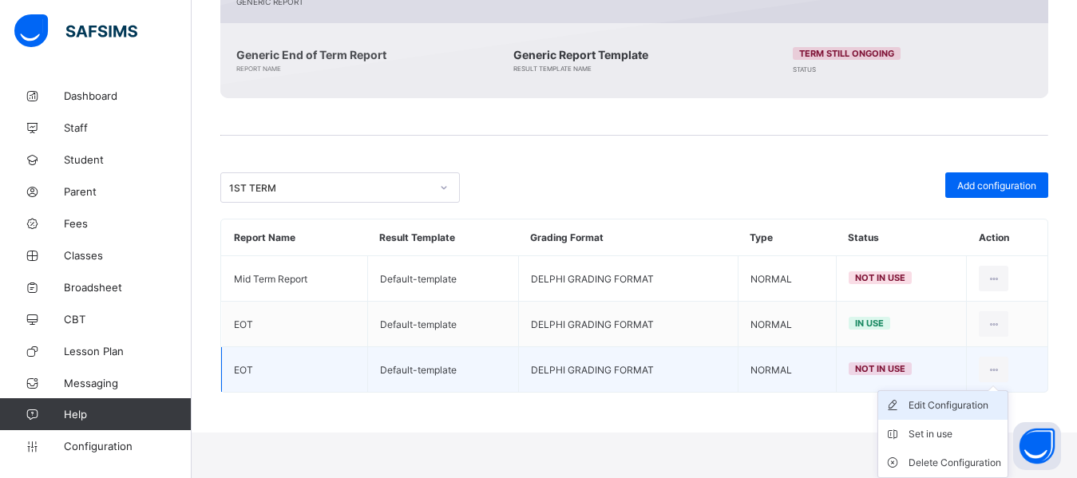
click at [951, 403] on div "Edit Configuration" at bounding box center [954, 406] width 93 height 16
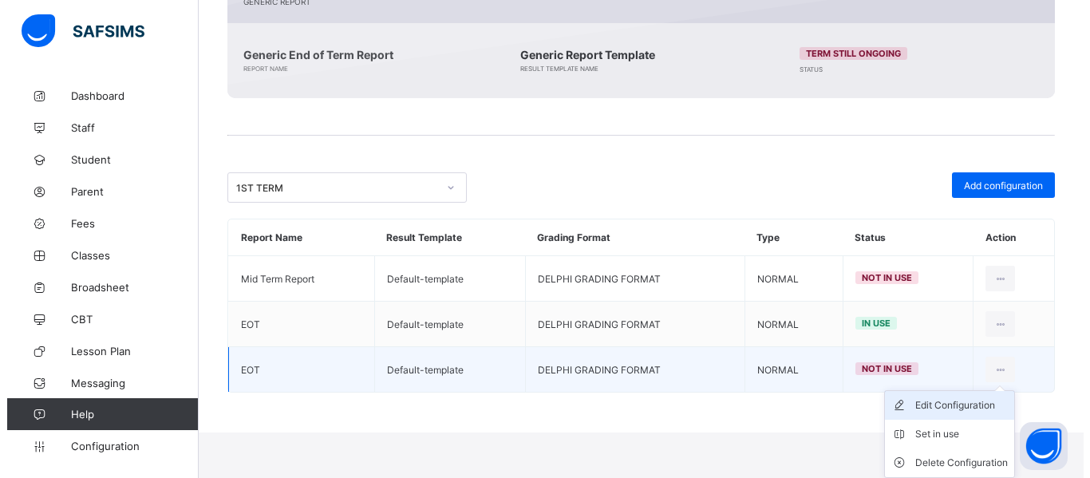
scroll to position [363, 0]
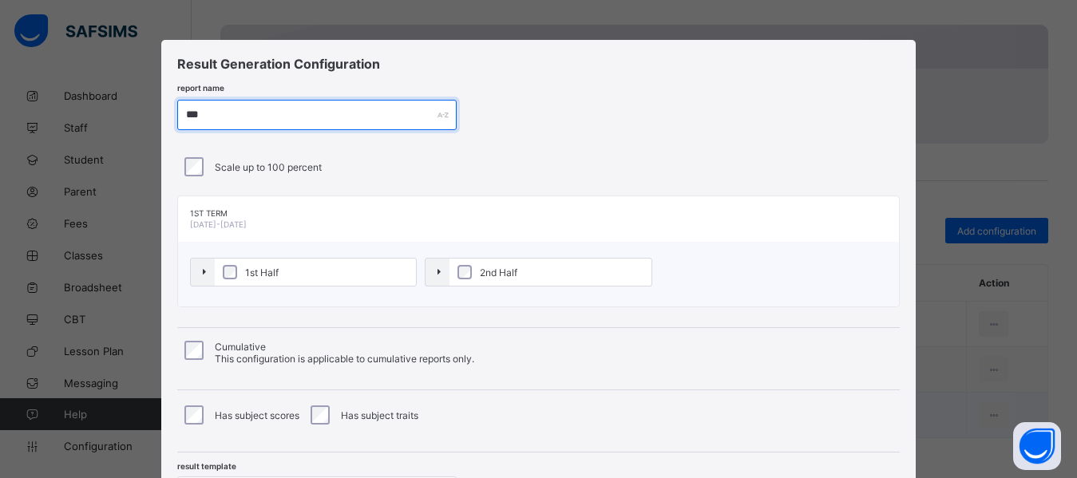
click at [213, 114] on input "***" at bounding box center [316, 115] width 279 height 30
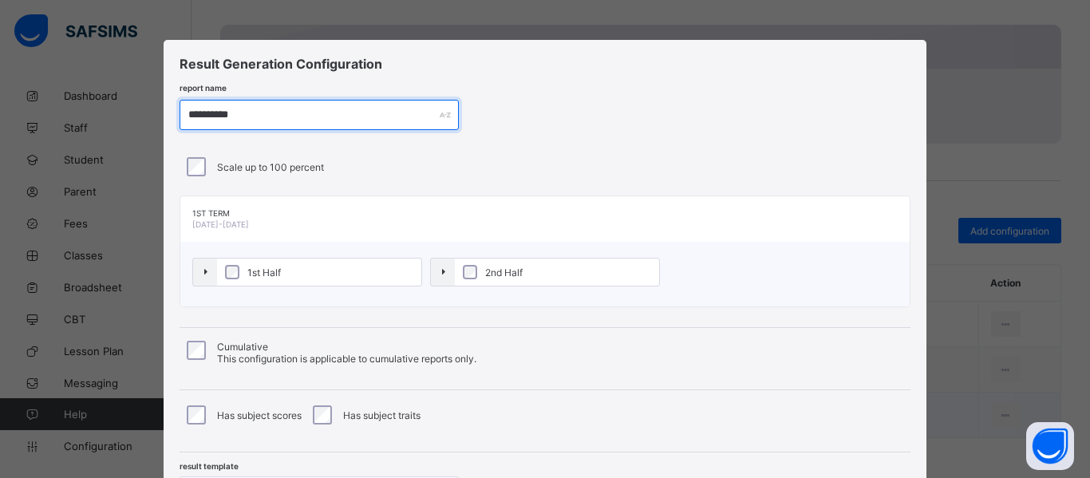
type input "**********"
click at [544, 107] on div "**********" at bounding box center [545, 115] width 731 height 30
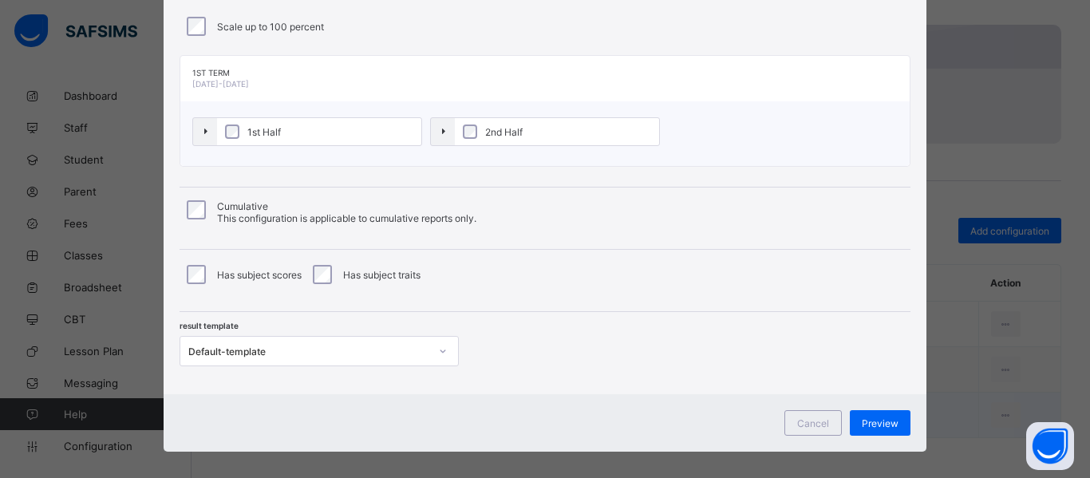
scroll to position [154, 0]
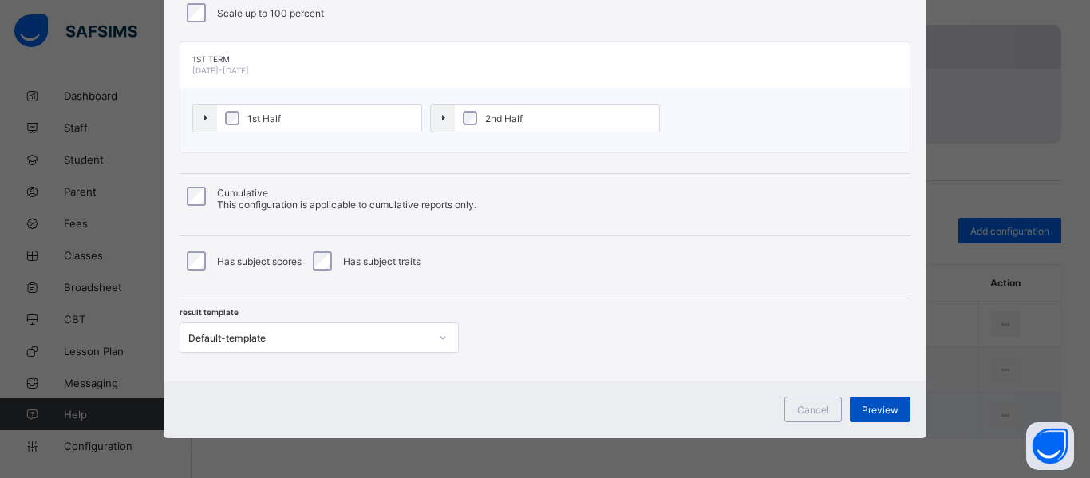
click at [878, 409] on span "Preview" at bounding box center [880, 410] width 37 height 12
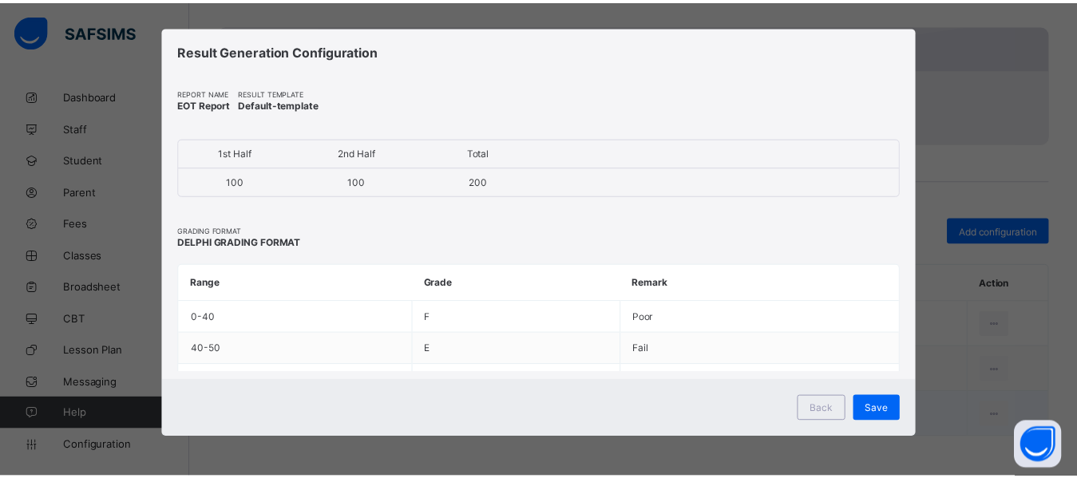
scroll to position [14, 0]
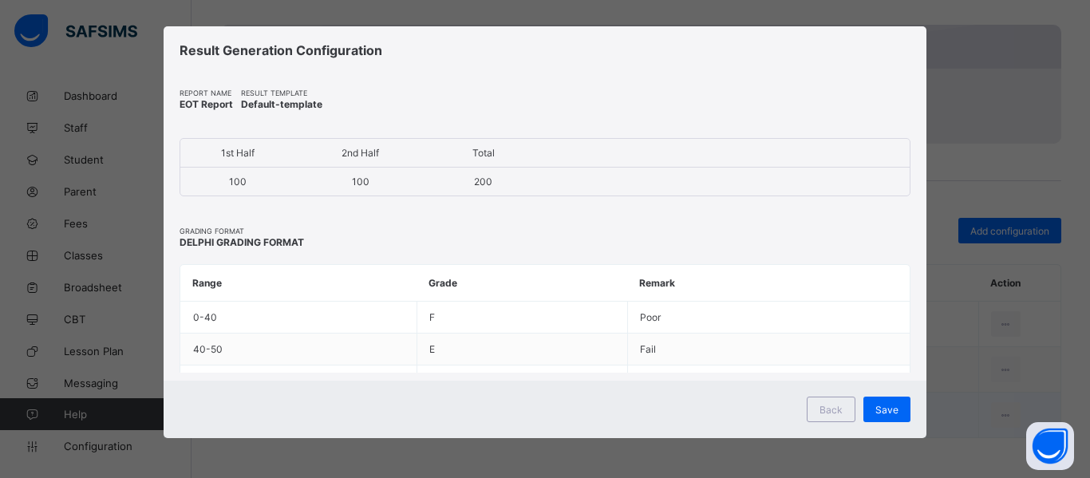
click at [878, 409] on span "Save" at bounding box center [887, 410] width 23 height 12
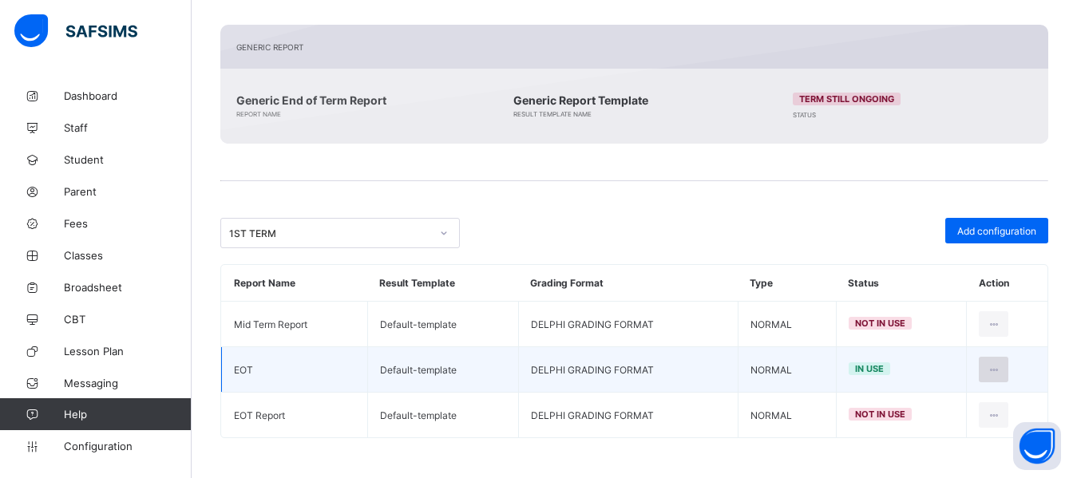
click at [1000, 372] on icon at bounding box center [994, 370] width 14 height 12
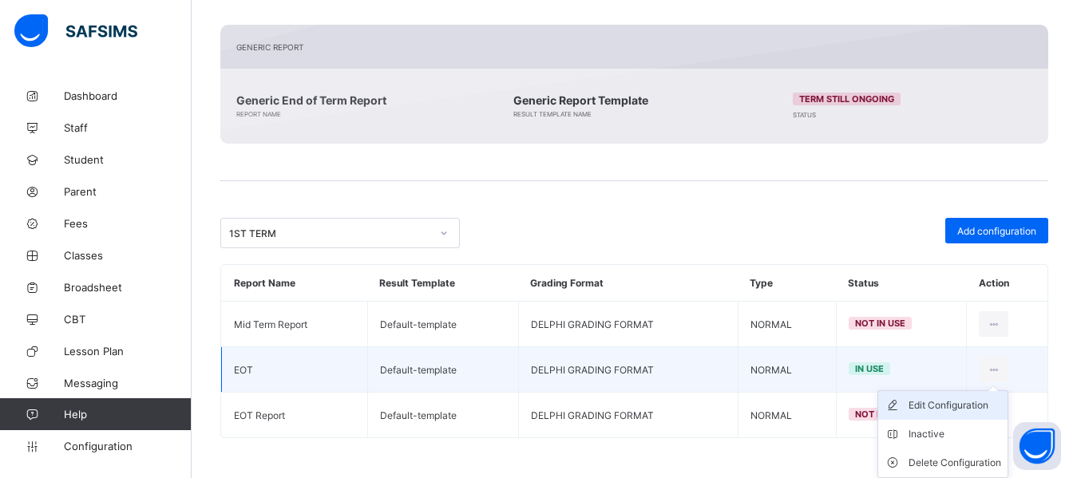
click at [953, 407] on div "Edit Configuration" at bounding box center [954, 406] width 93 height 16
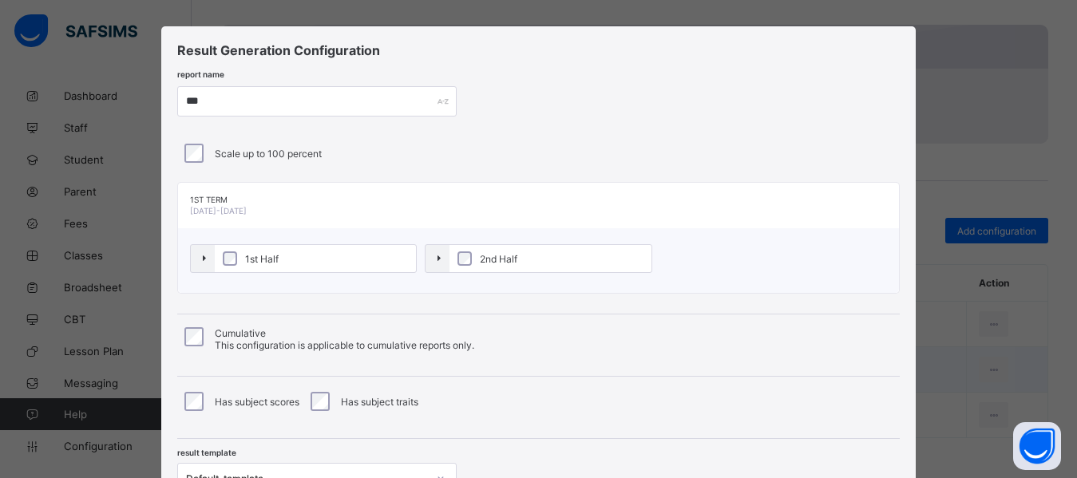
type input "***"
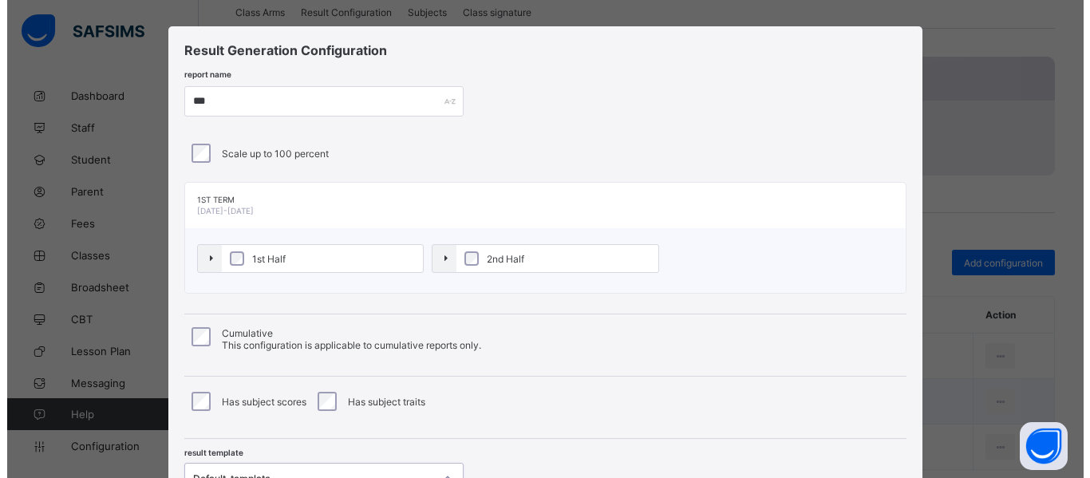
scroll to position [276, 0]
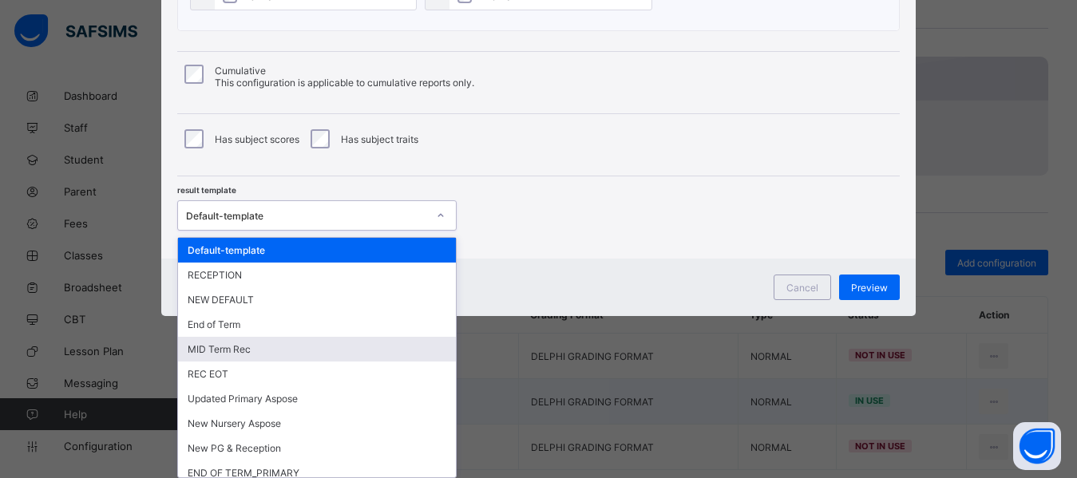
click at [393, 231] on div "option MID Term Rec focused, 5 of 26. 26 results available. Use Up and Down to …" at bounding box center [316, 215] width 279 height 30
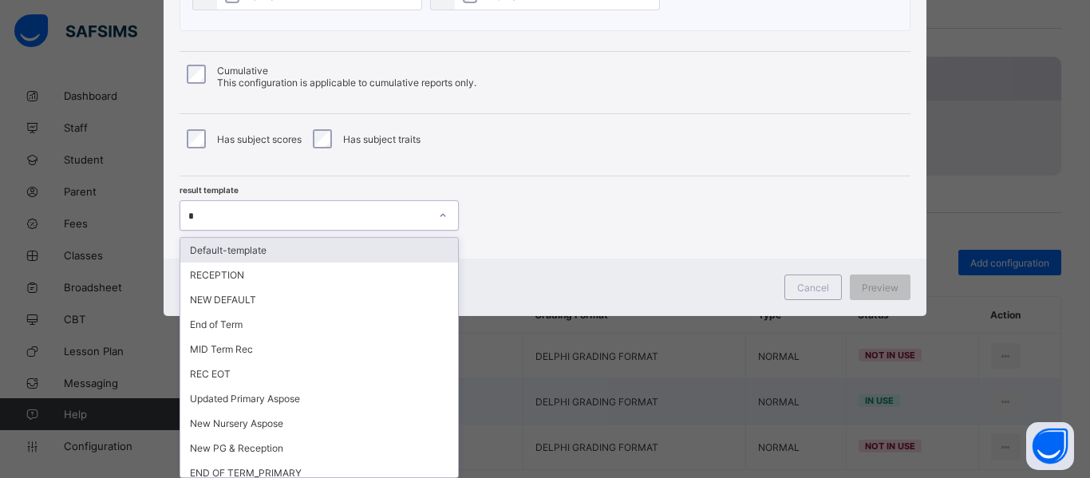
type input "**"
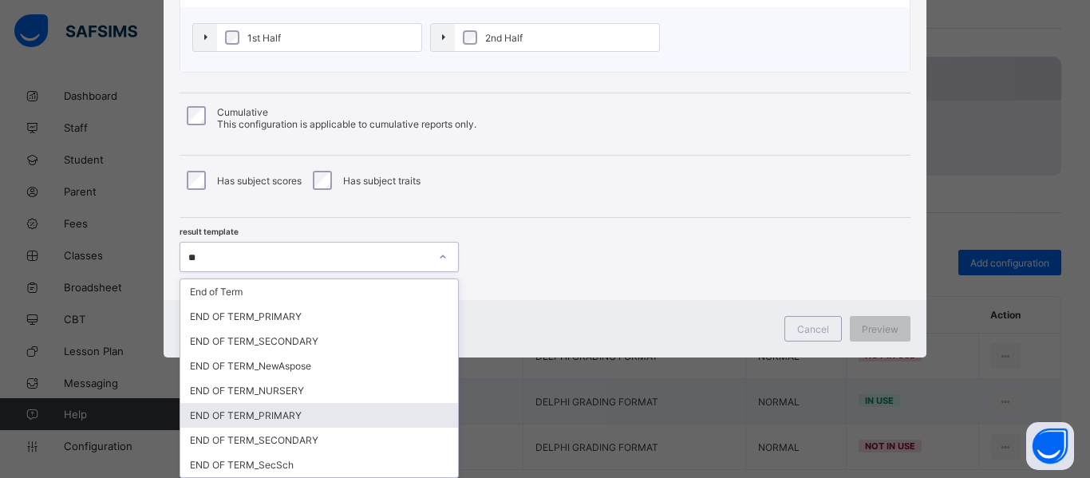
click at [303, 415] on div "END OF TERM_PRIMARY" at bounding box center [319, 415] width 278 height 25
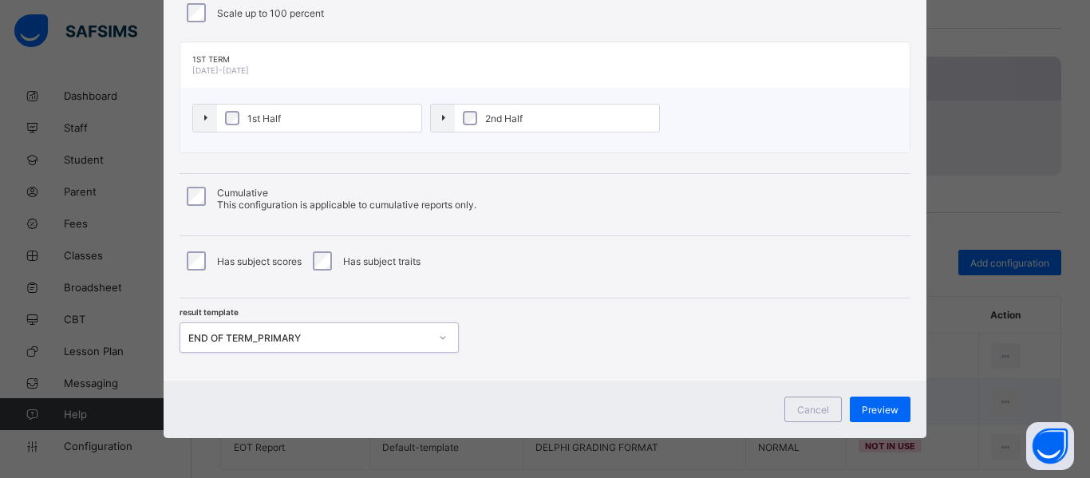
click at [580, 338] on div "result template option END OF TERM_PRIMARY, selected. 0 results available. Sele…" at bounding box center [545, 326] width 731 height 54
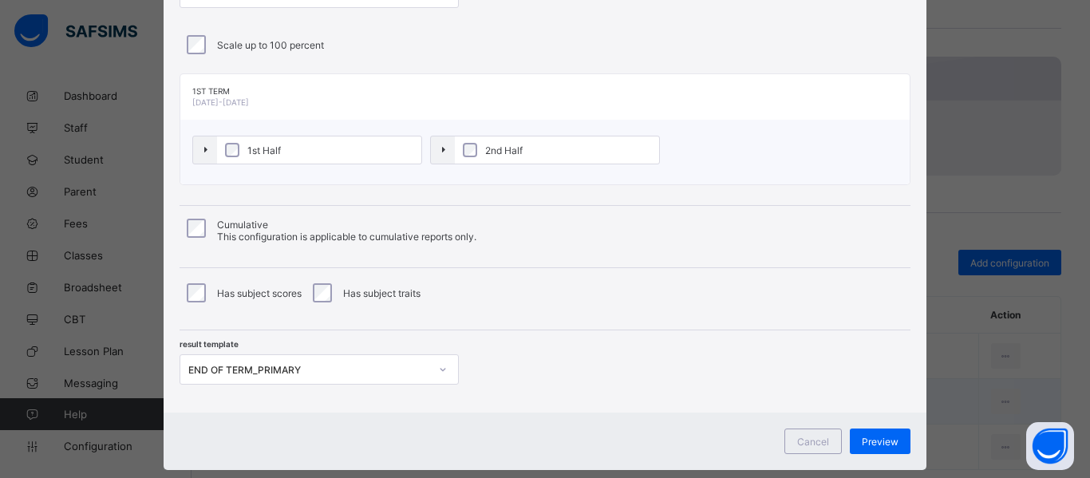
scroll to position [0, 0]
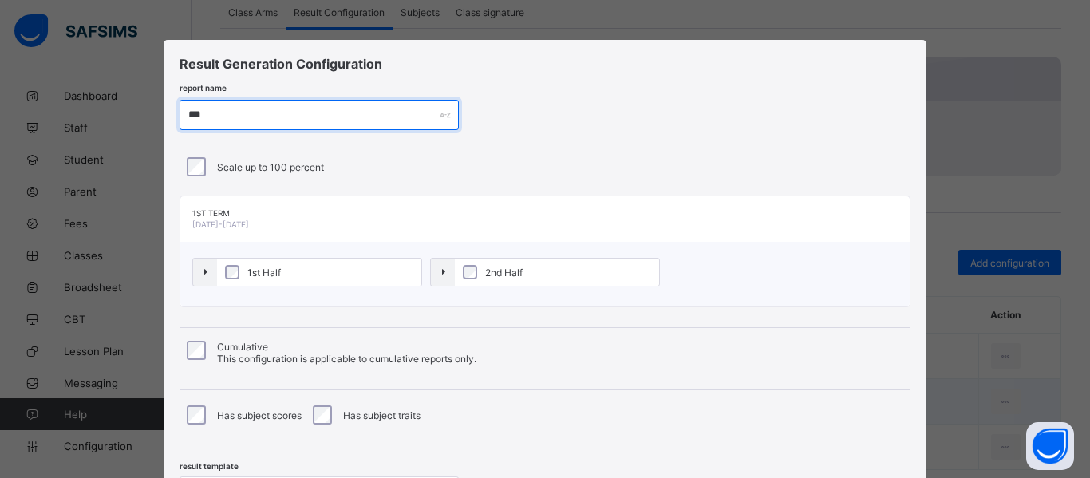
click at [238, 113] on input "***" at bounding box center [319, 115] width 279 height 30
type input "**********"
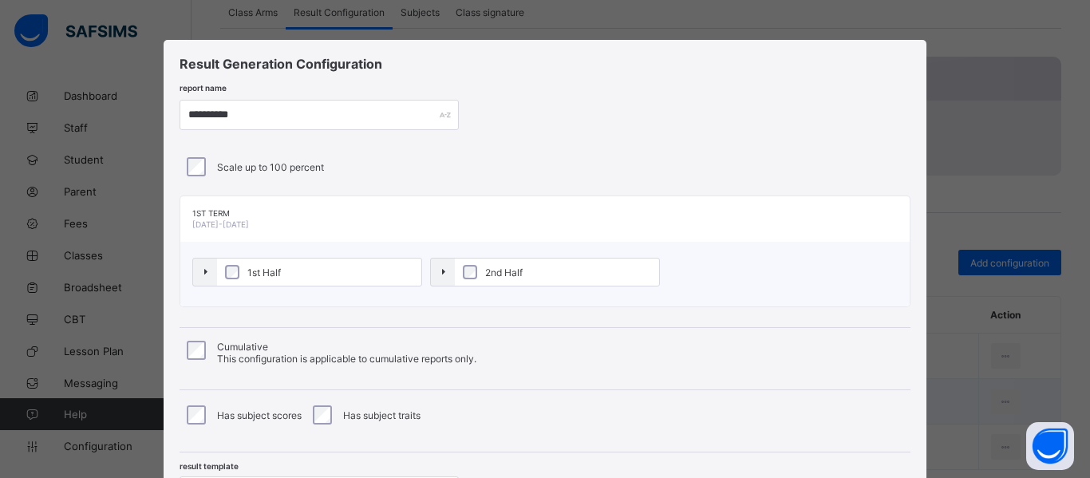
click at [643, 93] on div "**********" at bounding box center [545, 287] width 763 height 495
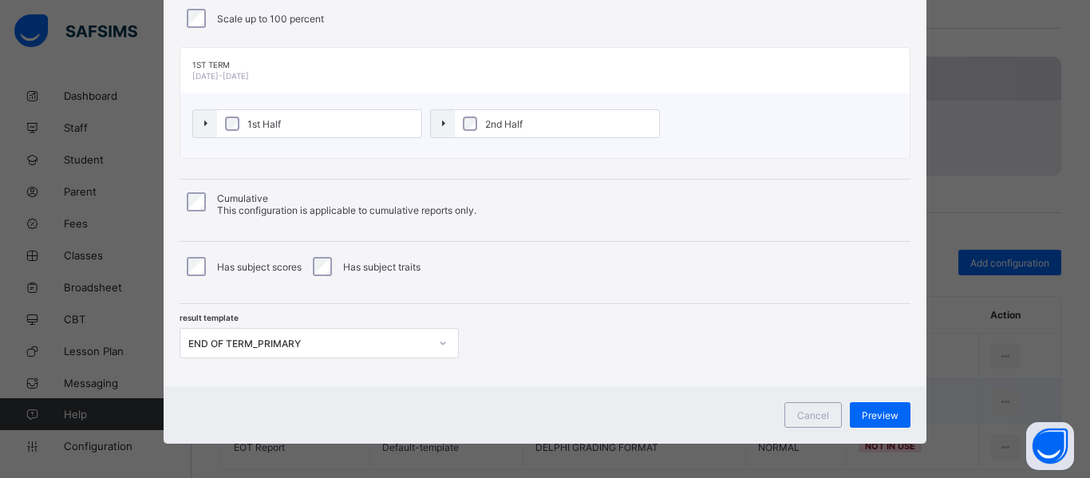
scroll to position [154, 0]
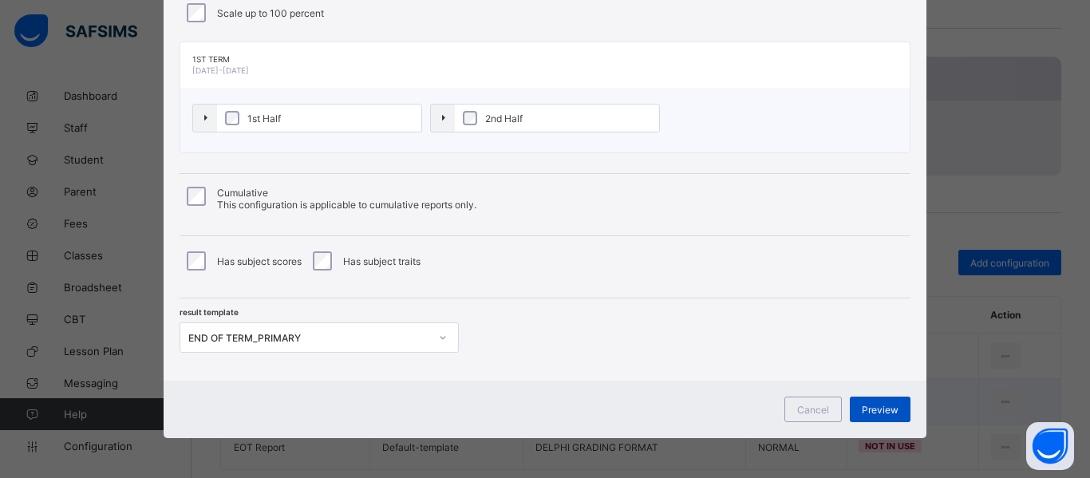
click at [881, 409] on span "Preview" at bounding box center [880, 410] width 37 height 12
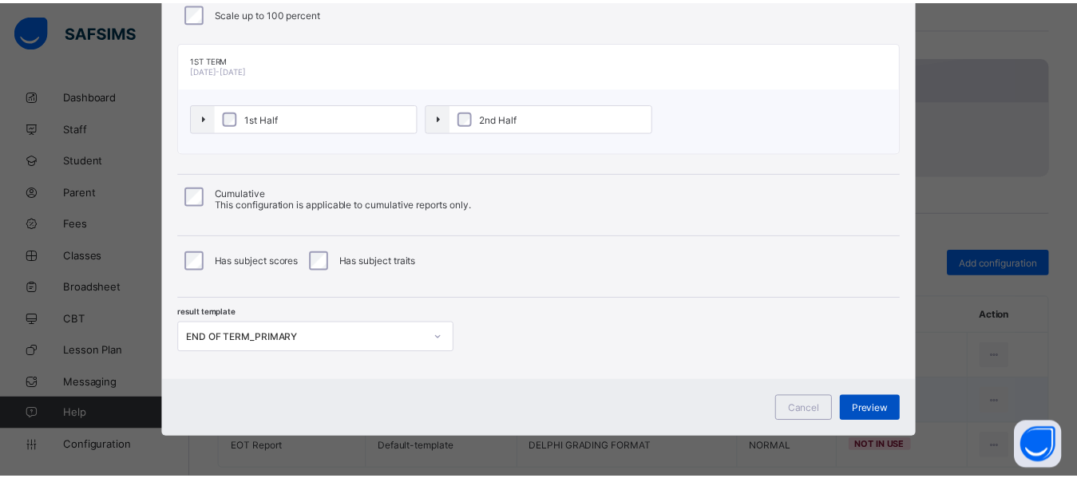
scroll to position [14, 0]
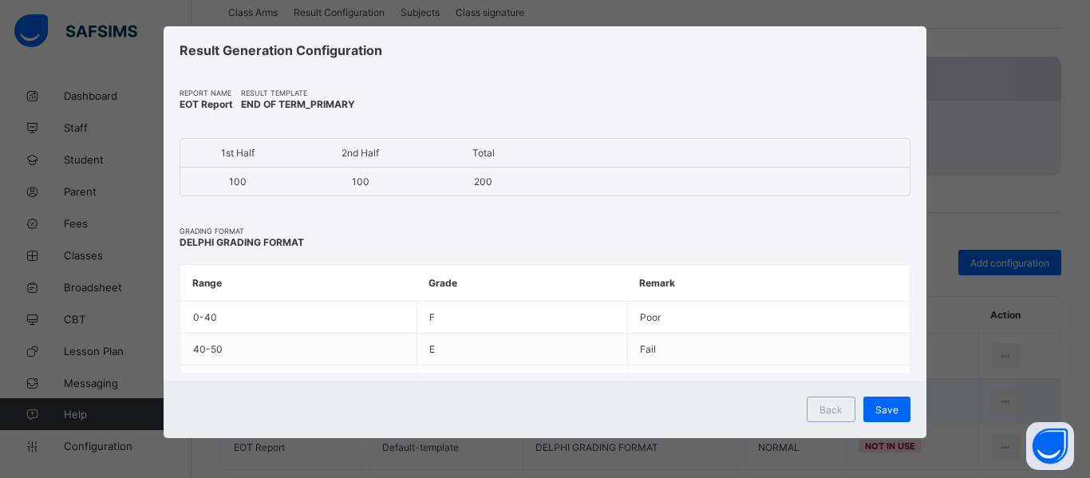
click at [881, 409] on span "Save" at bounding box center [887, 410] width 23 height 12
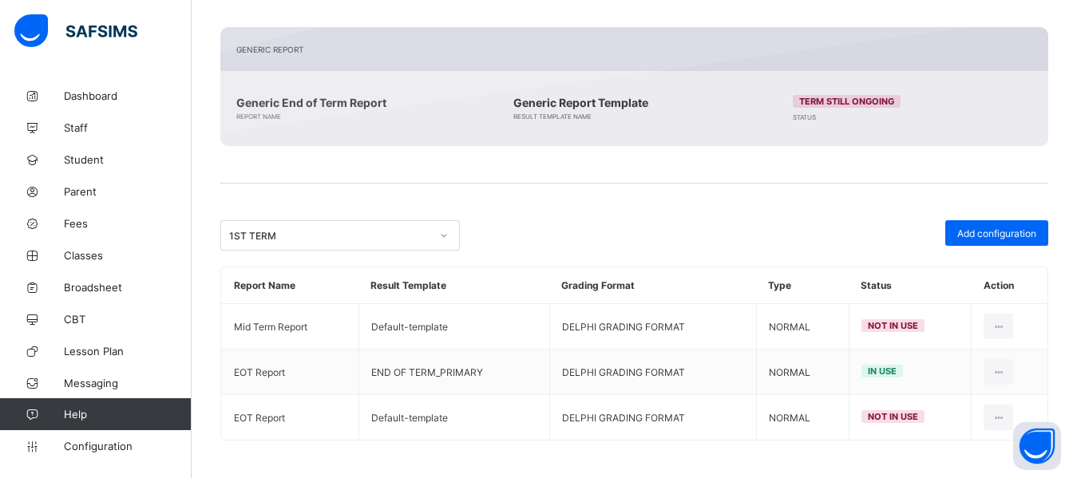
scroll to position [363, 0]
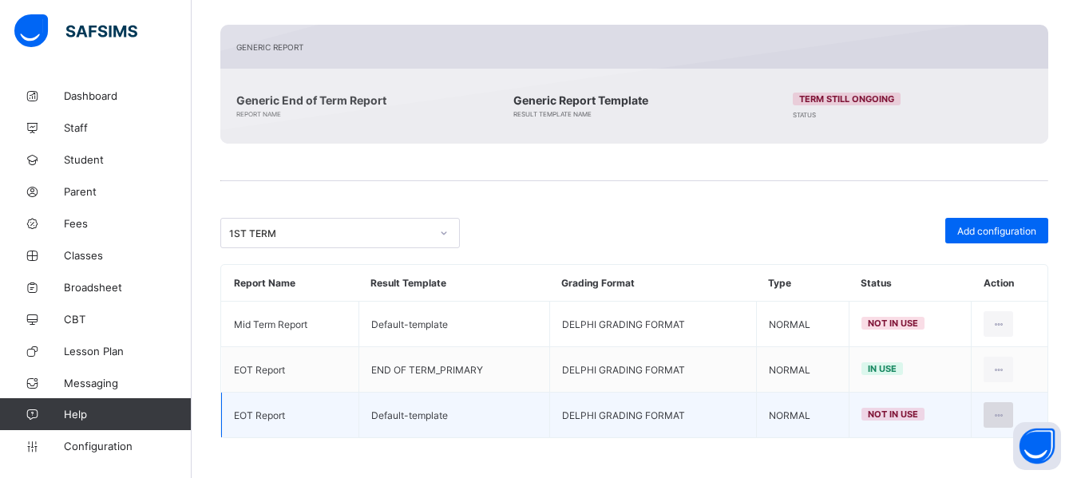
click at [1005, 414] on icon at bounding box center [998, 415] width 14 height 12
click at [959, 448] on div "Edit Configuration" at bounding box center [959, 451] width 93 height 16
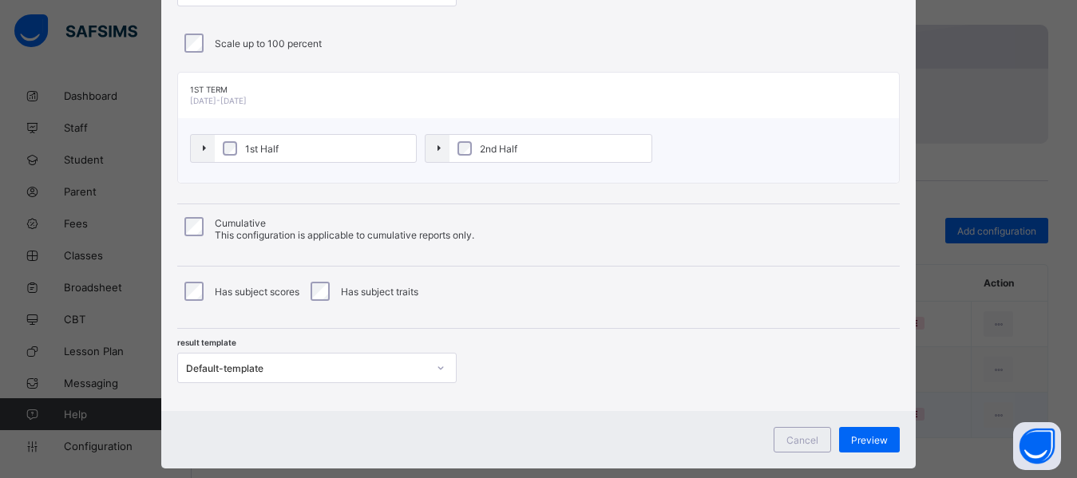
click at [688, 350] on div "result template Default-template" at bounding box center [538, 356] width 722 height 54
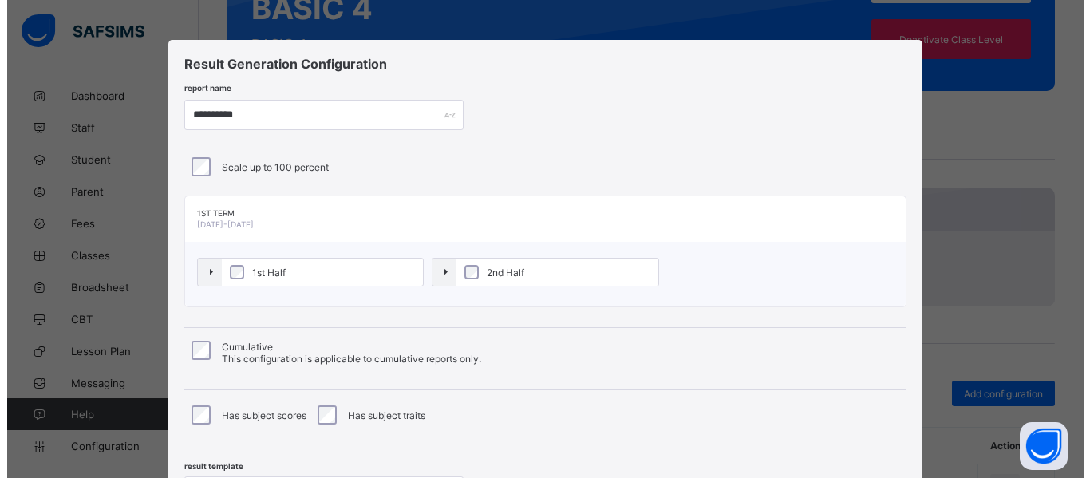
scroll to position [140, 0]
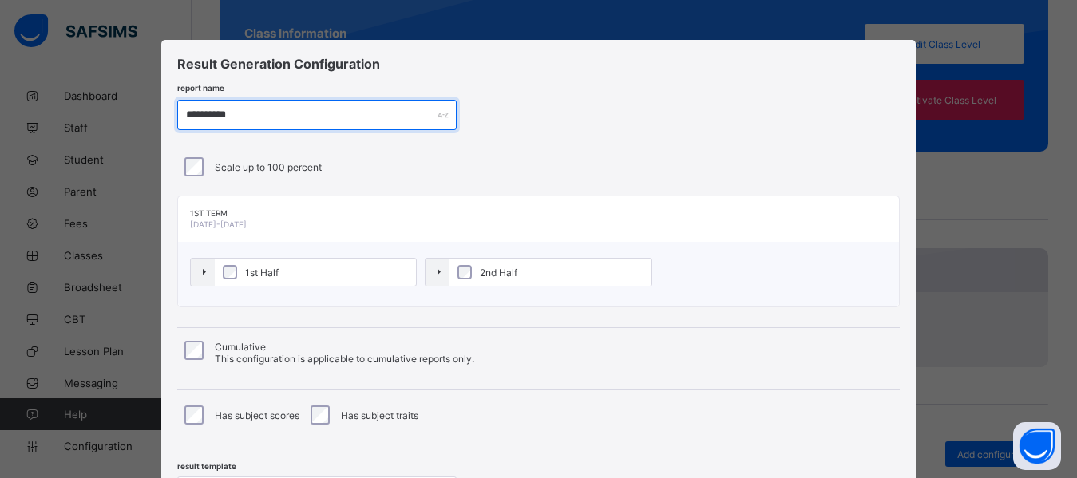
click at [234, 121] on input "**********" at bounding box center [316, 115] width 279 height 30
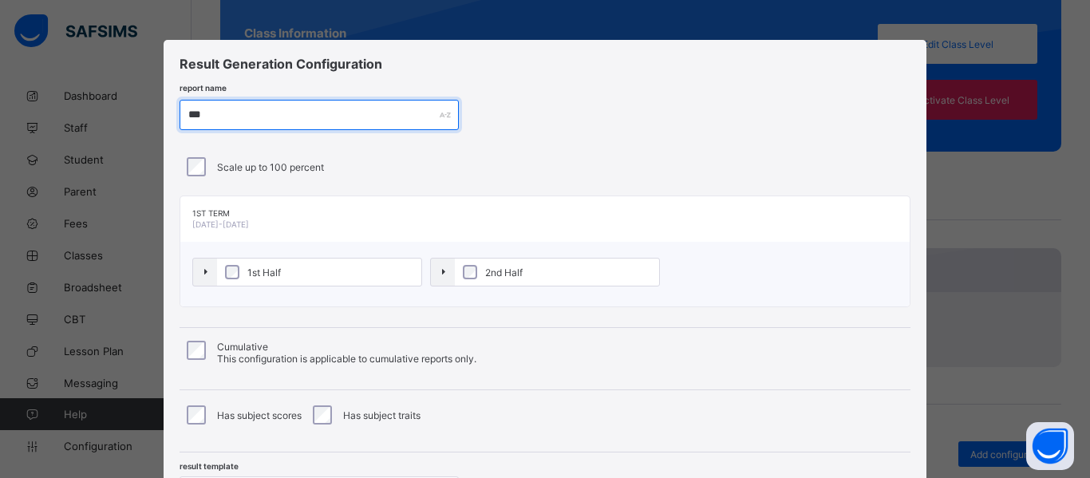
type input "***"
click at [498, 64] on div "Result Generation Configuration" at bounding box center [541, 64] width 723 height 16
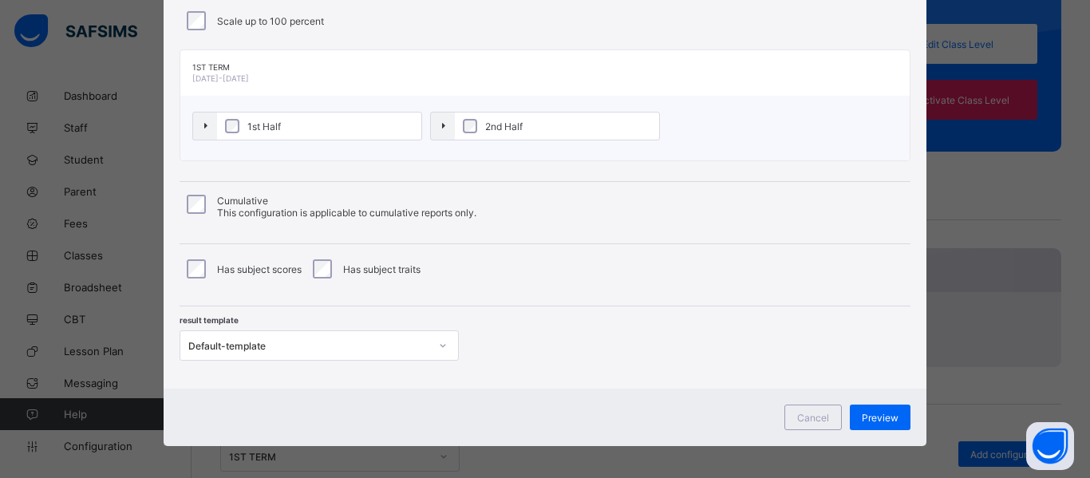
scroll to position [154, 0]
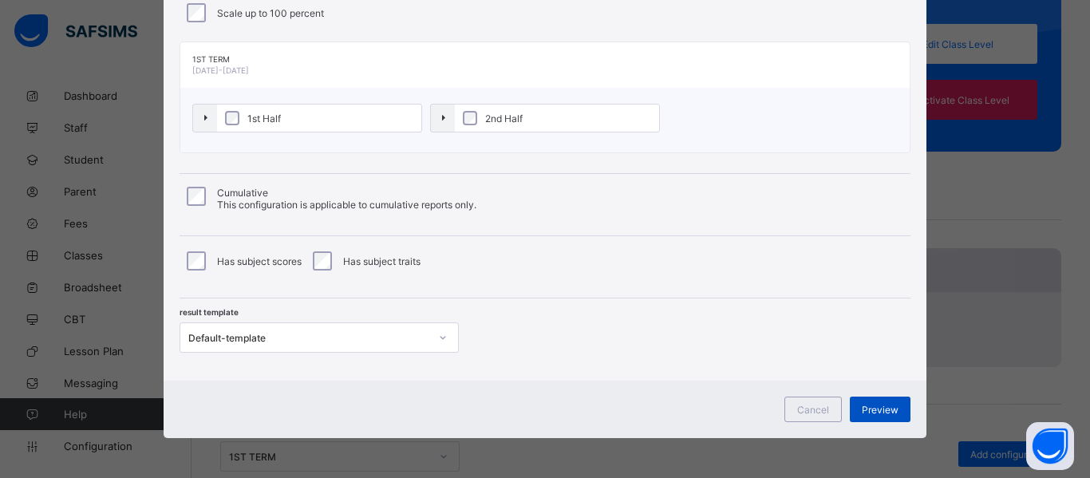
click at [869, 404] on span "Preview" at bounding box center [880, 410] width 37 height 12
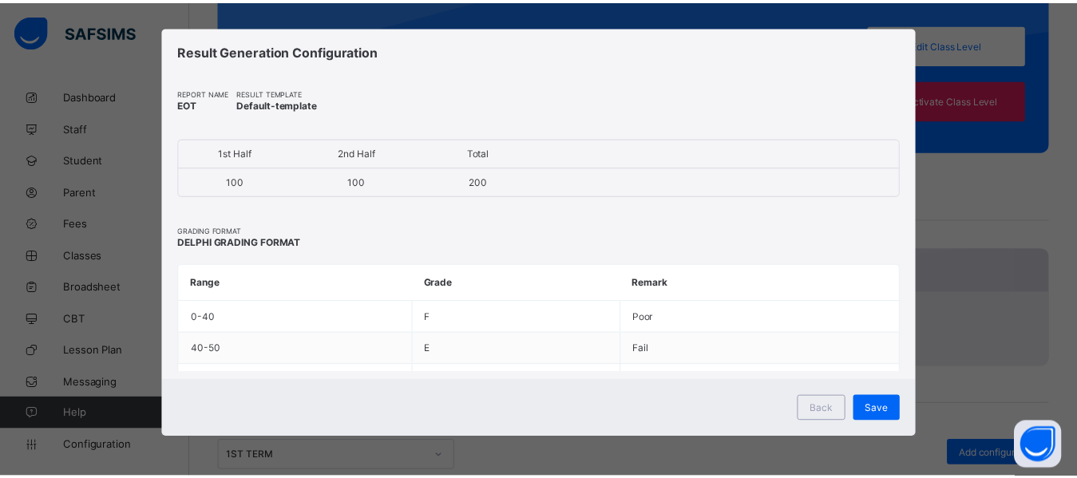
scroll to position [14, 0]
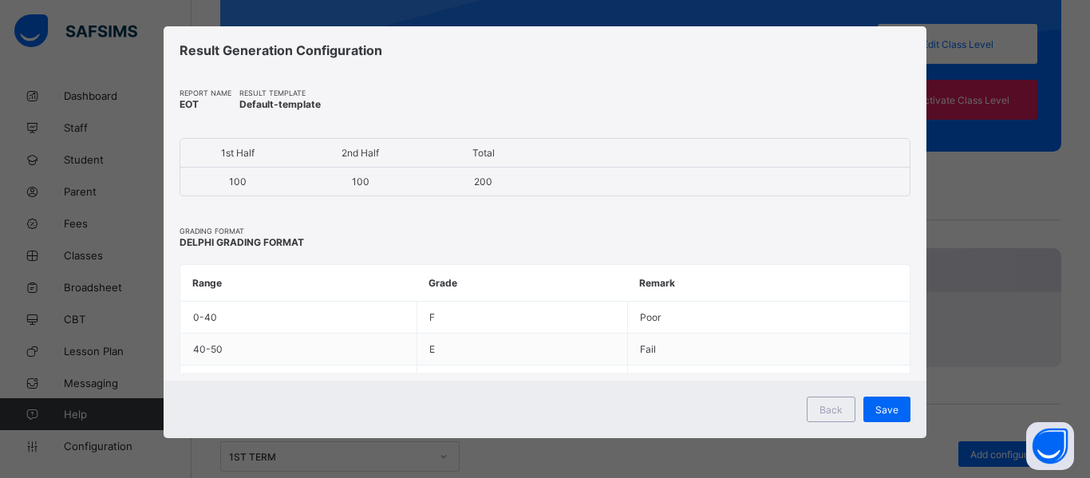
click at [869, 404] on div "Save" at bounding box center [887, 410] width 47 height 26
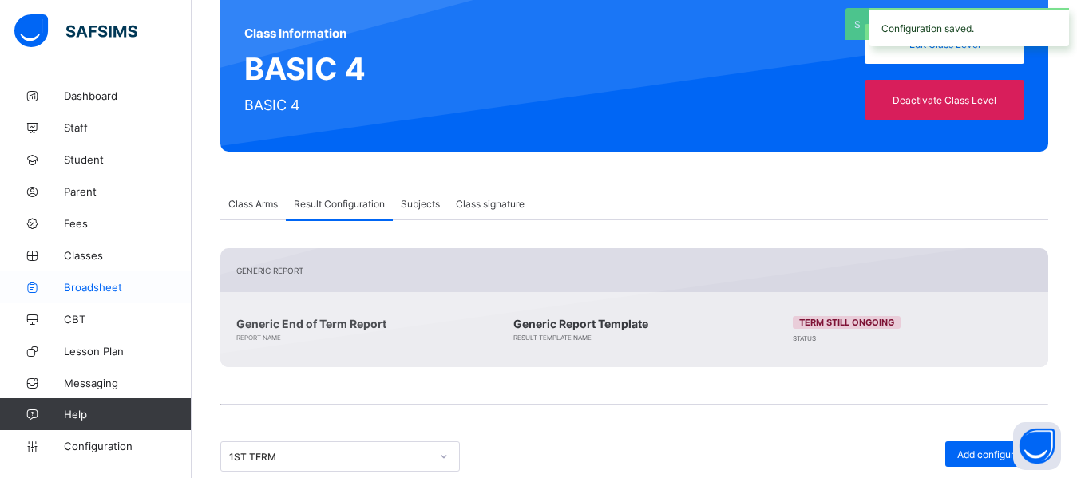
click at [88, 283] on span "Broadsheet" at bounding box center [128, 287] width 128 height 13
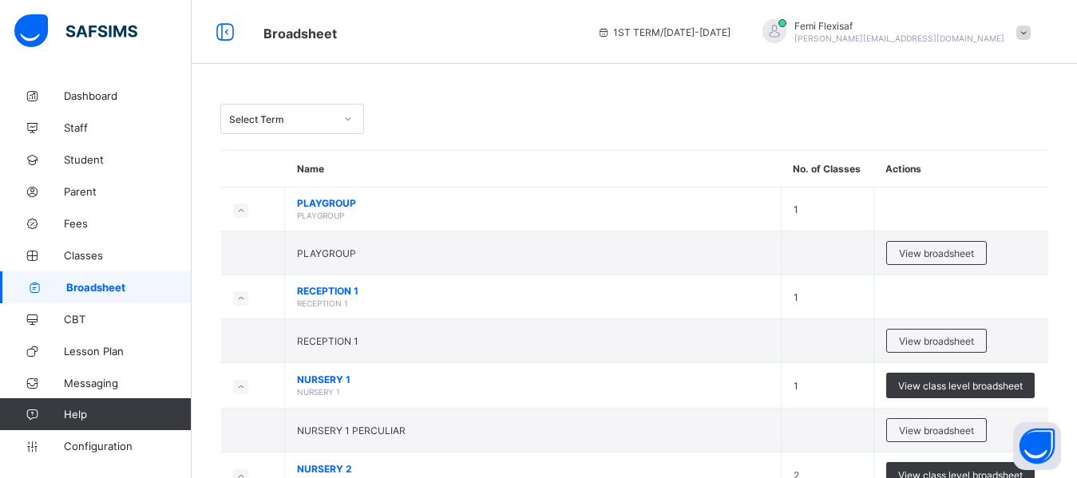
click at [532, 121] on div "Select Term" at bounding box center [634, 119] width 828 height 30
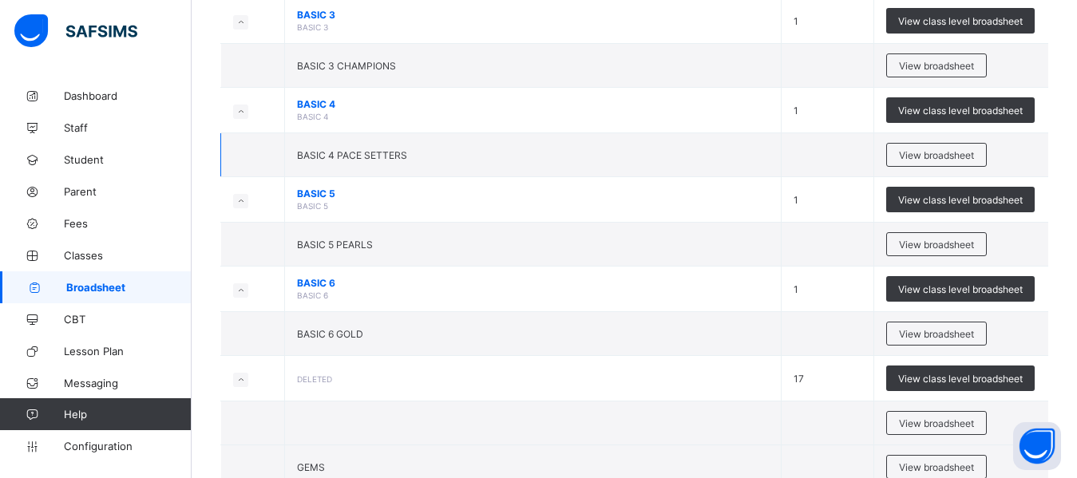
scroll to position [734, 0]
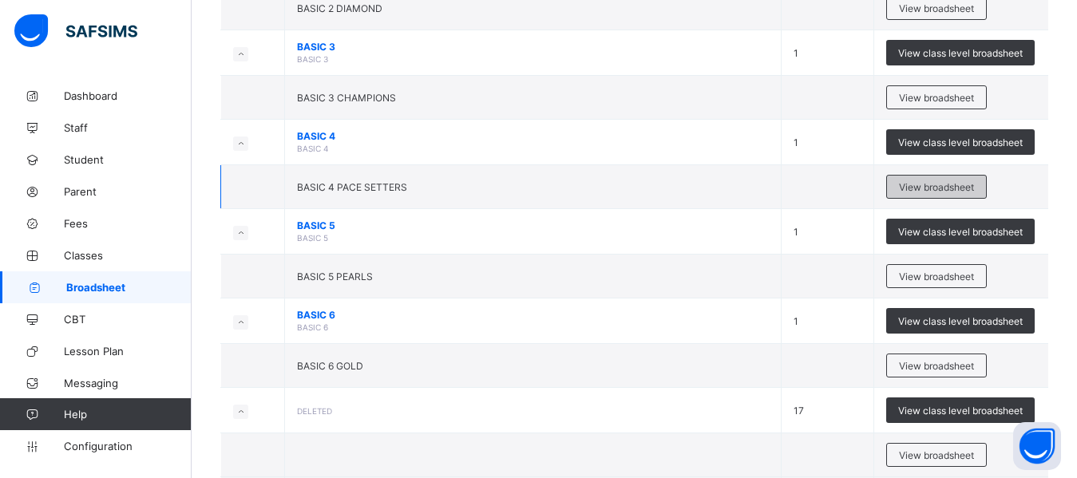
click at [929, 188] on span "View broadsheet" at bounding box center [936, 187] width 75 height 12
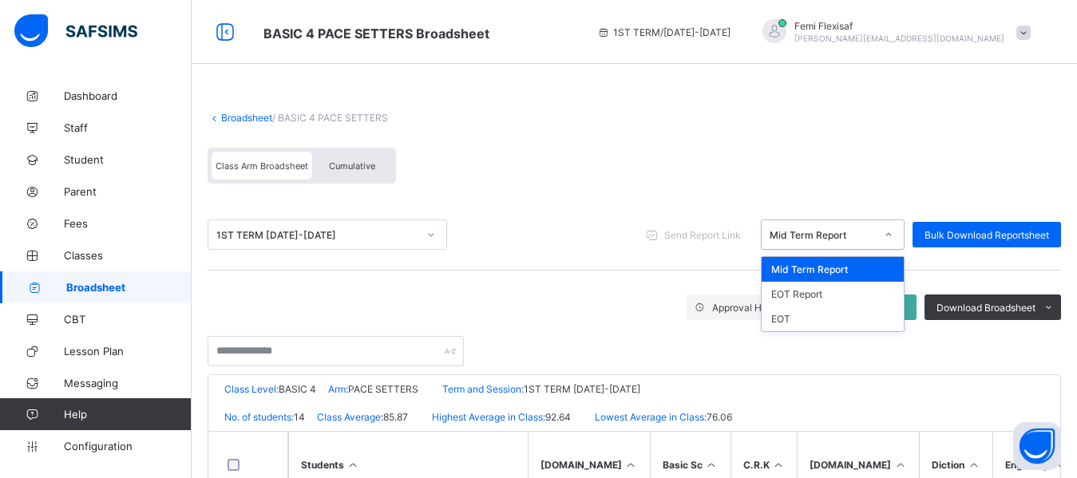
click at [856, 236] on div "Mid Term Report" at bounding box center [822, 235] width 105 height 12
click at [815, 291] on div "EOT Report" at bounding box center [833, 294] width 142 height 25
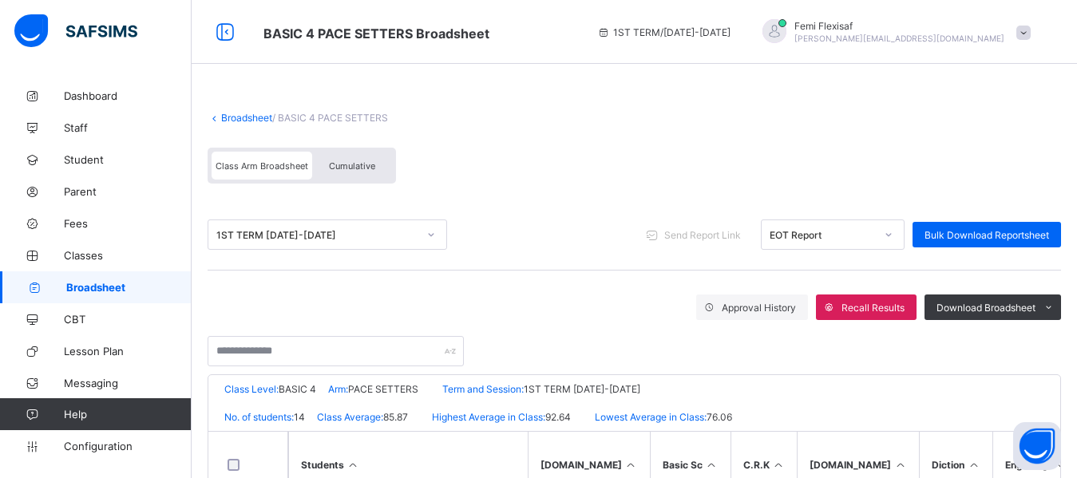
click at [682, 153] on div "Class Arm Broadsheet Cumulative" at bounding box center [634, 170] width 853 height 60
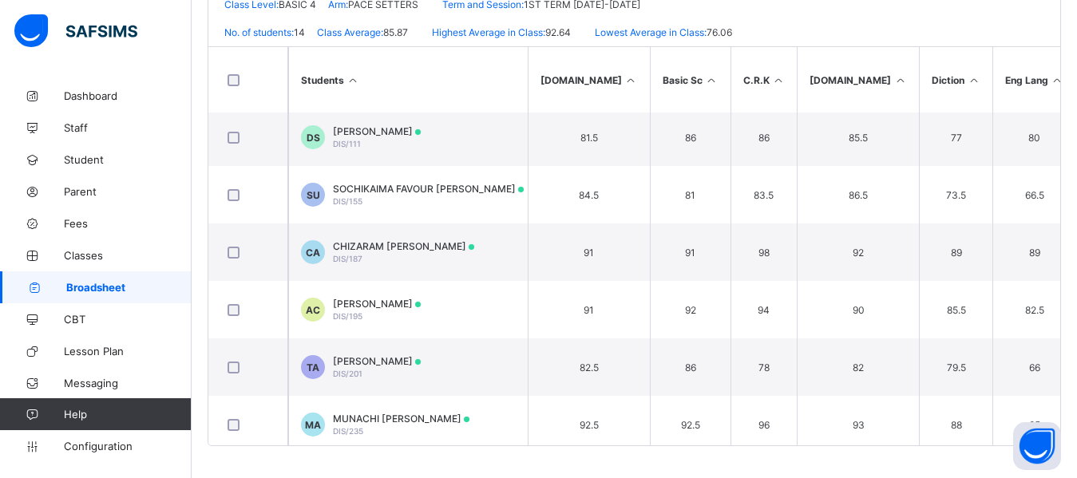
scroll to position [238, 0]
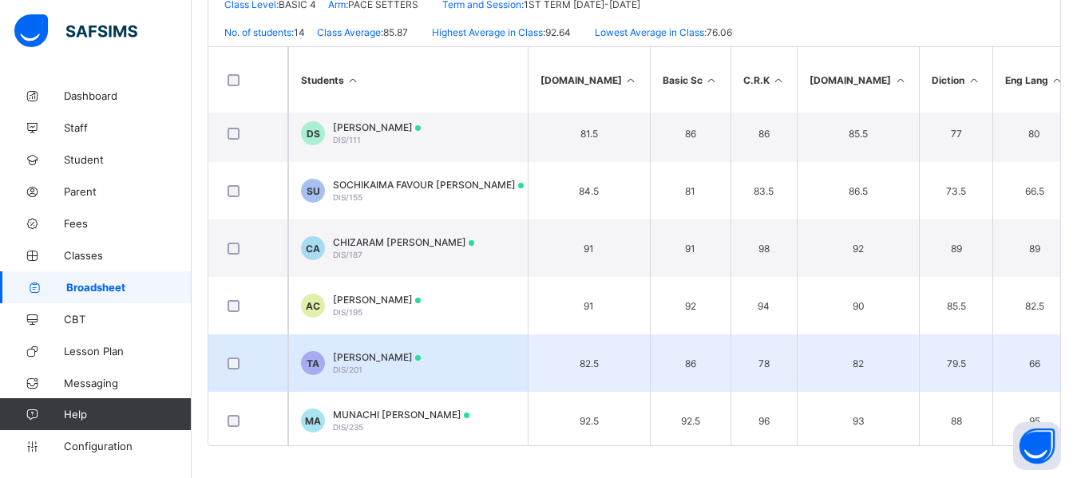
click at [421, 359] on span "TIMOFE BRYAN ADENIRAN" at bounding box center [377, 357] width 88 height 12
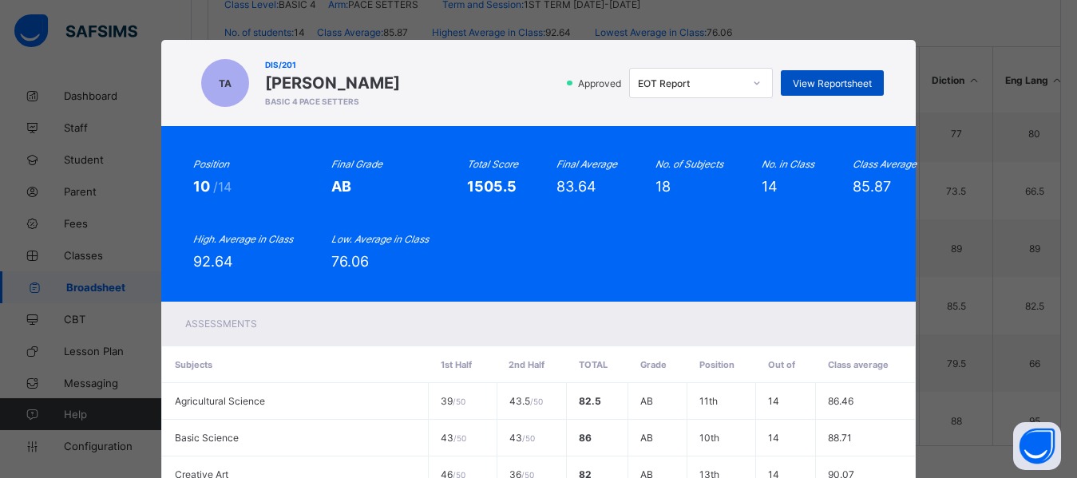
click at [820, 80] on span "View Reportsheet" at bounding box center [832, 83] width 79 height 12
click at [553, 249] on div "Position 10 /14 Final Grade AB Total Score 1505.5 Final Average 83.64 No. of Su…" at bounding box center [538, 214] width 690 height 112
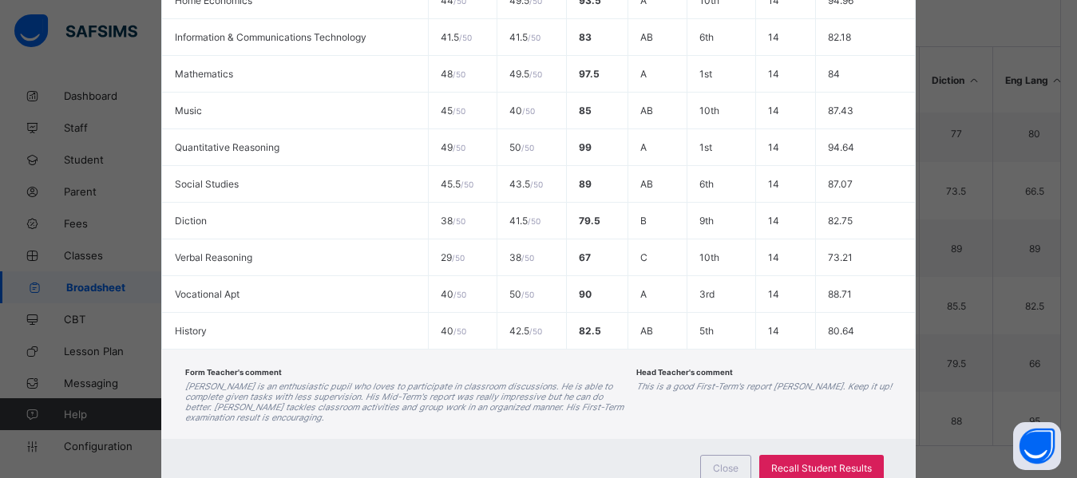
scroll to position [742, 0]
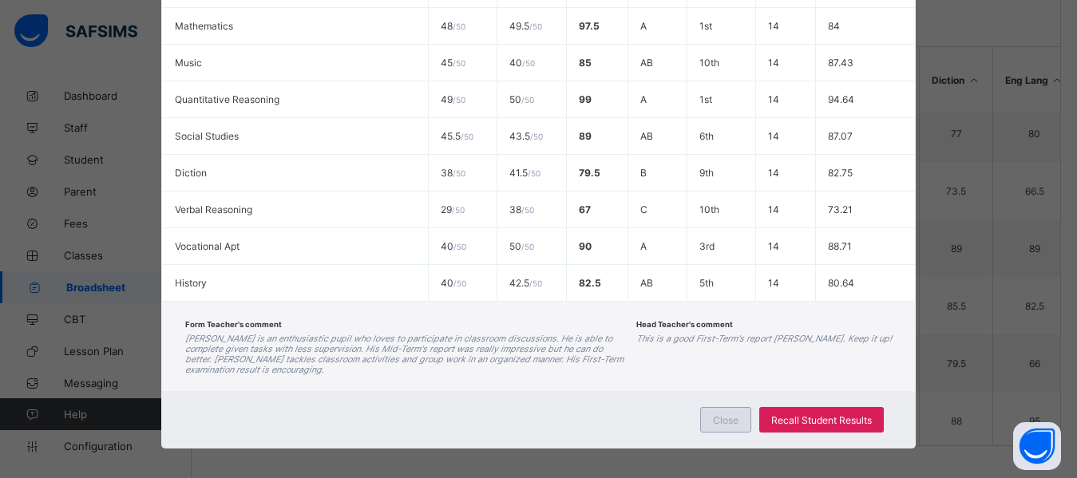
click at [723, 414] on span "Close" at bounding box center [726, 420] width 26 height 12
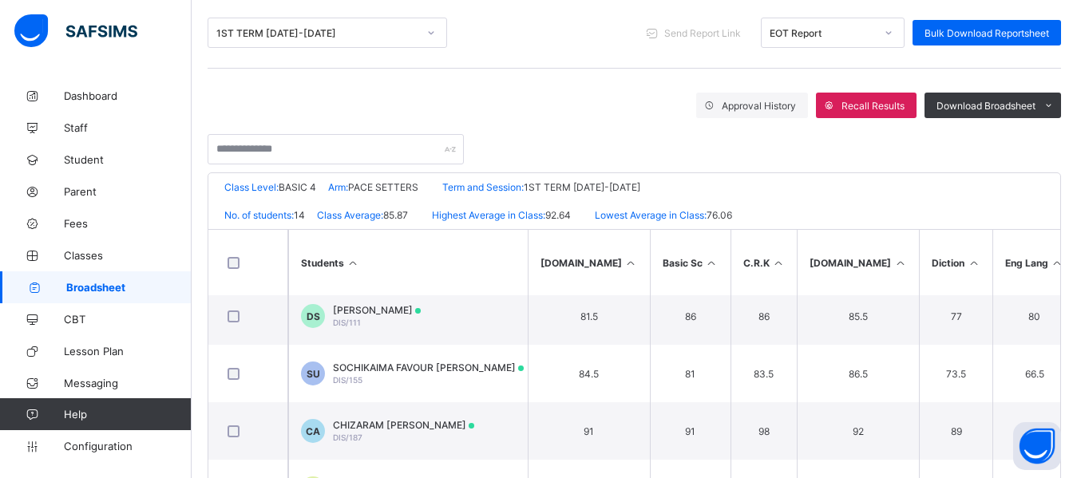
scroll to position [65, 0]
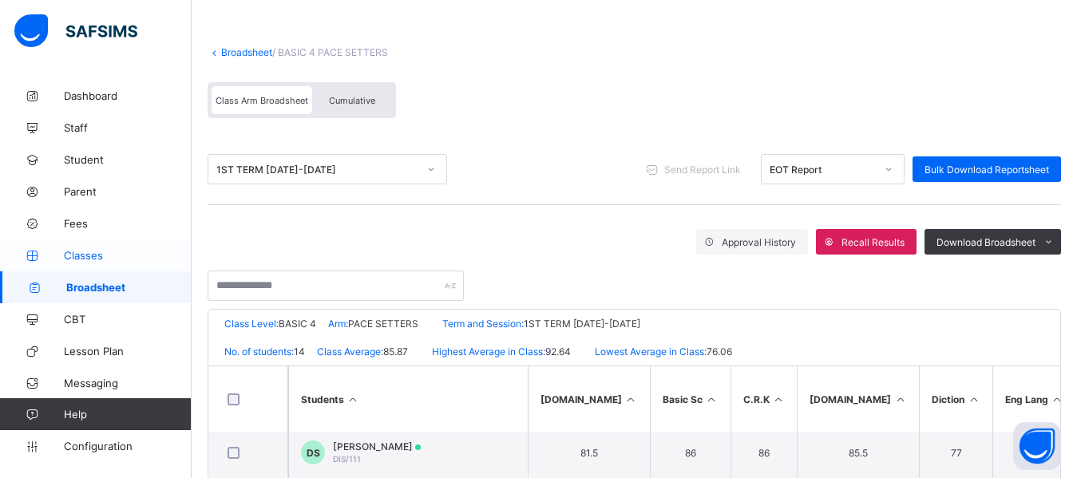
click at [89, 250] on span "Classes" at bounding box center [128, 255] width 128 height 13
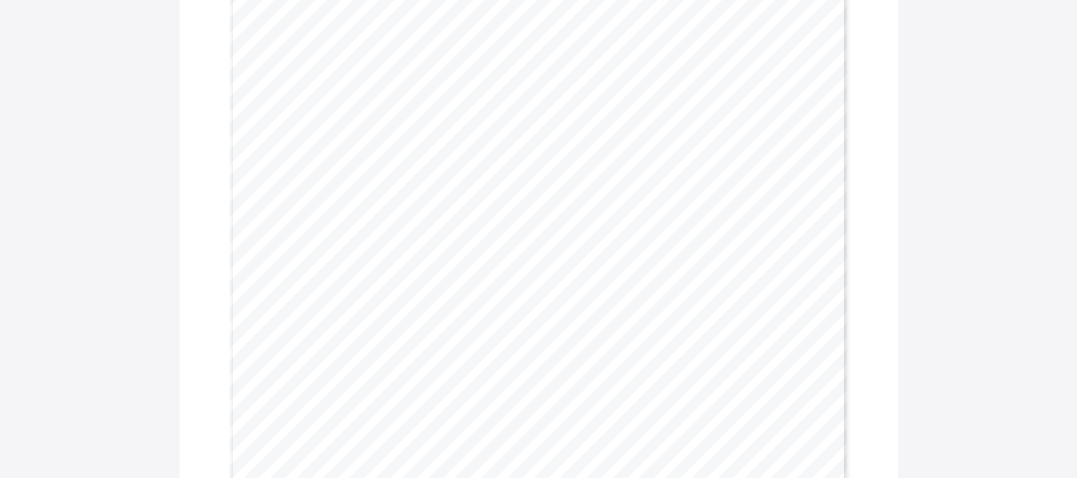
scroll to position [424, 0]
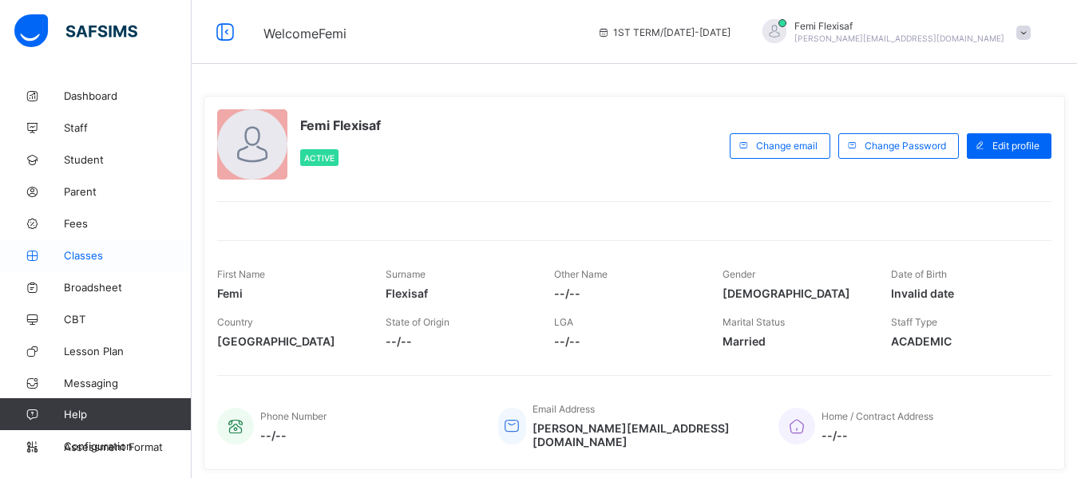
click at [81, 255] on span "Classes" at bounding box center [128, 255] width 128 height 13
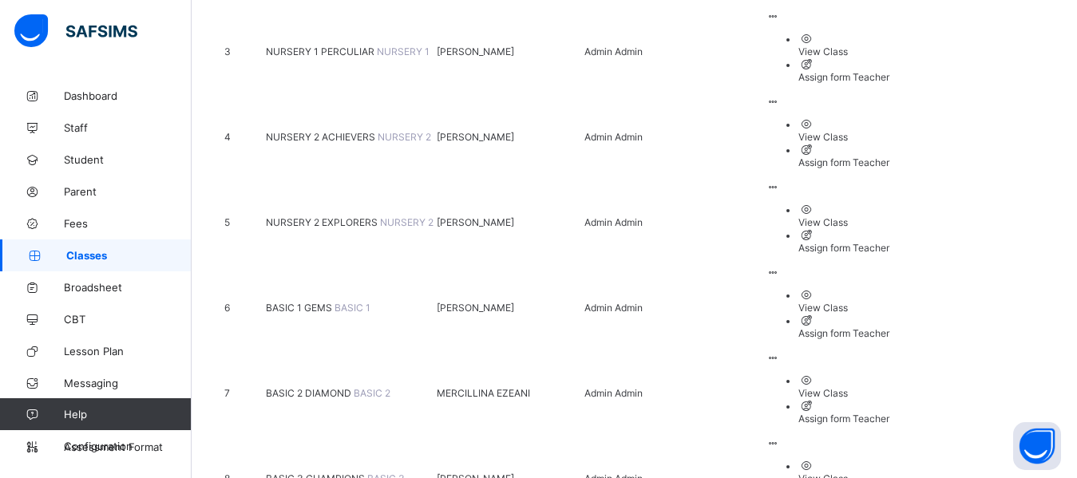
scroll to position [287, 0]
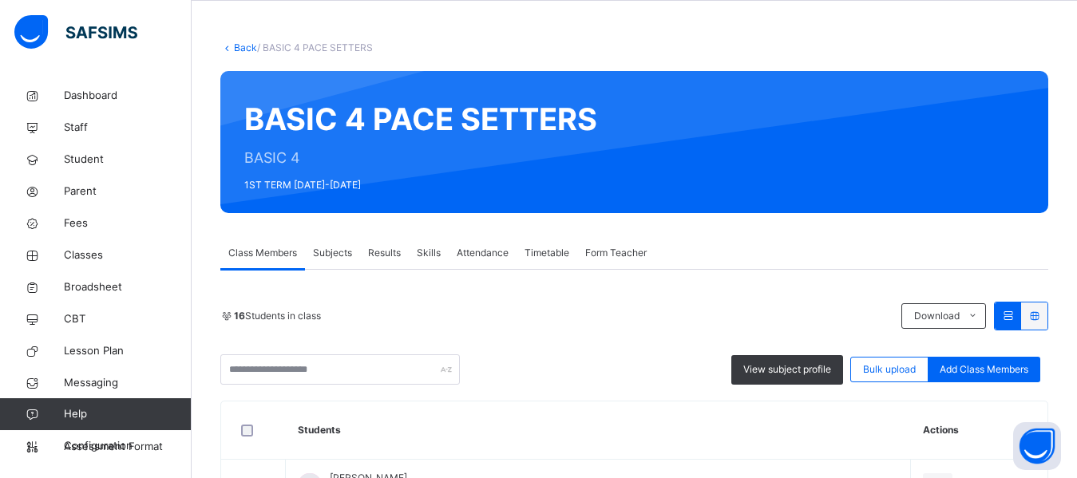
scroll to position [64, 0]
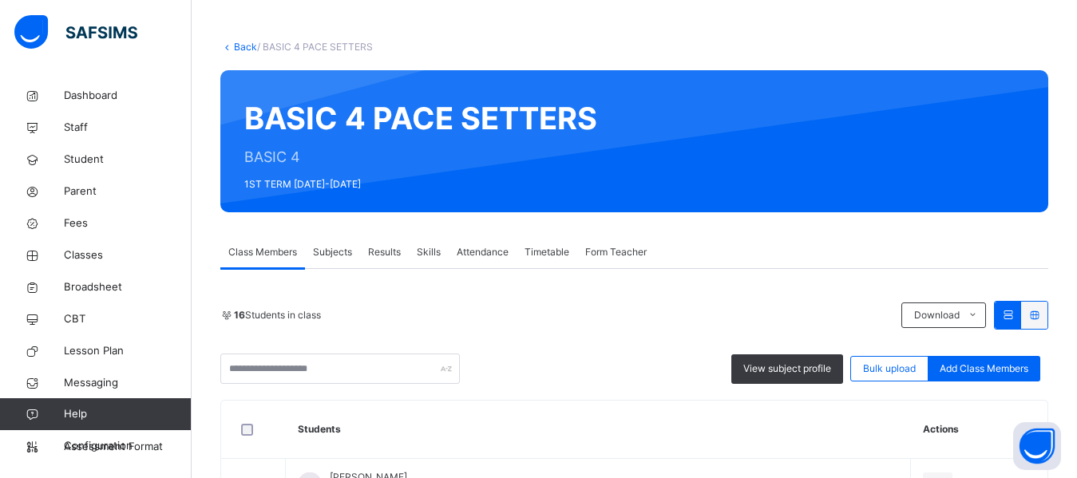
click at [427, 256] on span "Skills" at bounding box center [429, 252] width 24 height 14
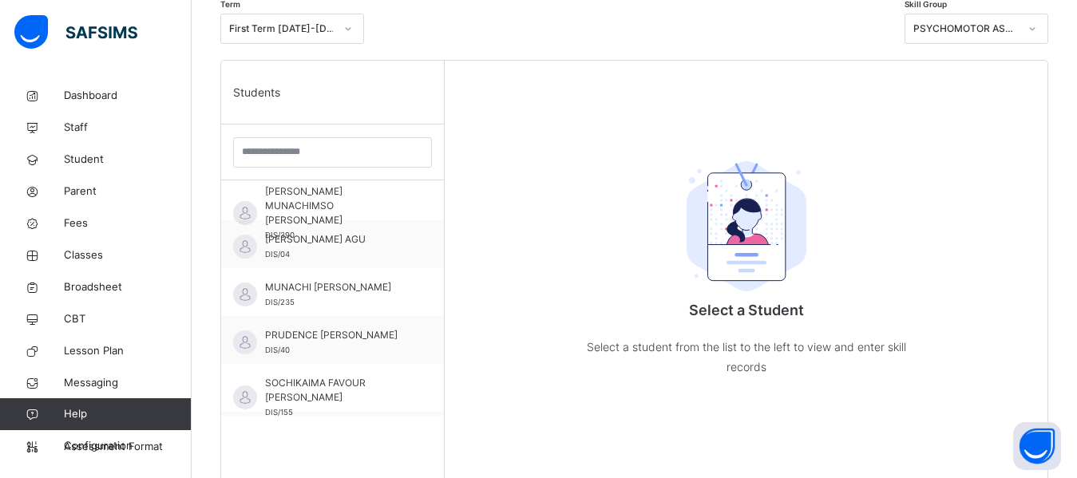
scroll to position [531, 0]
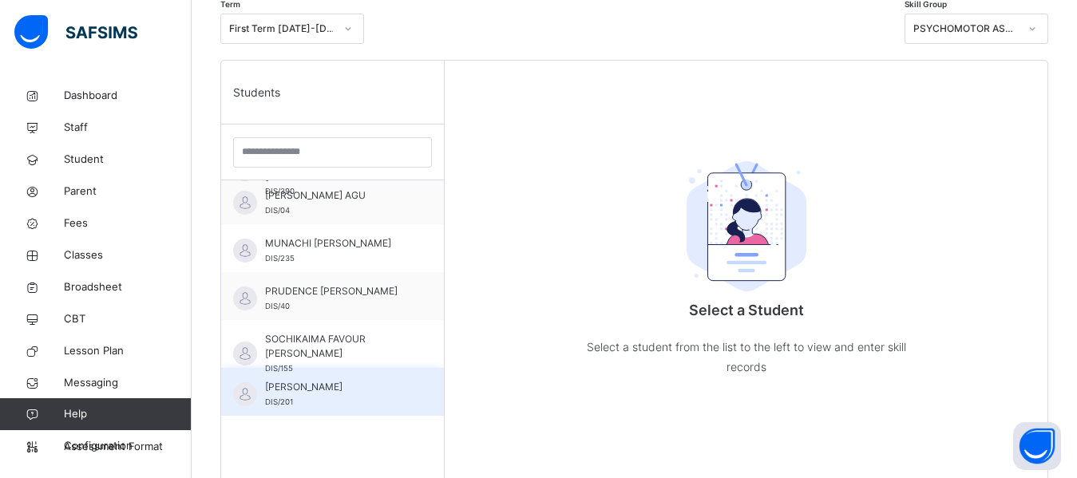
click at [345, 391] on span "[PERSON_NAME]" at bounding box center [336, 387] width 143 height 14
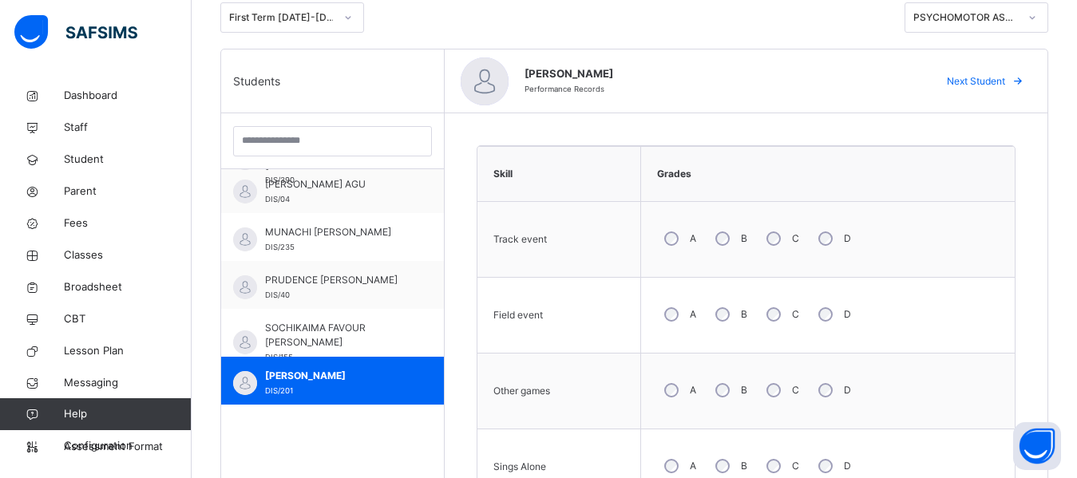
scroll to position [330, 0]
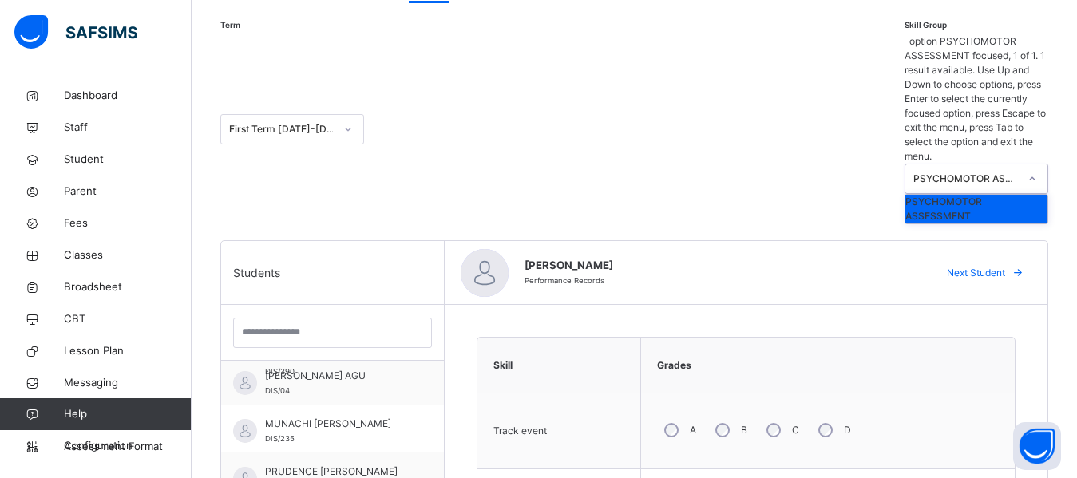
click at [1019, 172] on div "PSYCHOMOTOR ASSESSMENT" at bounding box center [965, 179] width 105 height 14
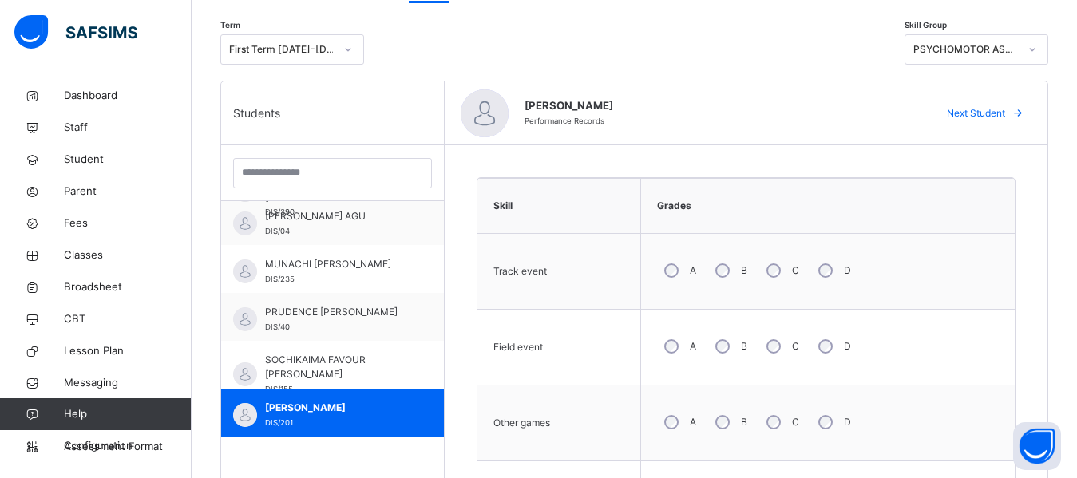
click at [833, 98] on span "[PERSON_NAME]" at bounding box center [721, 106] width 394 height 16
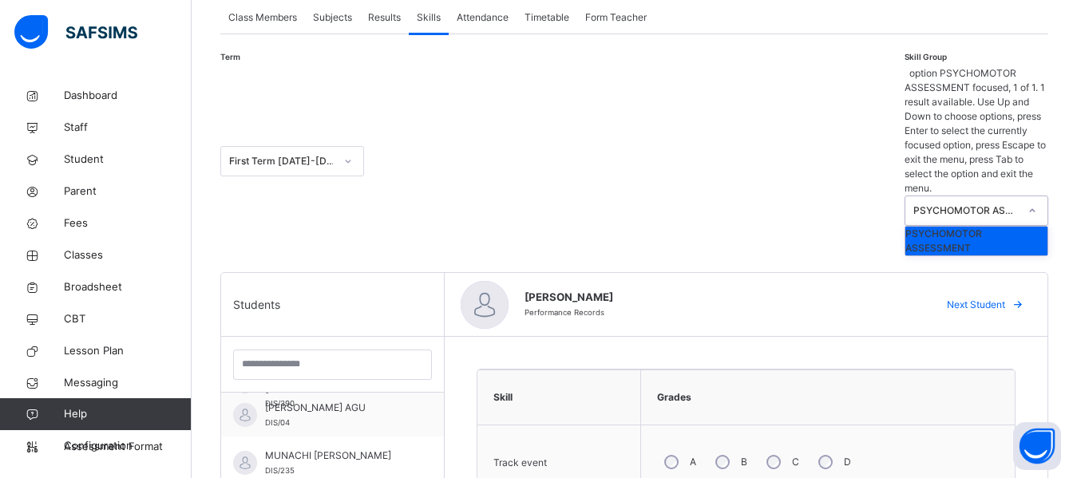
click at [938, 196] on div "PSYCHOMOTOR ASSESSMENT" at bounding box center [961, 210] width 112 height 29
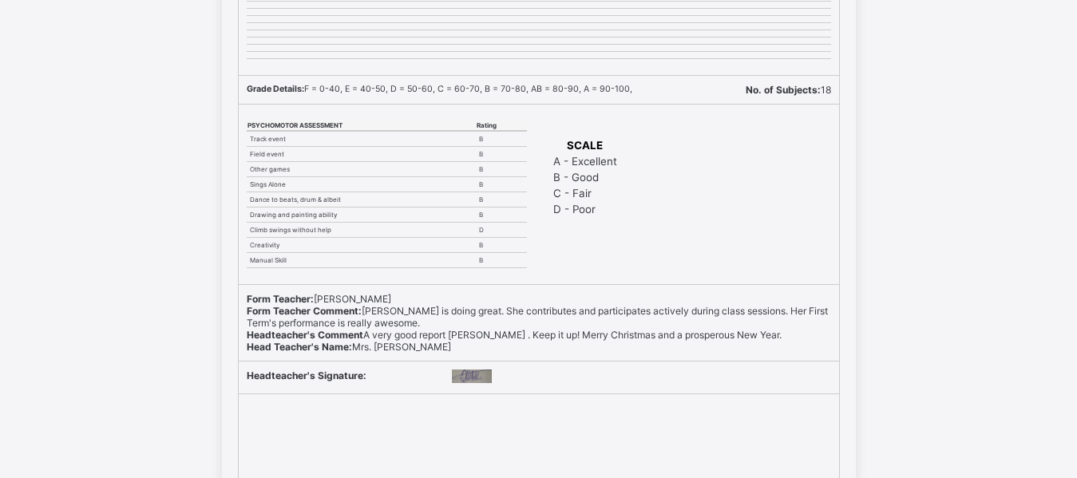
scroll to position [429, 0]
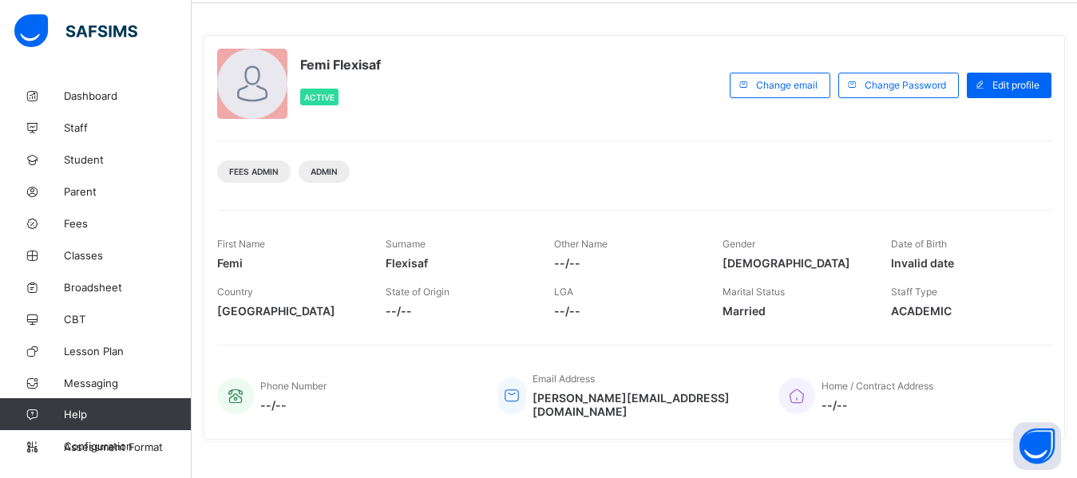
scroll to position [64, 0]
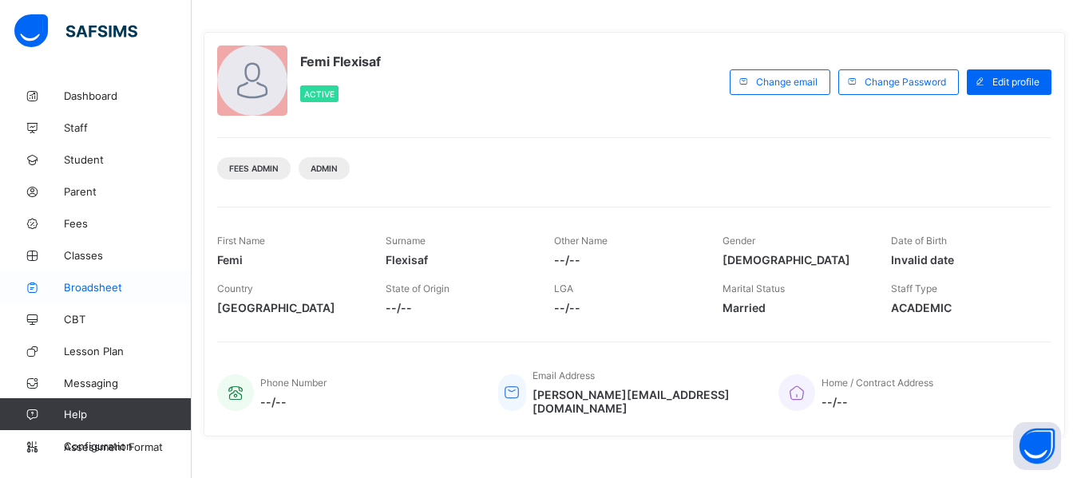
click at [102, 291] on span "Broadsheet" at bounding box center [128, 287] width 128 height 13
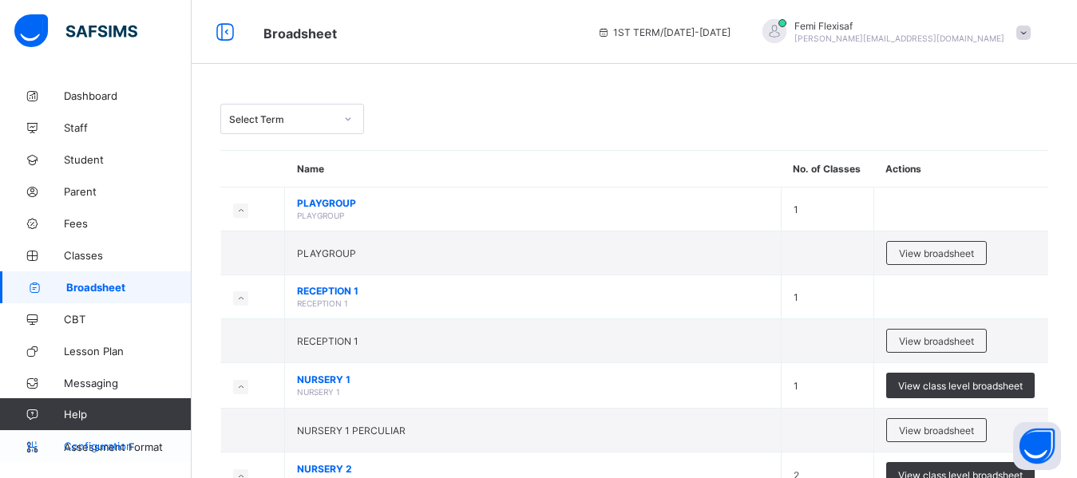
click at [97, 442] on span "Configuration" at bounding box center [127, 446] width 127 height 13
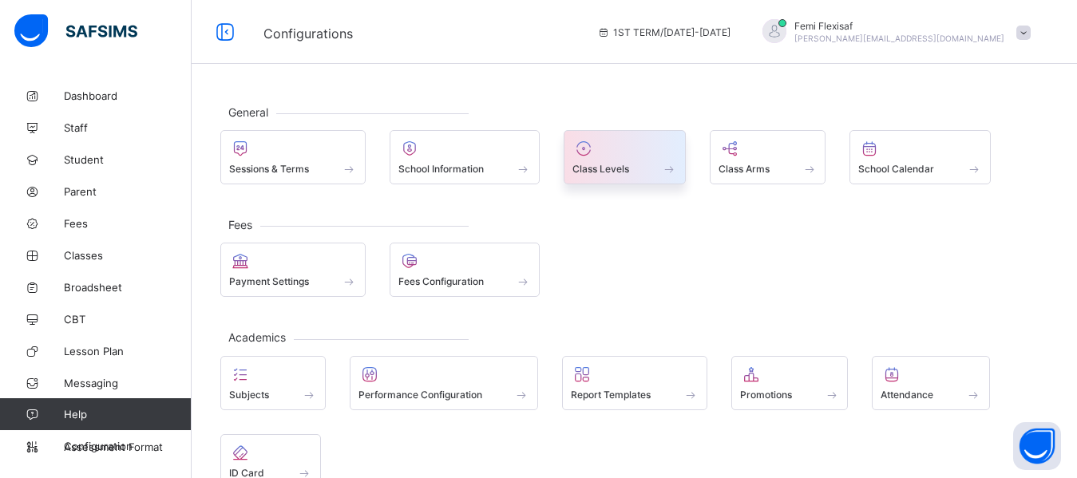
click at [610, 150] on div at bounding box center [624, 148] width 105 height 19
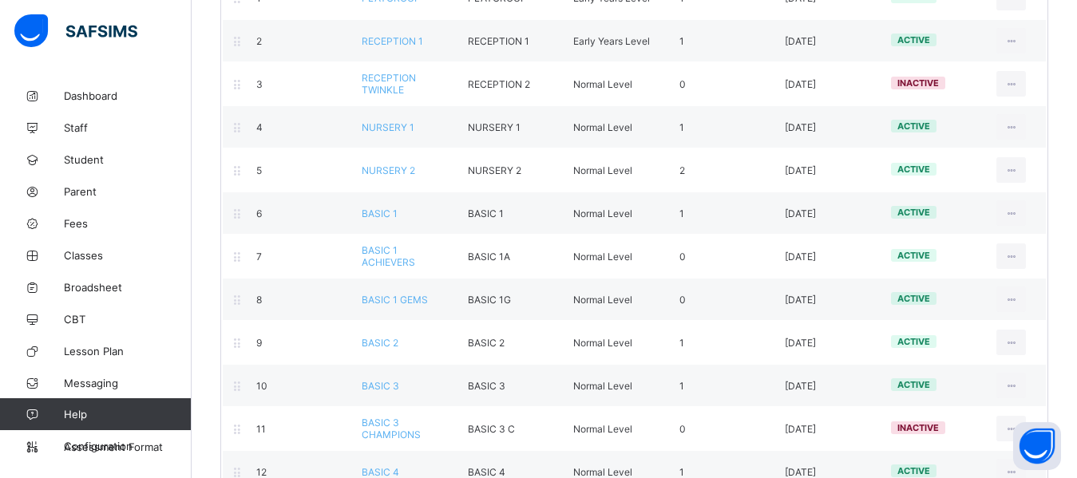
scroll to position [287, 0]
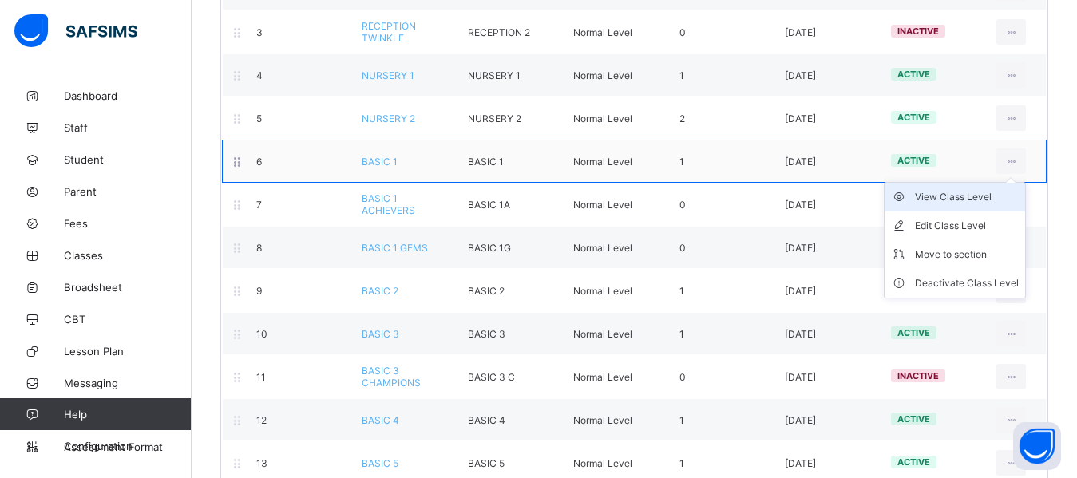
click at [954, 196] on div "View Class Level" at bounding box center [967, 197] width 104 height 16
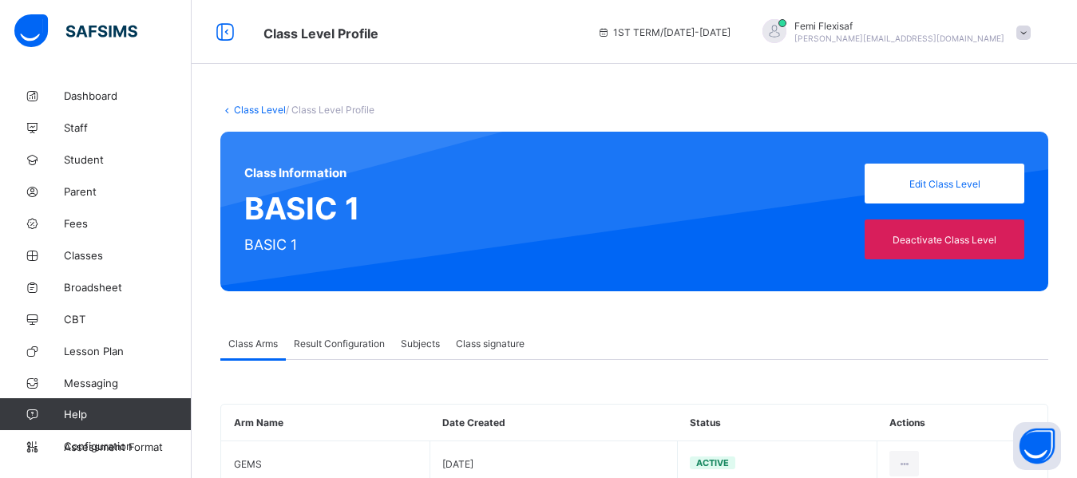
click at [341, 348] on span "Result Configuration" at bounding box center [339, 344] width 91 height 12
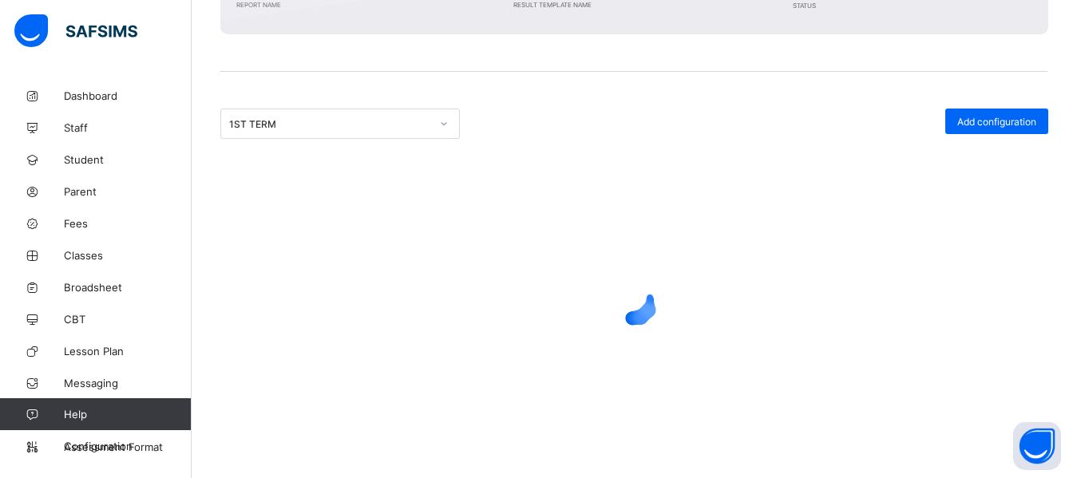
scroll to position [318, 0]
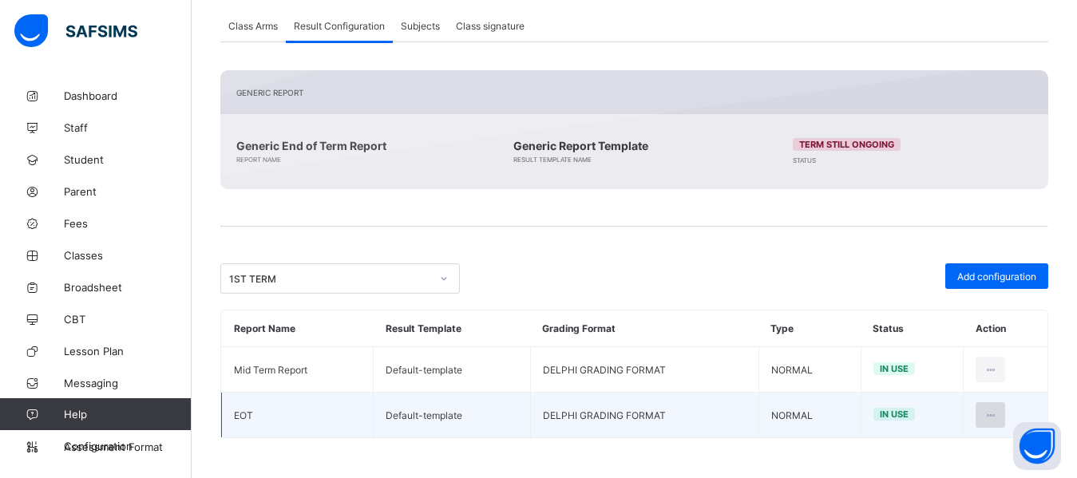
click at [997, 416] on icon at bounding box center [990, 415] width 14 height 12
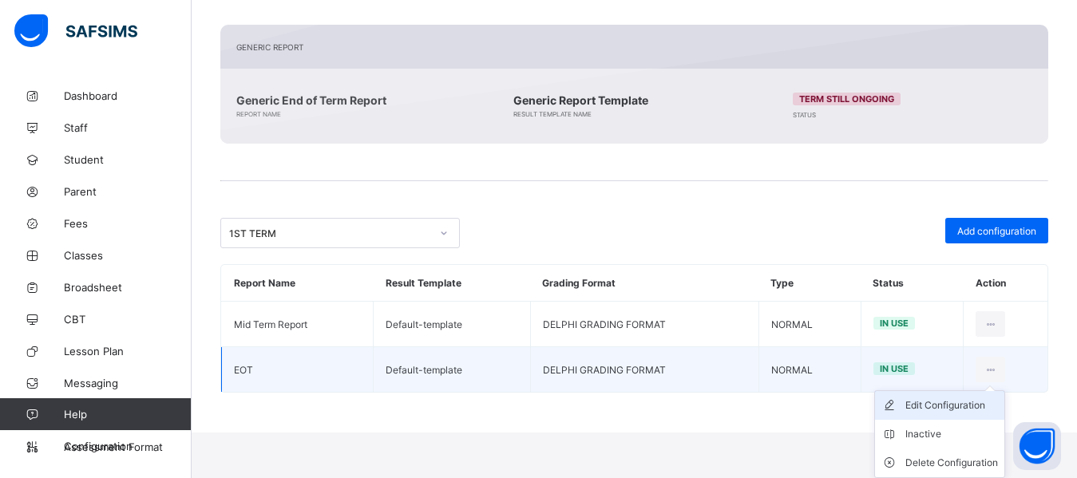
click at [946, 402] on div "Edit Configuration" at bounding box center [951, 406] width 93 height 16
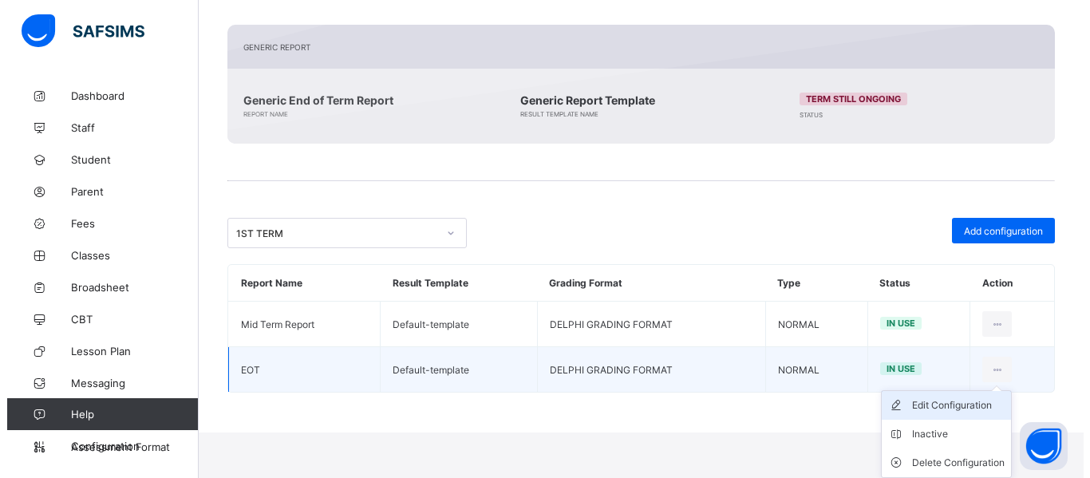
scroll to position [318, 0]
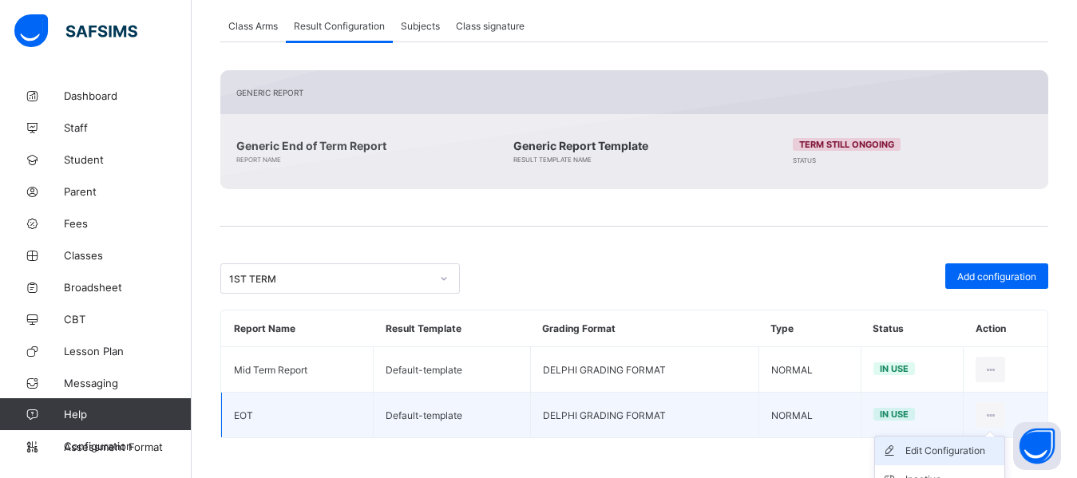
type input "***"
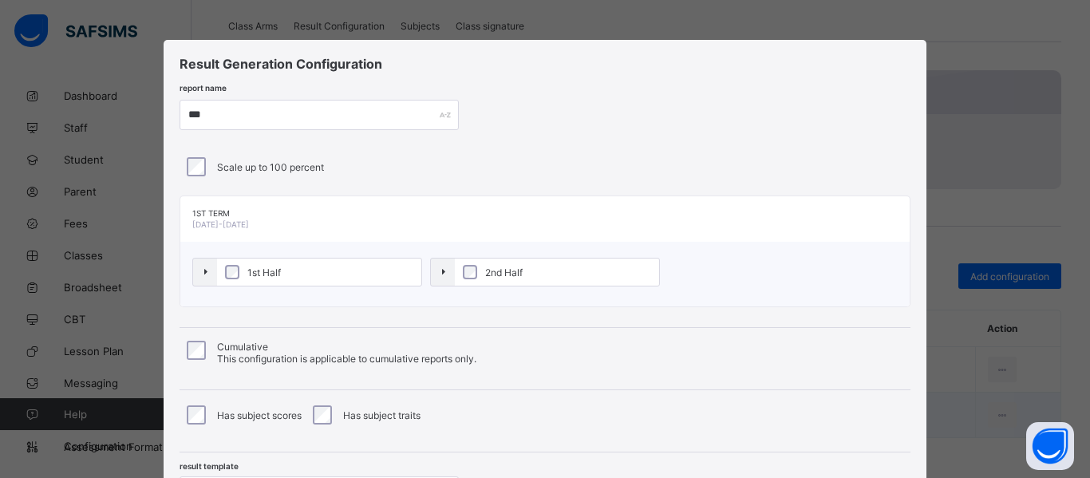
click at [473, 279] on label "2nd Half" at bounding box center [557, 272] width 204 height 27
click at [623, 97] on div "Result Generation Configuration report name *** Scale up to 100 percent 1ST TER…" at bounding box center [545, 287] width 763 height 495
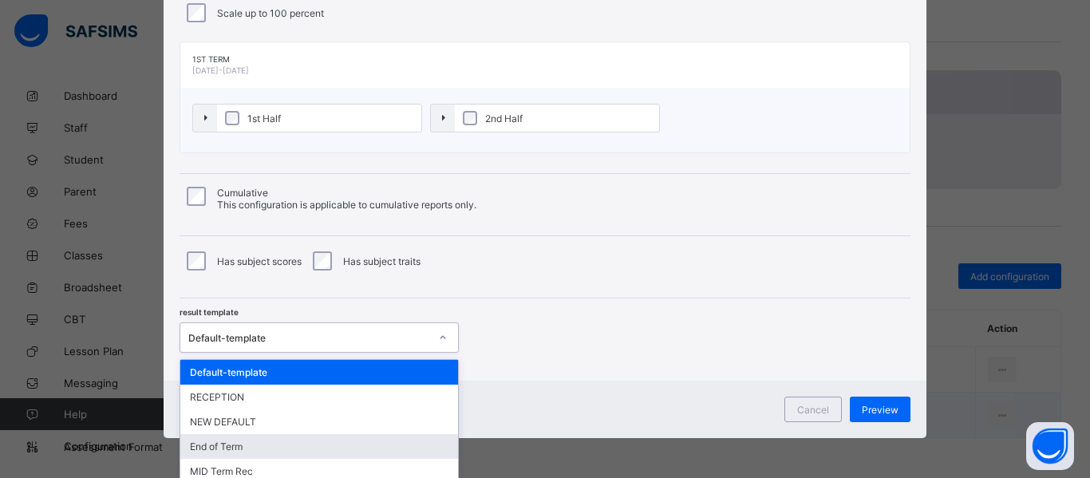
scroll to position [276, 0]
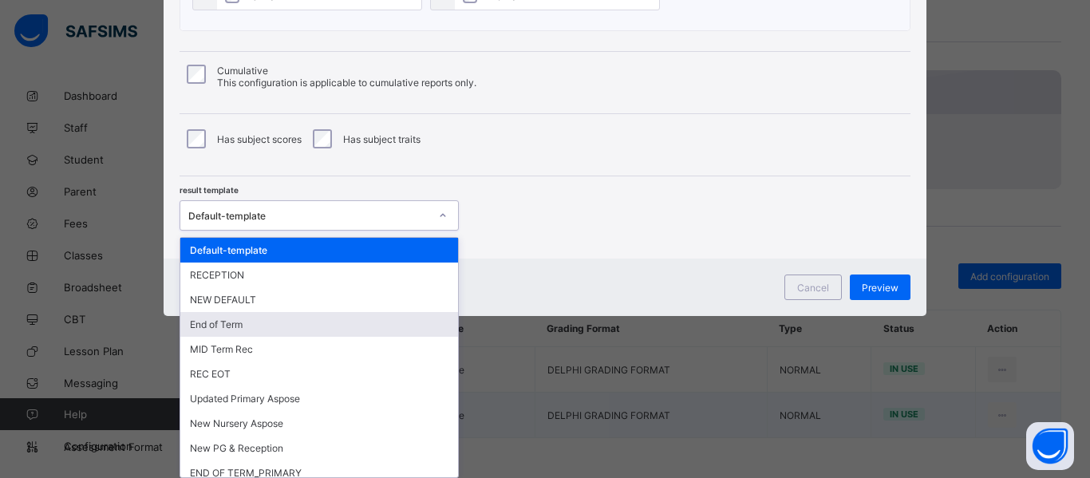
click at [349, 231] on div "option End of Term focused, 4 of 26. 26 results available. Use Up and Down to c…" at bounding box center [319, 215] width 279 height 30
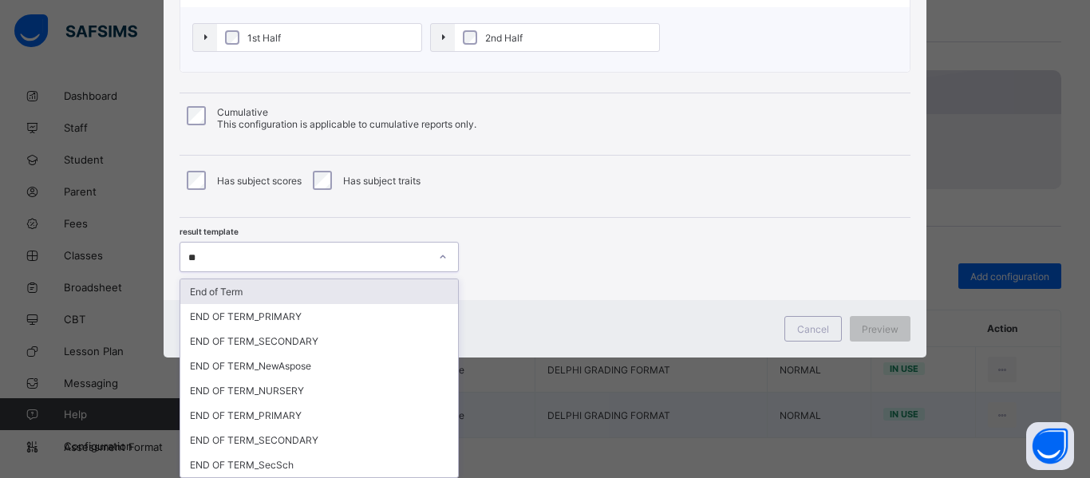
scroll to position [235, 0]
type input "***"
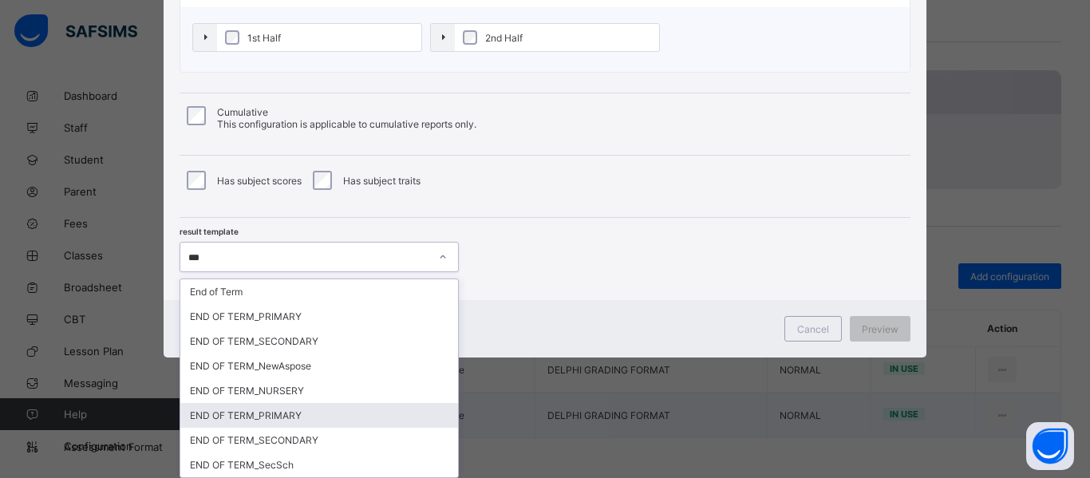
click at [234, 422] on div "END OF TERM_PRIMARY" at bounding box center [319, 415] width 278 height 25
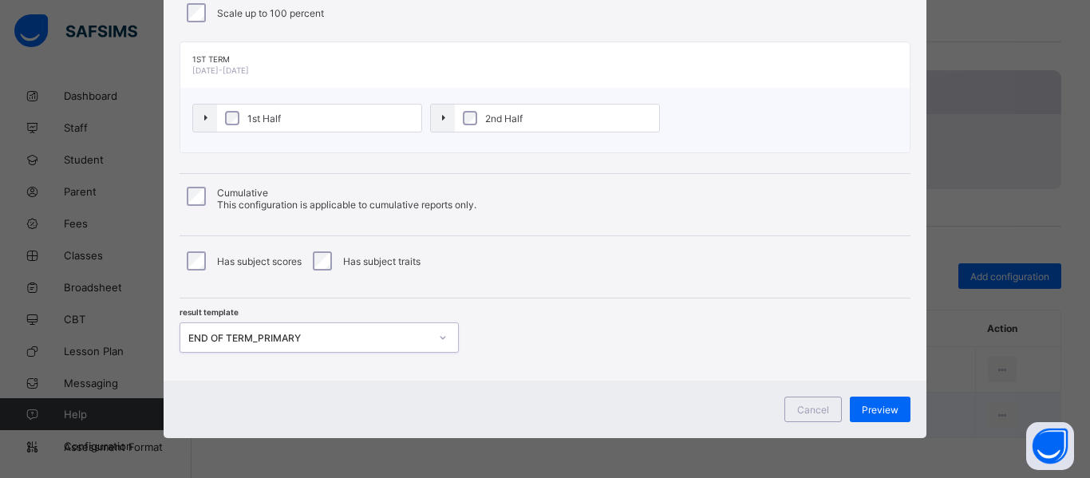
scroll to position [154, 0]
click at [876, 408] on span "Preview" at bounding box center [880, 410] width 37 height 12
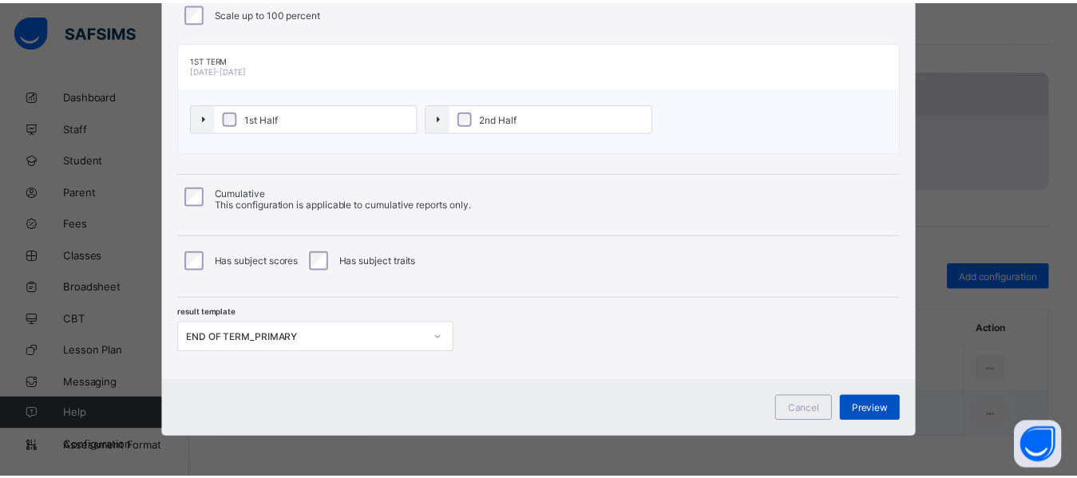
scroll to position [14, 0]
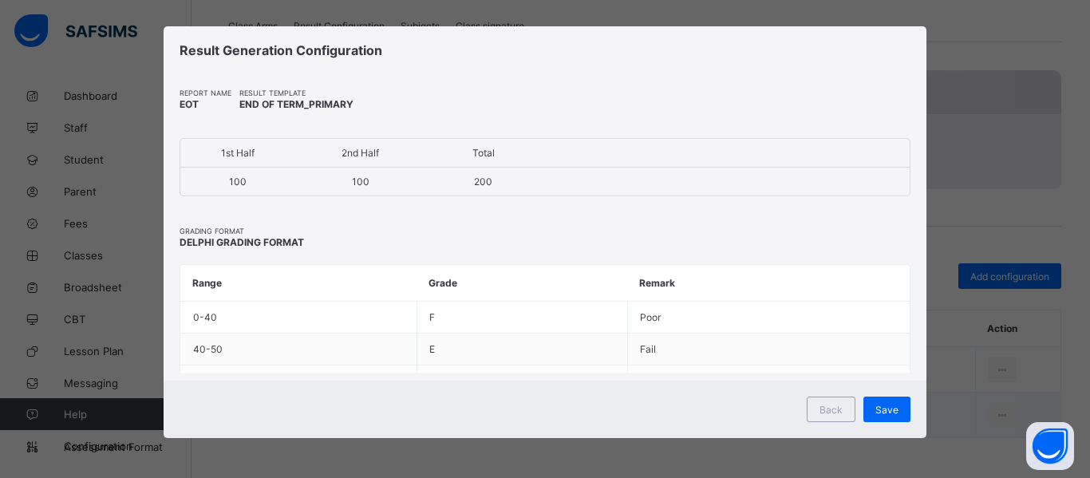
click at [876, 408] on span "Save" at bounding box center [887, 410] width 23 height 12
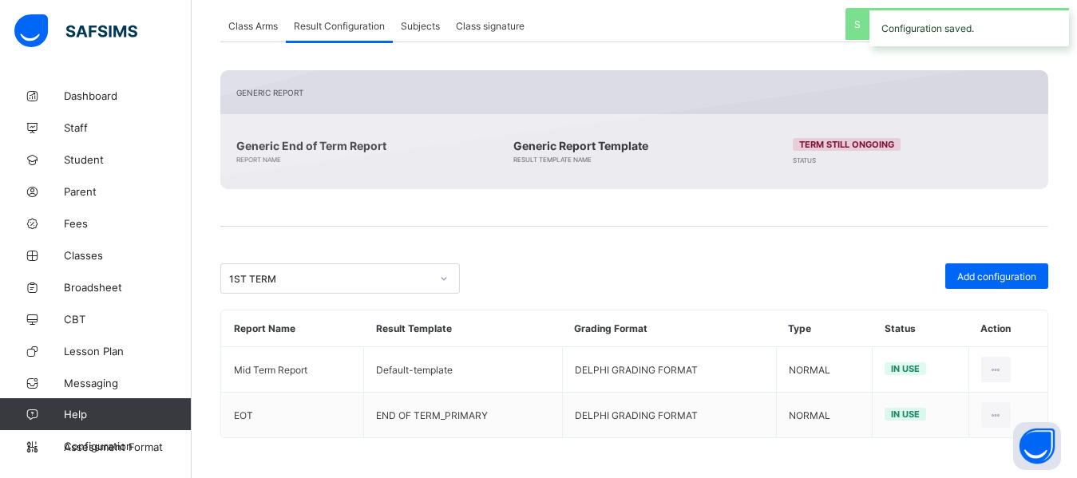
scroll to position [0, 0]
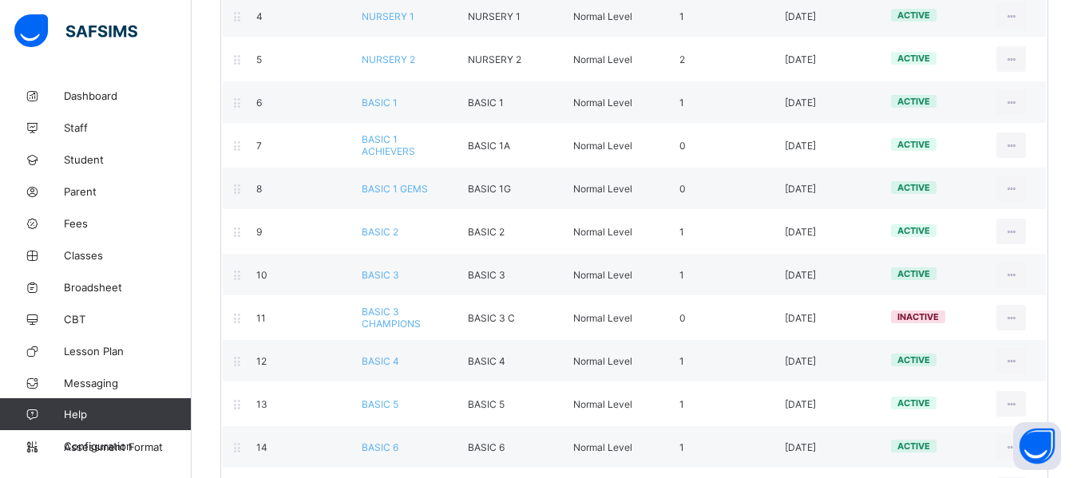
scroll to position [382, 0]
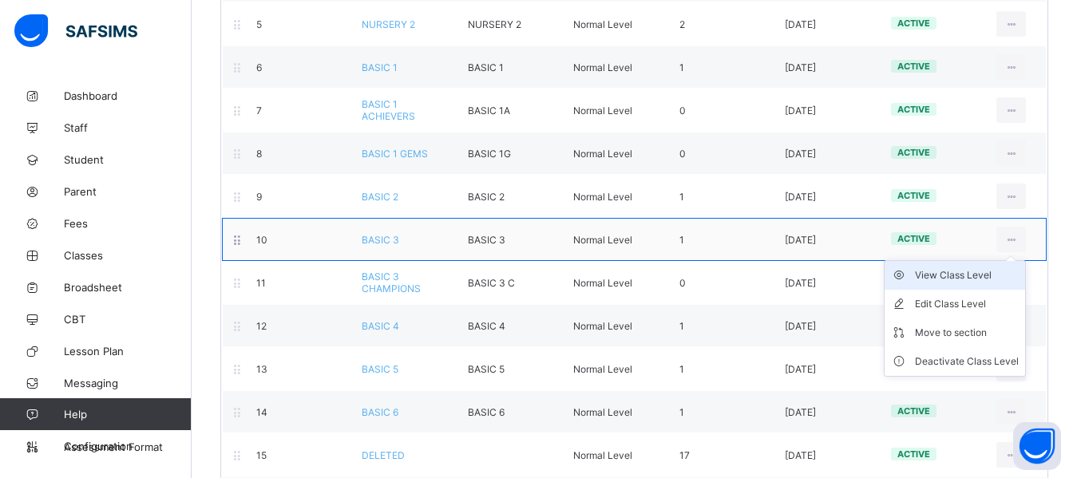
click at [956, 275] on div "View Class Level" at bounding box center [967, 275] width 104 height 16
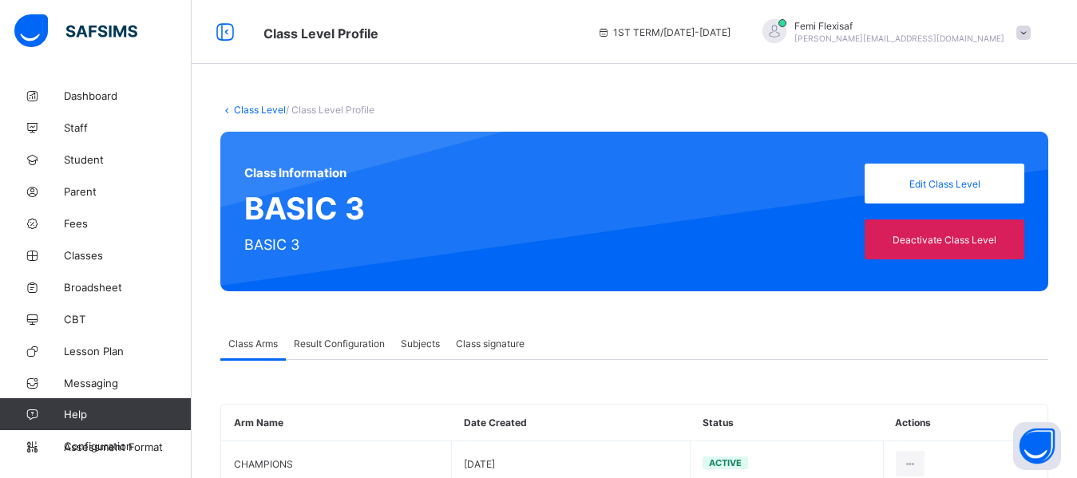
click at [350, 341] on span "Result Configuration" at bounding box center [339, 344] width 91 height 12
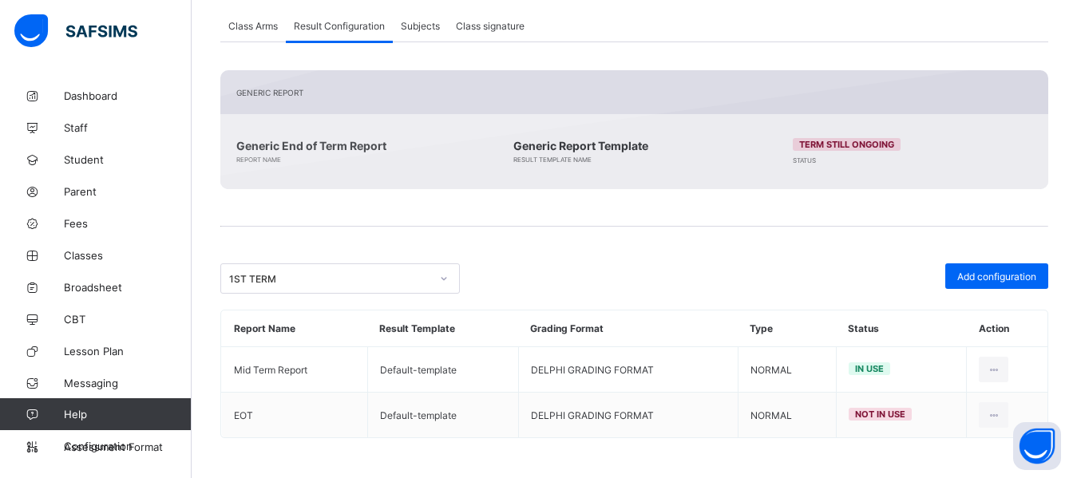
scroll to position [318, 0]
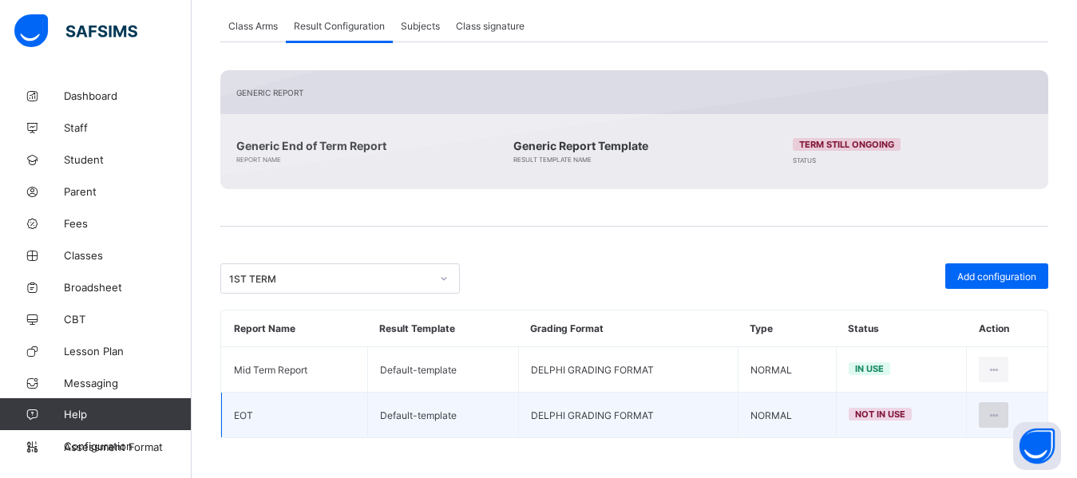
click at [1000, 417] on icon at bounding box center [994, 415] width 14 height 12
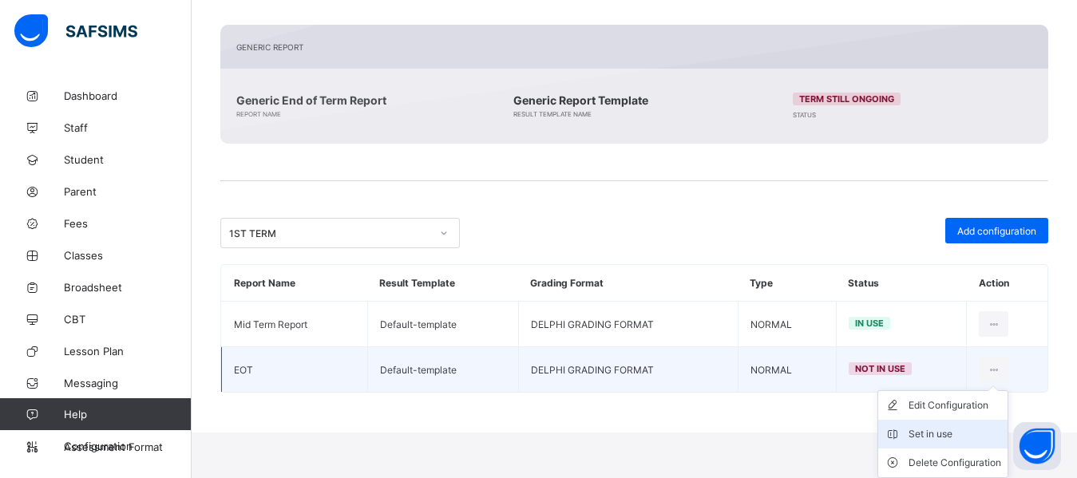
click at [946, 433] on div "Set in use" at bounding box center [954, 434] width 93 height 16
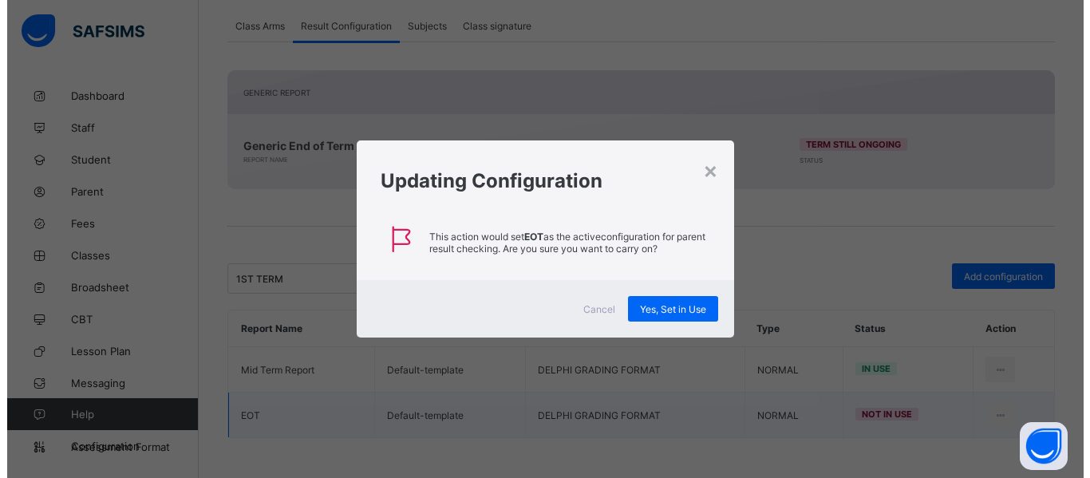
scroll to position [318, 0]
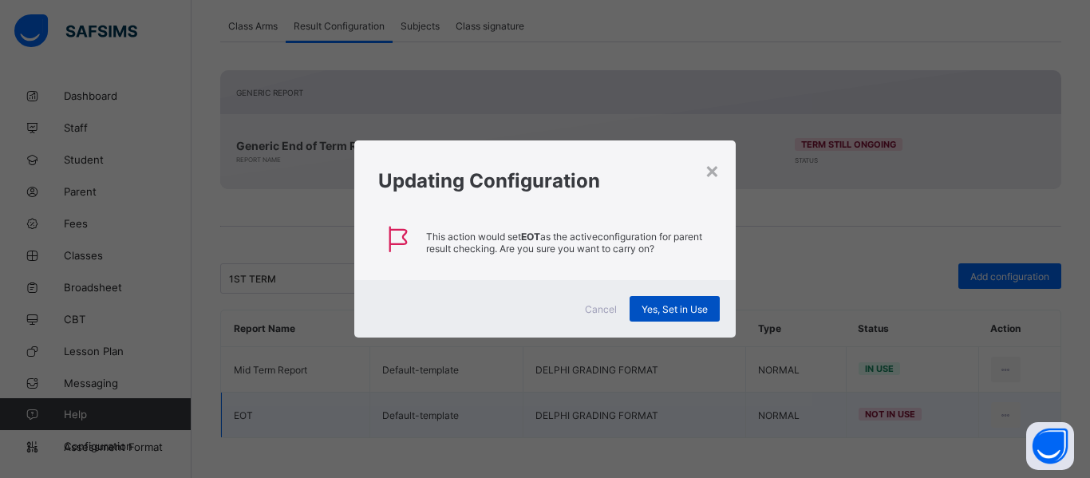
click at [671, 304] on span "Yes, Set in Use" at bounding box center [675, 309] width 66 height 12
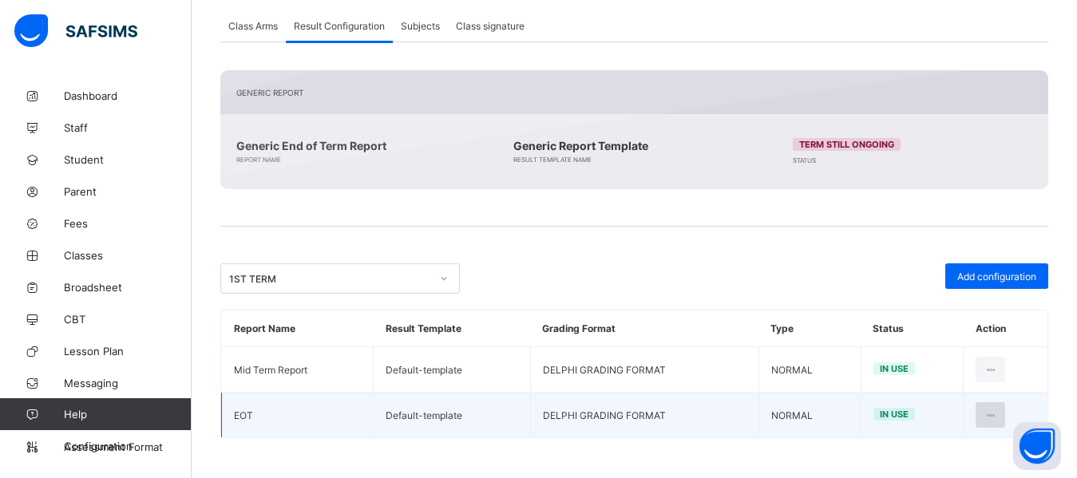
click at [997, 415] on icon at bounding box center [990, 415] width 14 height 12
click at [944, 445] on div "Edit Configuration" at bounding box center [951, 451] width 93 height 16
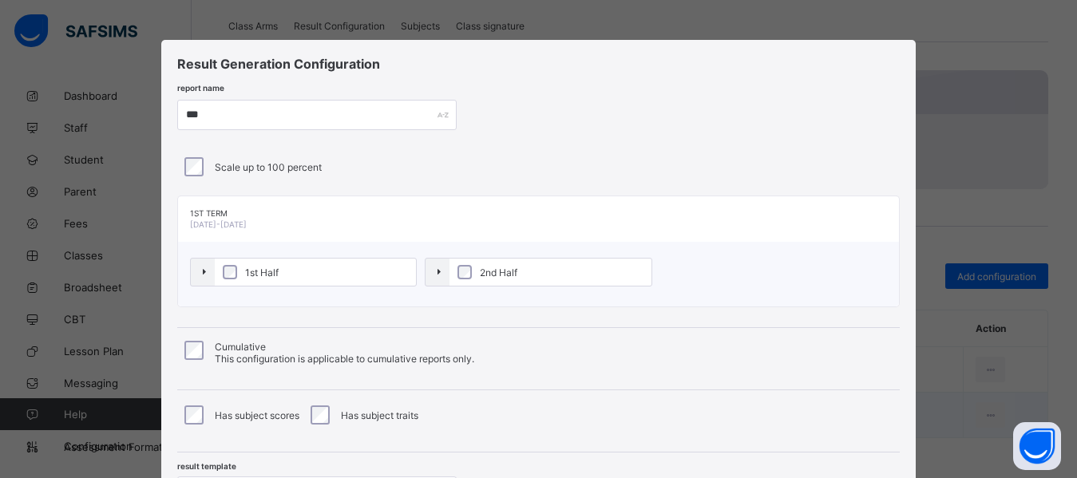
click at [631, 82] on div "Result Generation Configuration report name *** Scale up to 100 percent 1ST TER…" at bounding box center [538, 287] width 754 height 495
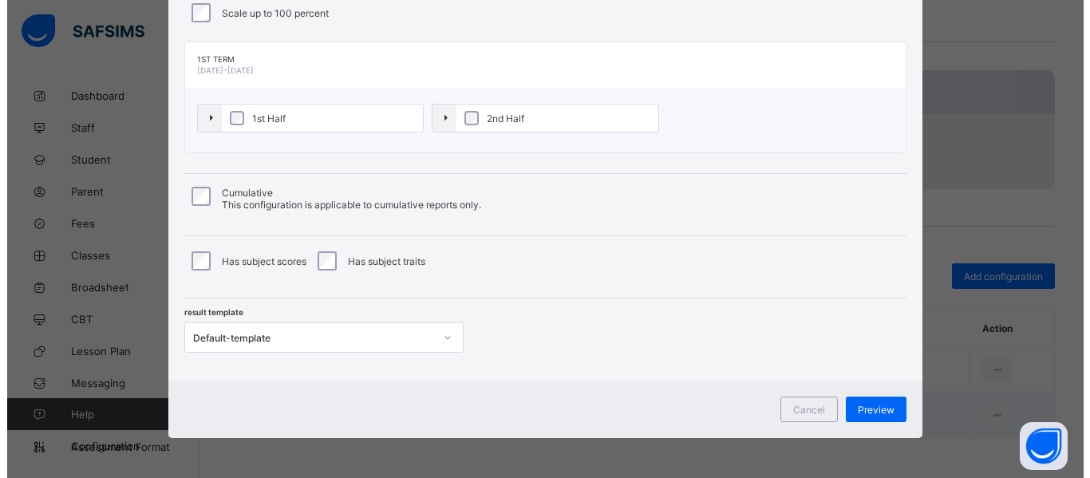
scroll to position [276, 0]
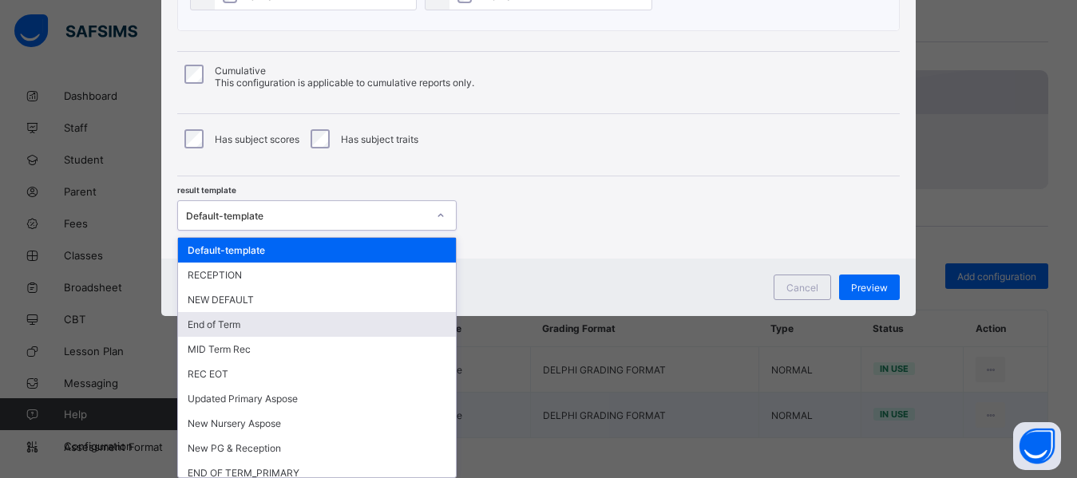
click at [263, 231] on div "option End of Term focused, 4 of 26. 26 results available. Use Up and Down to c…" at bounding box center [316, 215] width 279 height 30
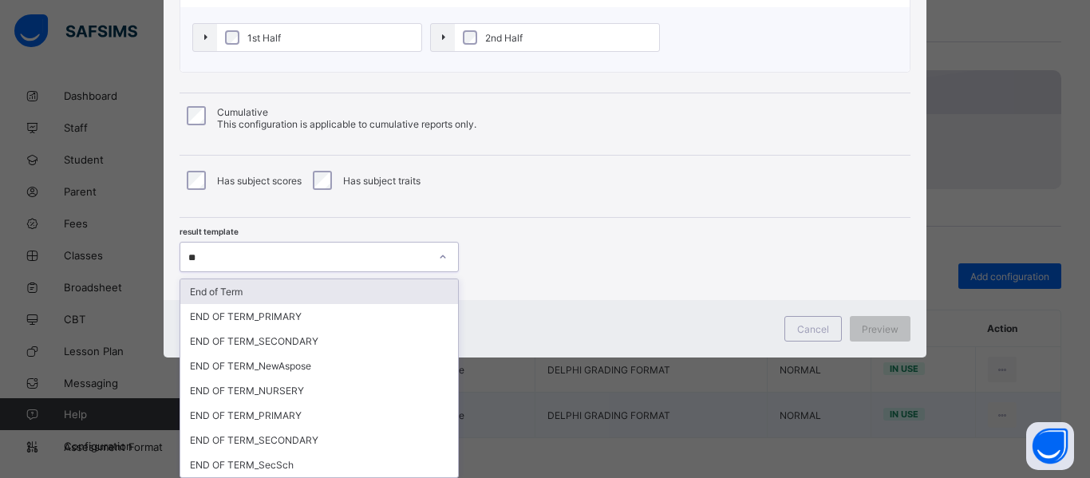
scroll to position [235, 0]
type input "***"
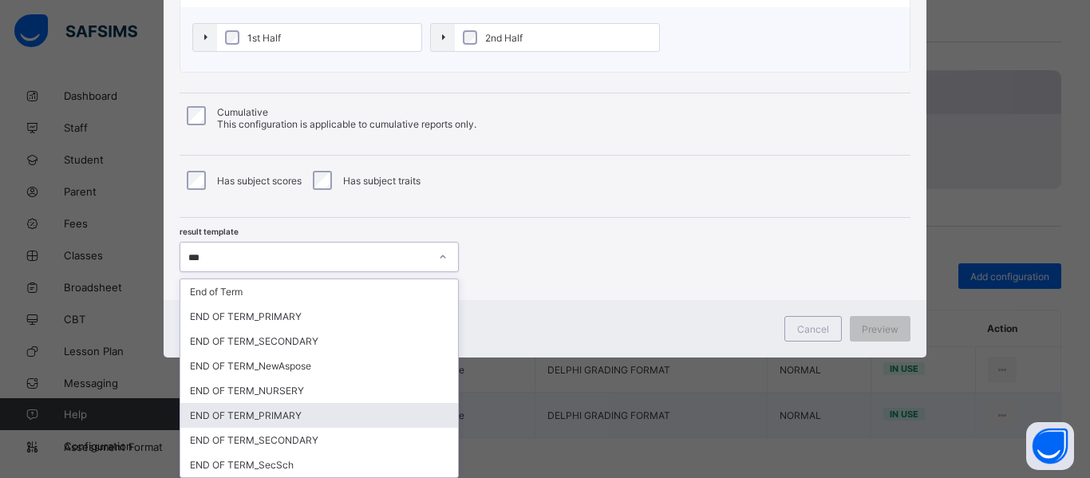
click at [258, 414] on div "END OF TERM_PRIMARY" at bounding box center [319, 415] width 278 height 25
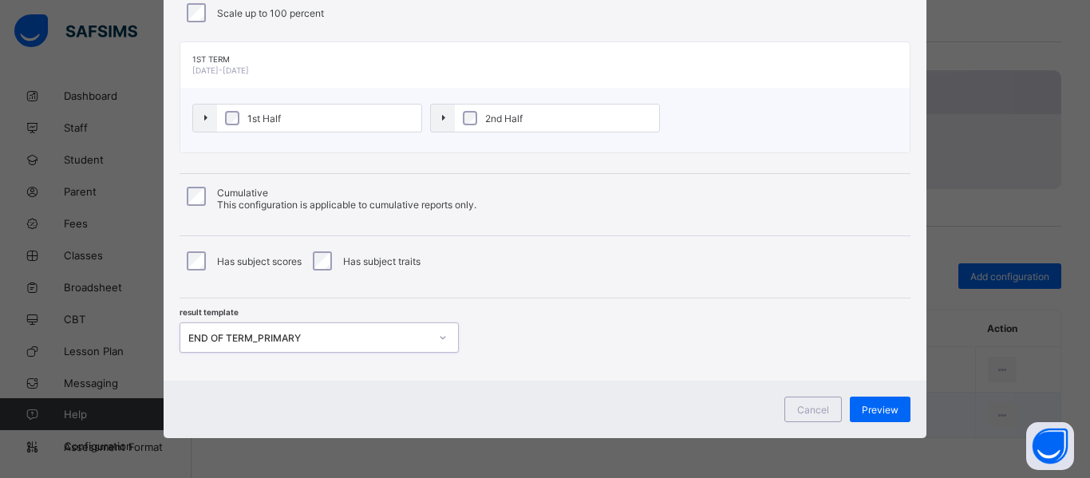
scroll to position [154, 0]
click at [876, 405] on span "Preview" at bounding box center [880, 410] width 37 height 12
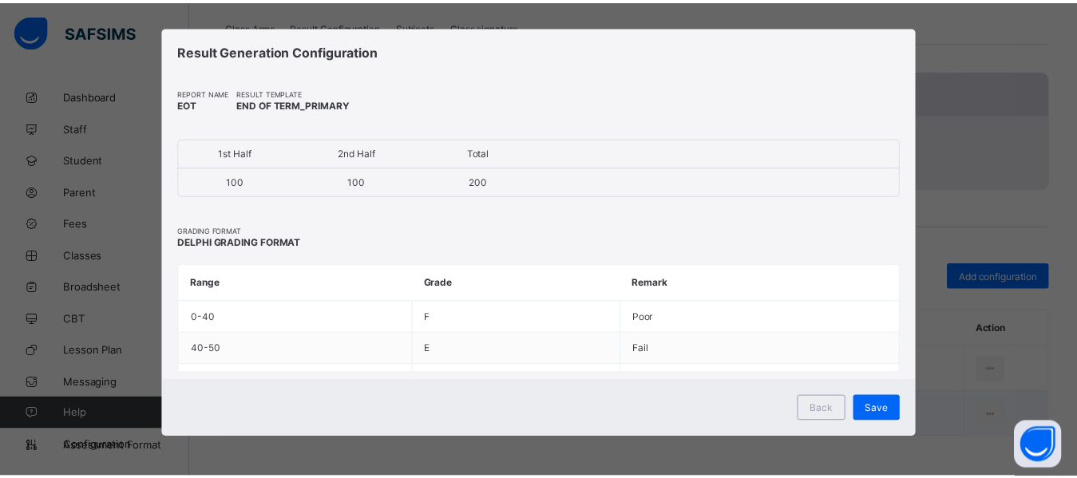
scroll to position [14, 0]
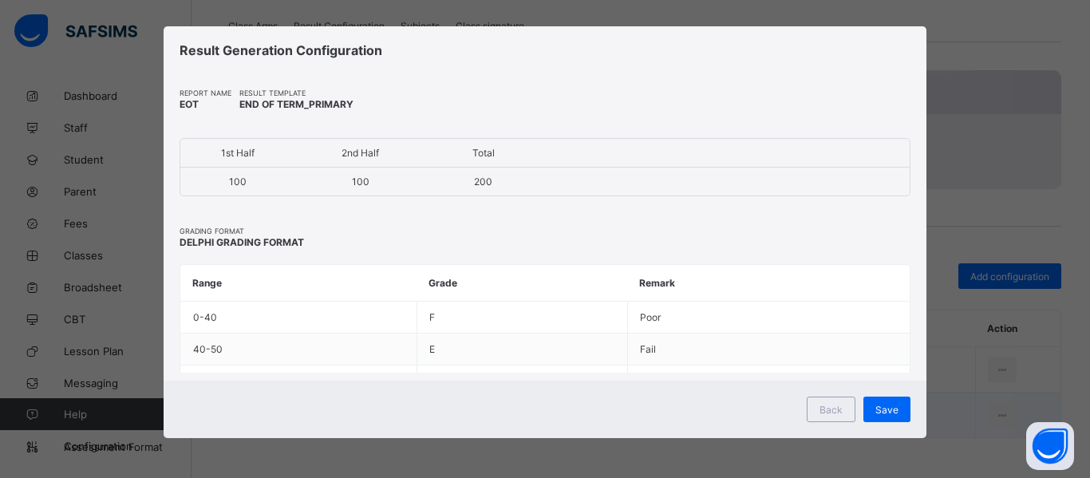
click at [876, 405] on span "Save" at bounding box center [887, 410] width 23 height 12
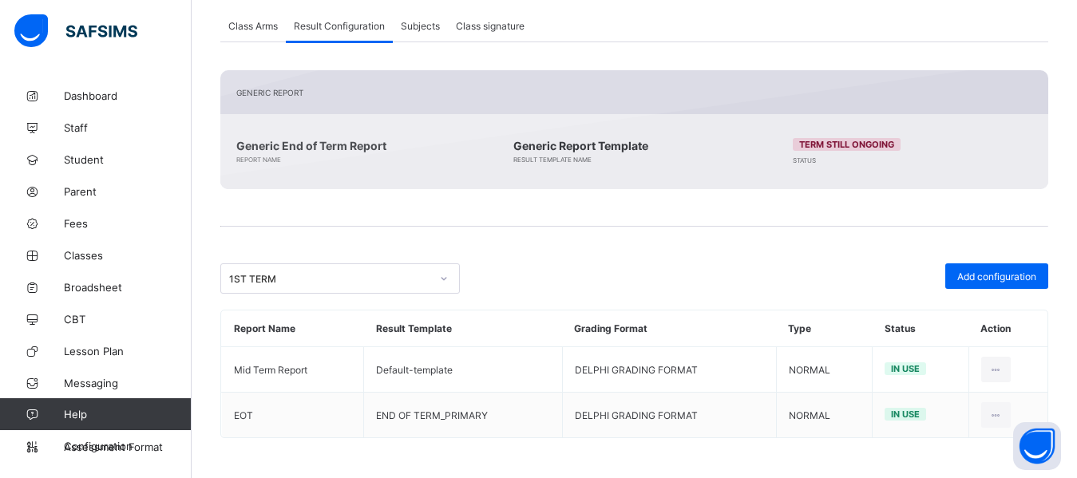
scroll to position [0, 0]
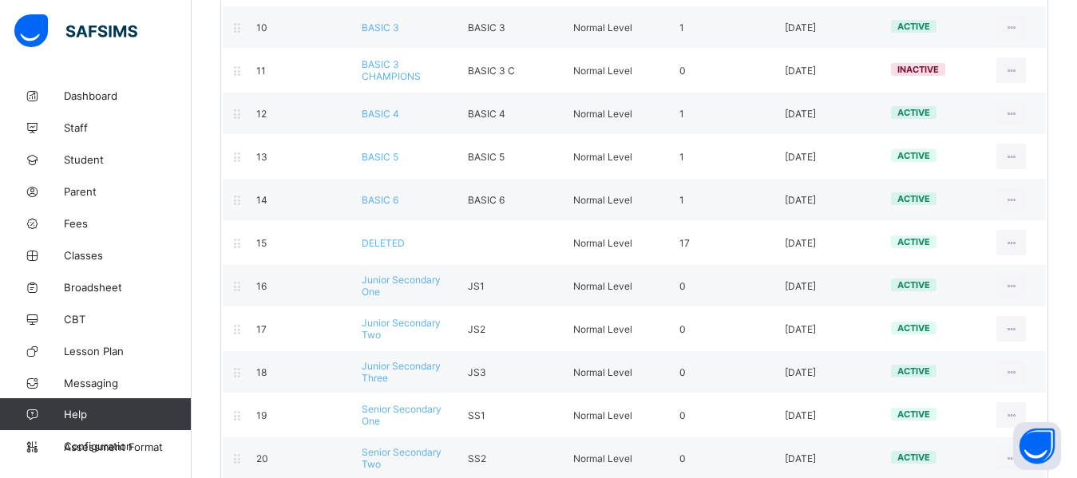
scroll to position [605, 0]
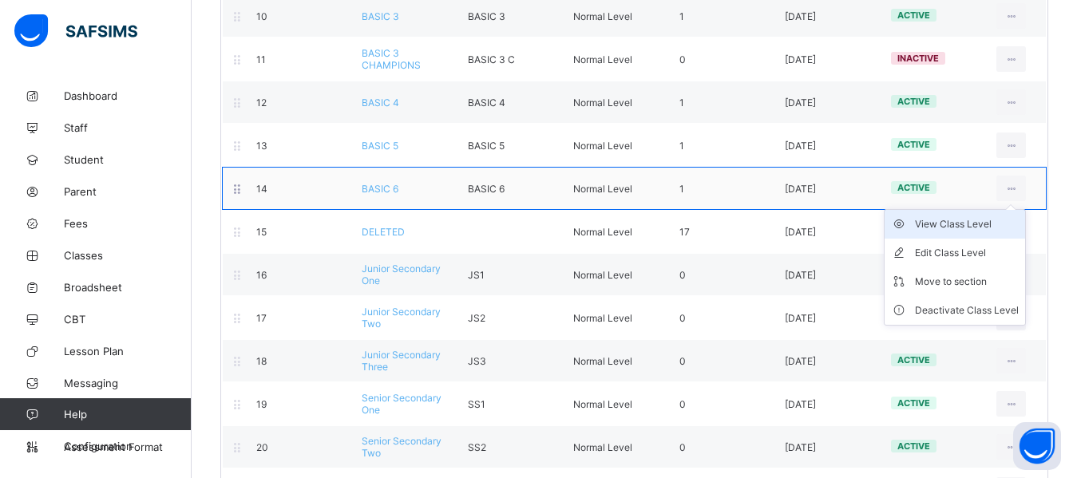
click at [953, 224] on div "View Class Level" at bounding box center [967, 224] width 104 height 16
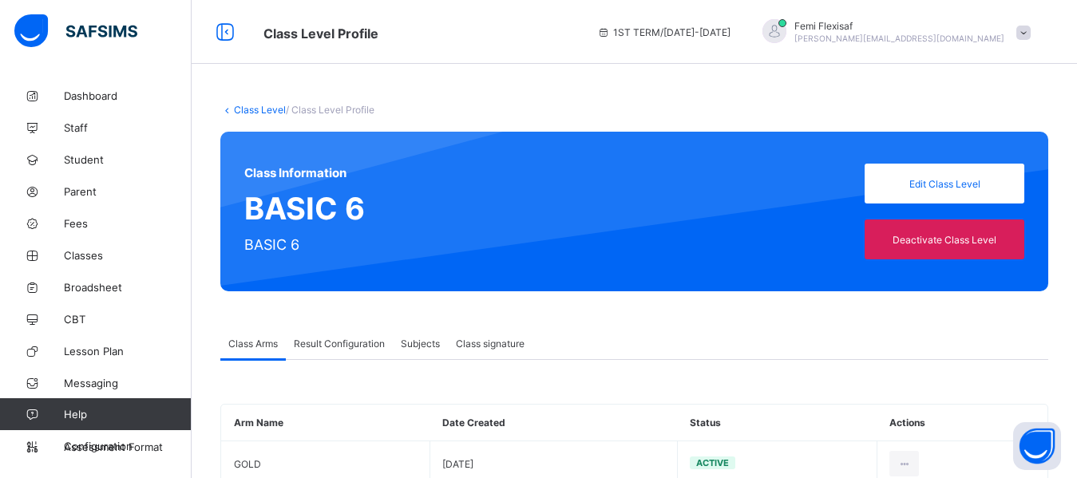
click at [330, 349] on span "Result Configuration" at bounding box center [339, 344] width 91 height 12
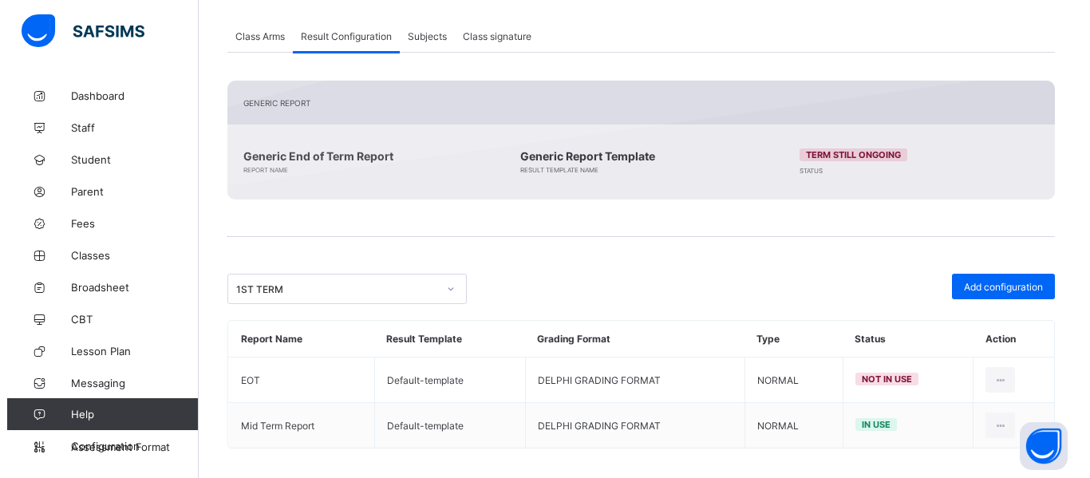
scroll to position [318, 0]
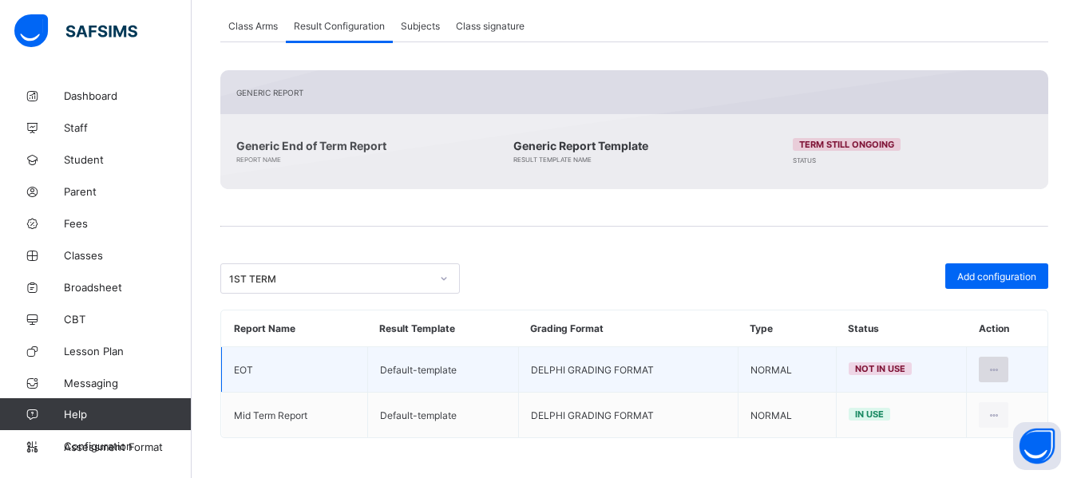
click at [1000, 372] on icon at bounding box center [994, 370] width 14 height 12
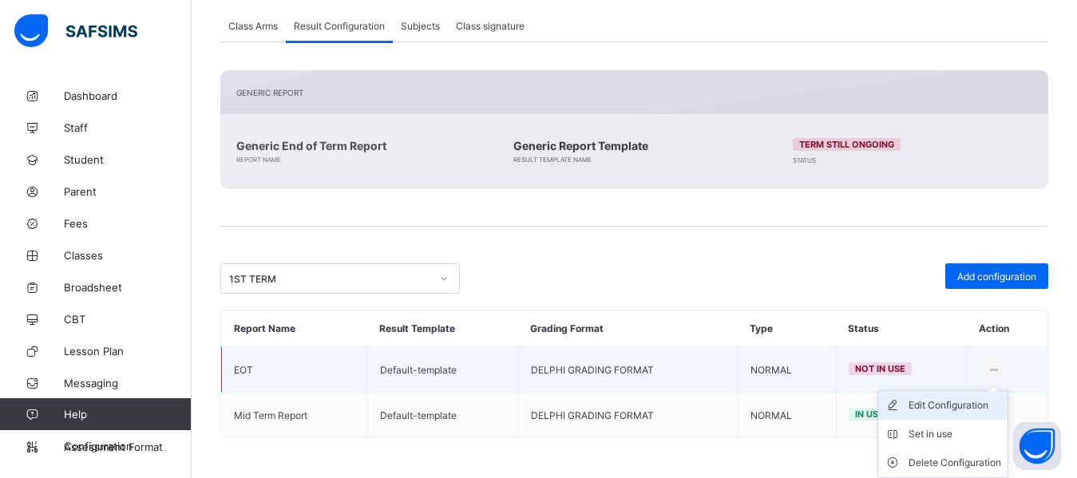
click at [942, 400] on div "Edit Configuration" at bounding box center [954, 406] width 93 height 16
type input "***"
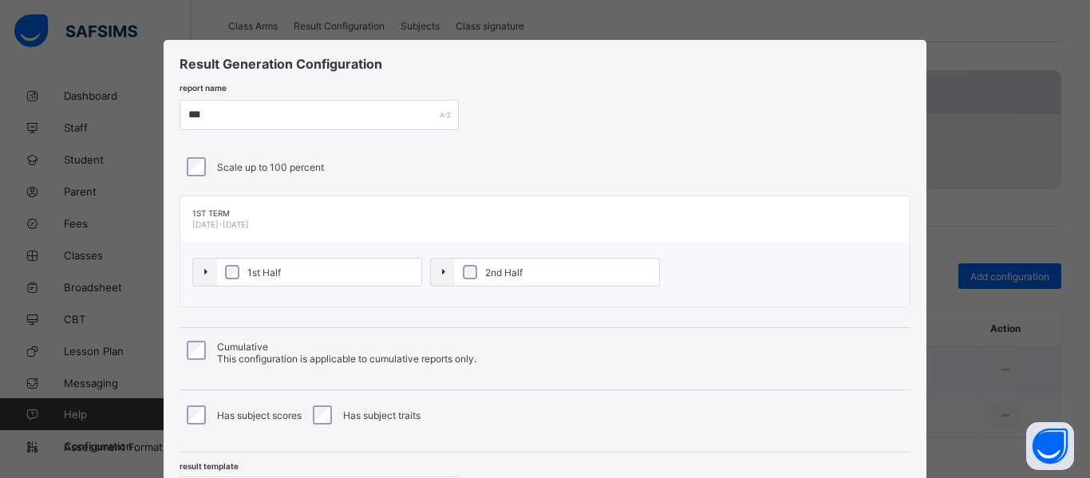
click at [642, 146] on div "Result Generation Configuration report name *** Scale up to 100 percent 1ST TER…" at bounding box center [545, 287] width 763 height 495
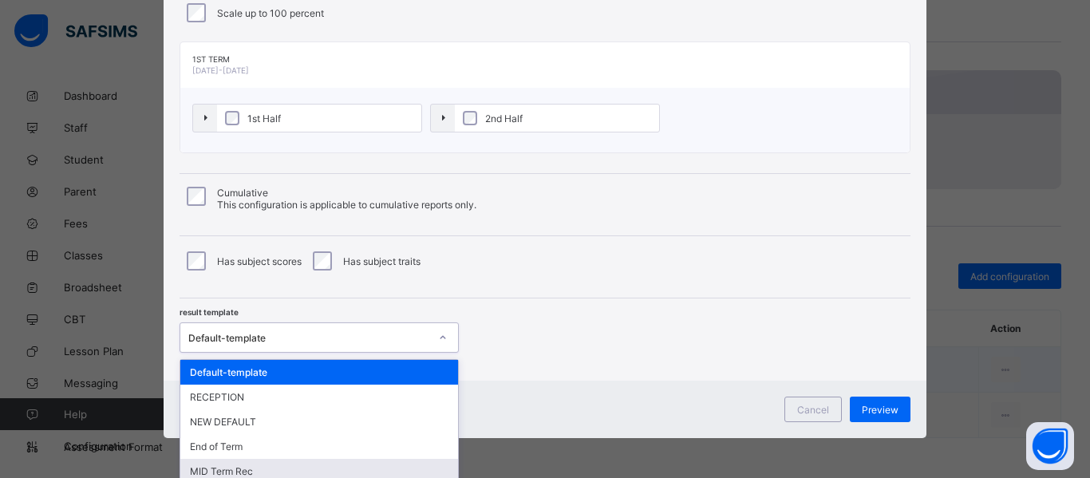
scroll to position [276, 0]
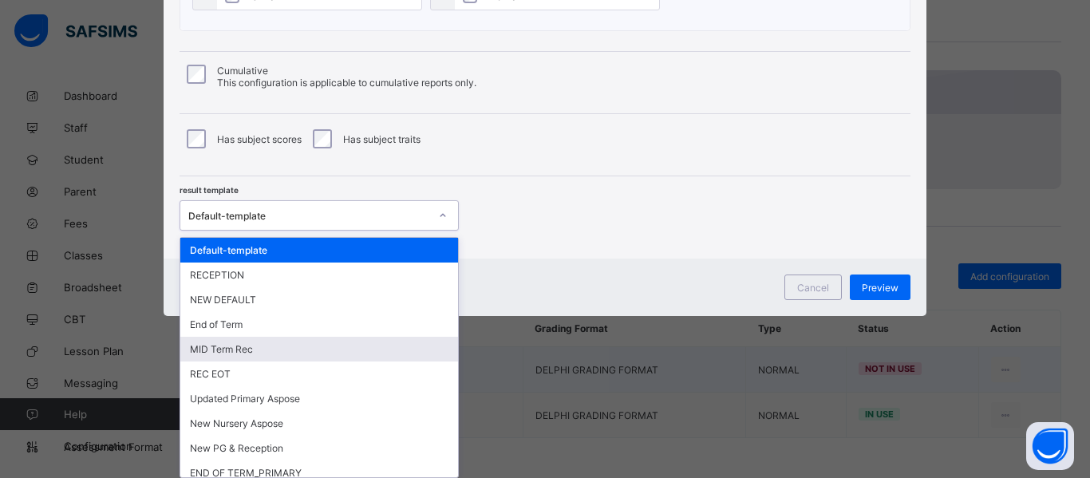
click at [365, 231] on div "option MID Term Rec focused, 5 of 26. 26 results available. Use Up and Down to …" at bounding box center [319, 215] width 279 height 30
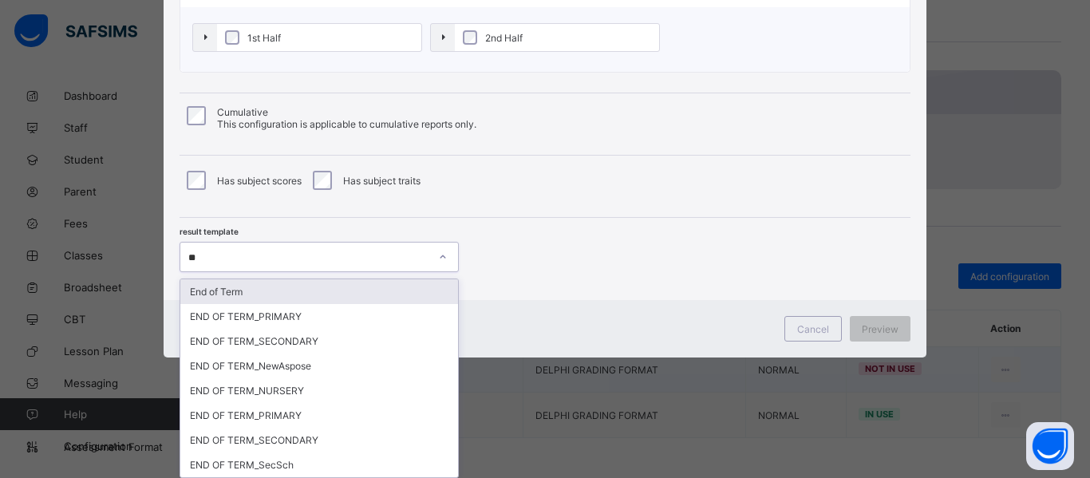
scroll to position [235, 0]
type input "***"
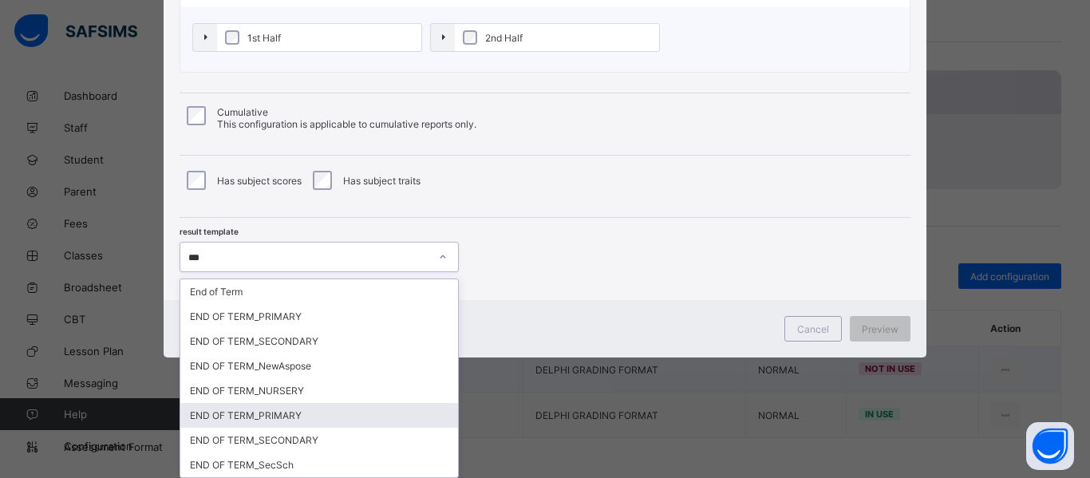
click at [283, 413] on div "END OF TERM_PRIMARY" at bounding box center [319, 415] width 278 height 25
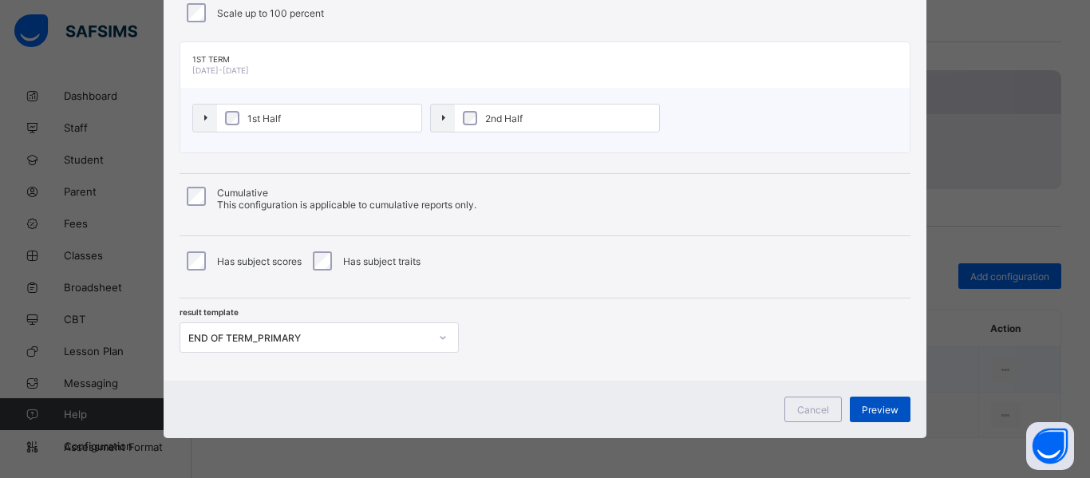
click at [882, 408] on span "Preview" at bounding box center [880, 410] width 37 height 12
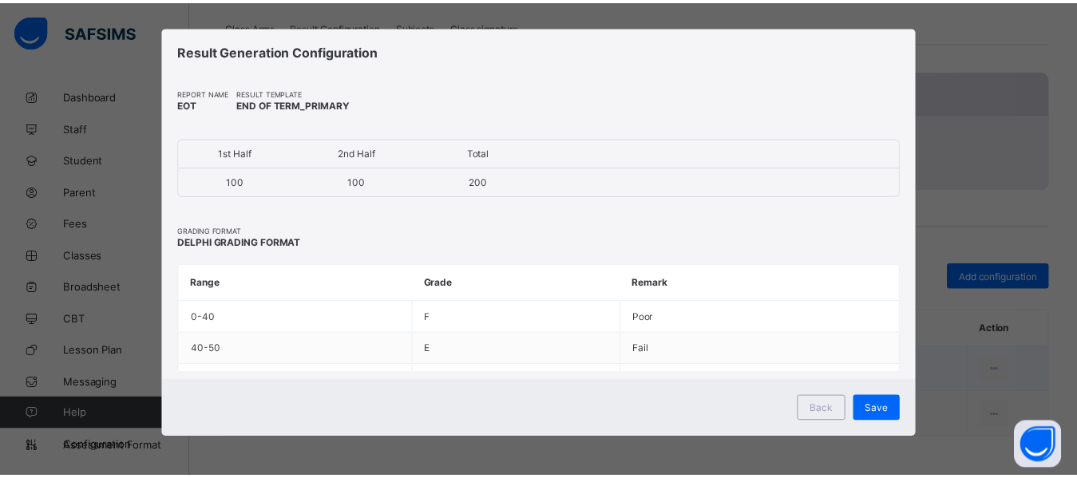
scroll to position [14, 0]
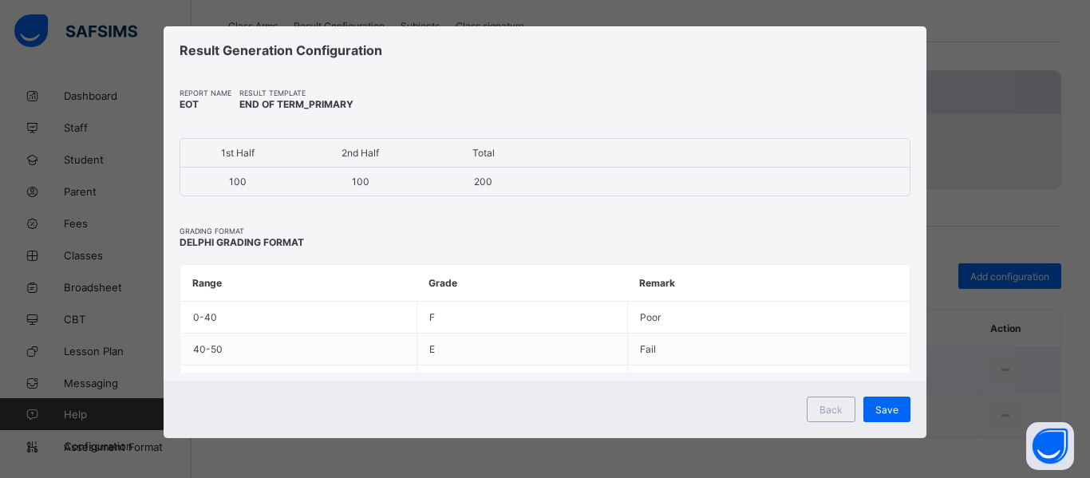
click at [882, 408] on span "Save" at bounding box center [887, 410] width 23 height 12
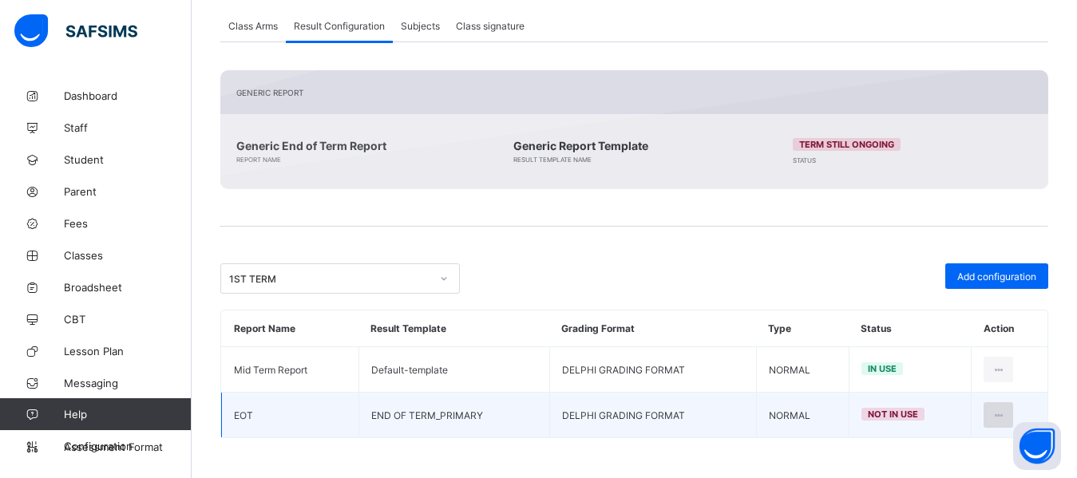
click at [1005, 412] on icon at bounding box center [998, 415] width 14 height 12
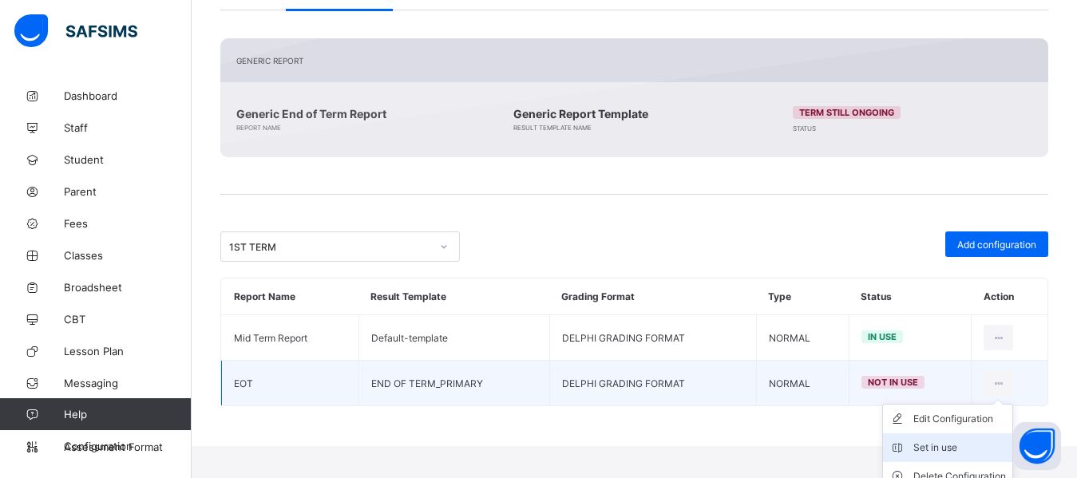
click at [953, 443] on div "Set in use" at bounding box center [959, 448] width 93 height 16
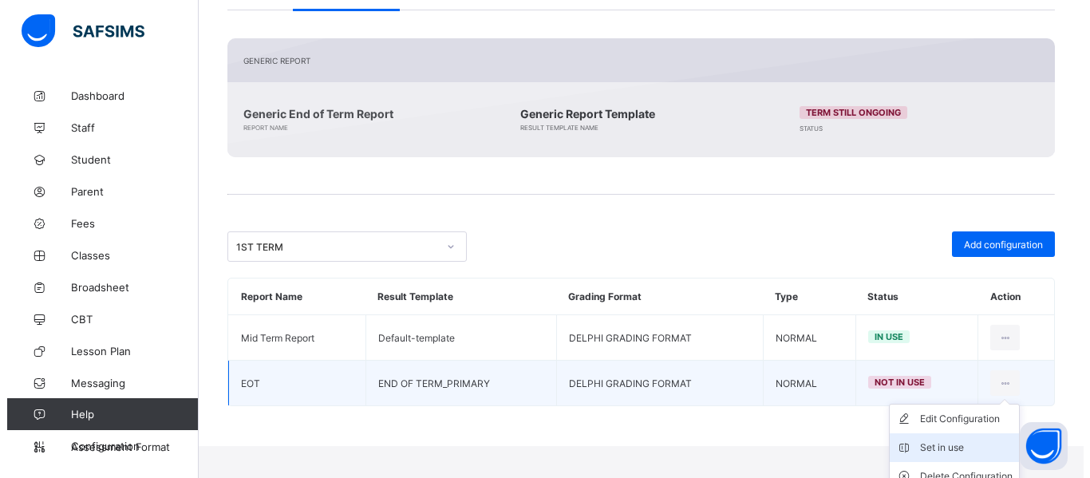
scroll to position [318, 0]
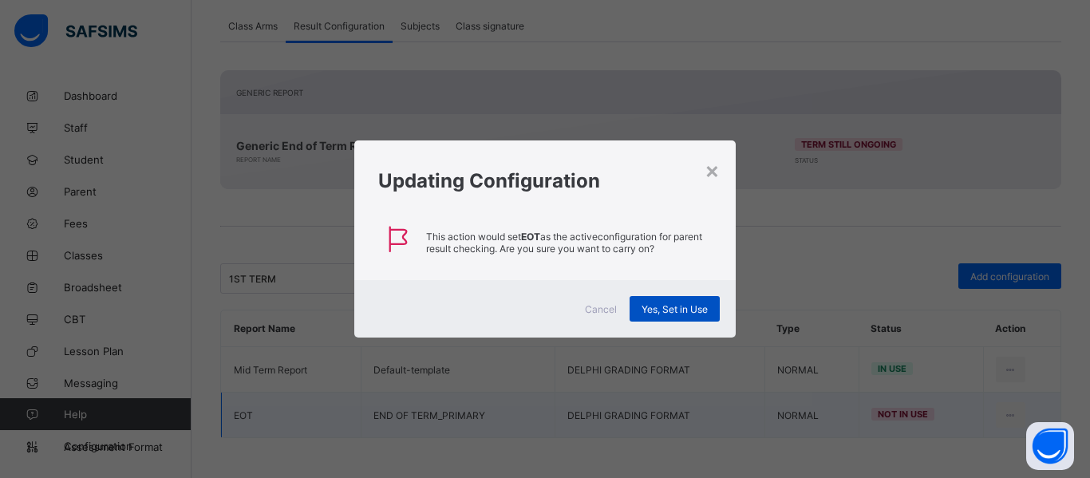
click at [674, 303] on span "Yes, Set in Use" at bounding box center [675, 309] width 66 height 12
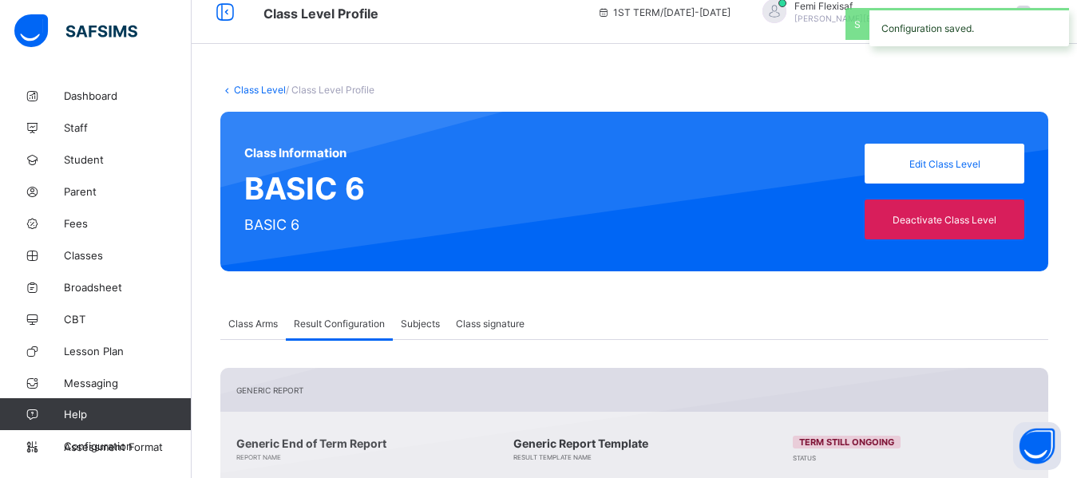
scroll to position [0, 0]
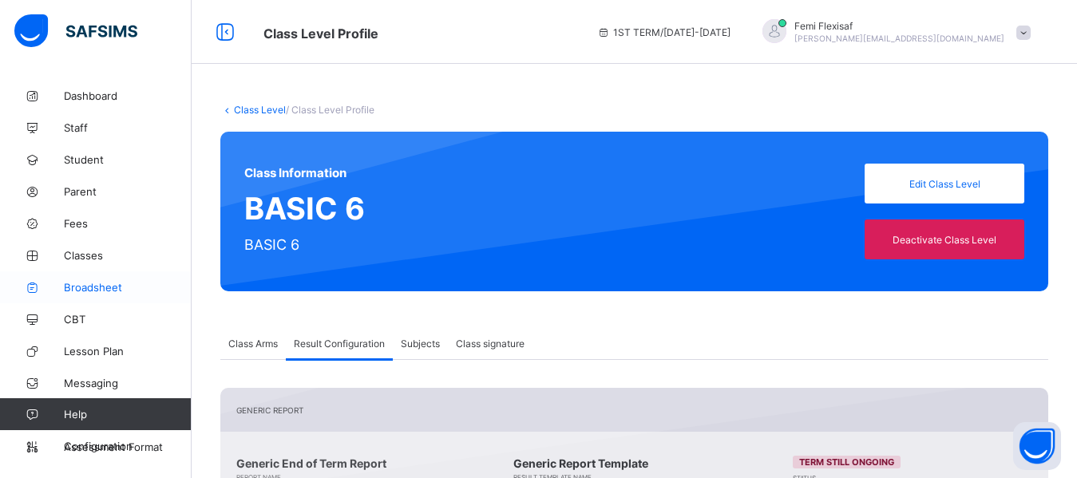
click at [79, 296] on link "Broadsheet" at bounding box center [96, 287] width 192 height 32
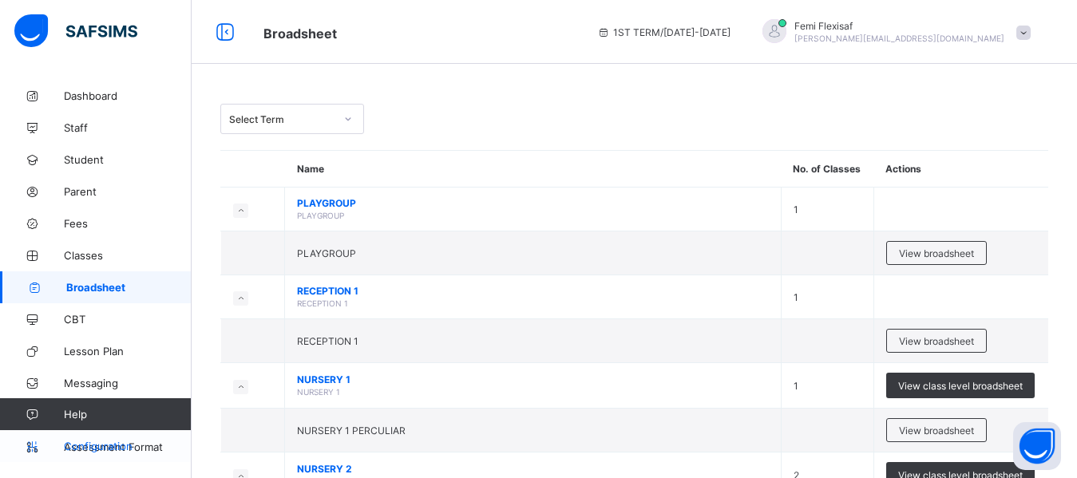
click at [100, 446] on span "Configuration" at bounding box center [127, 446] width 127 height 13
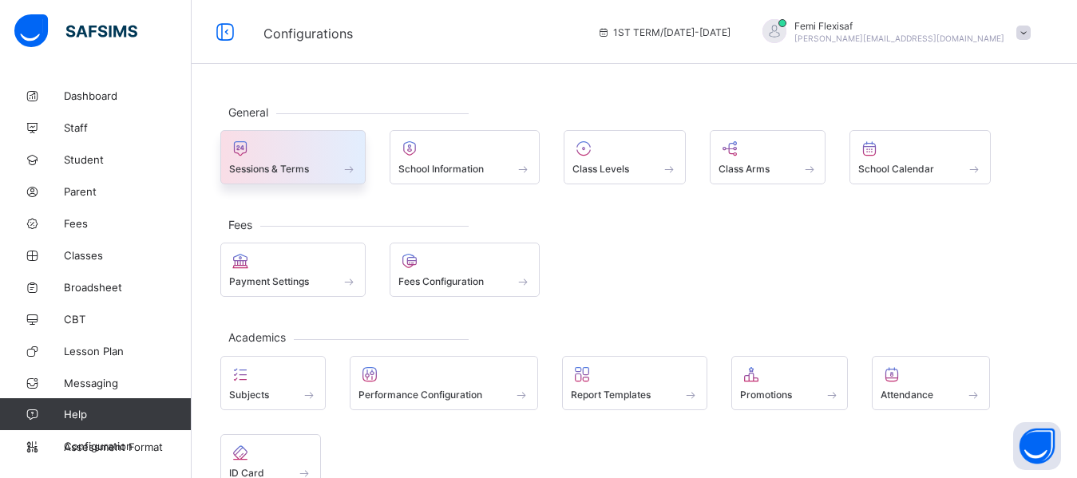
click at [287, 160] on span at bounding box center [293, 160] width 128 height 4
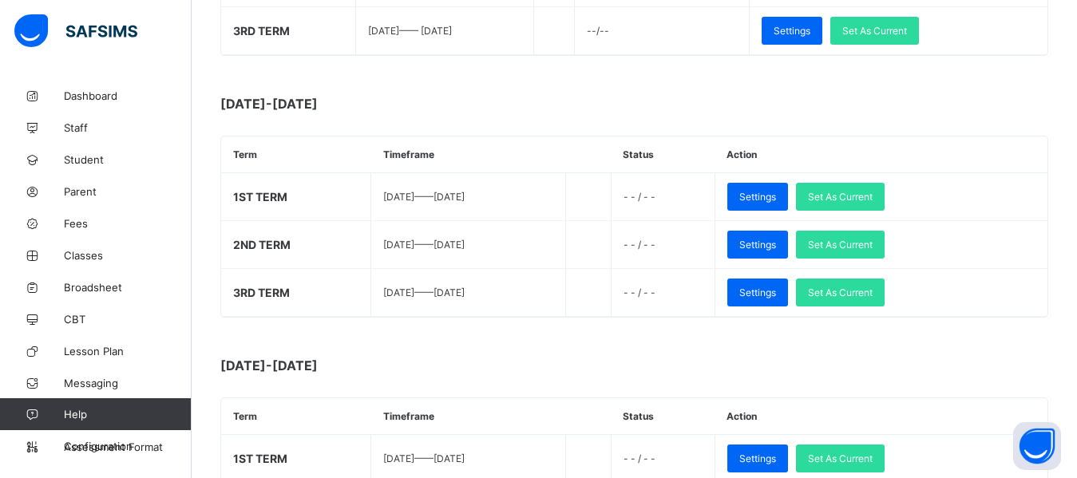
scroll to position [415, 0]
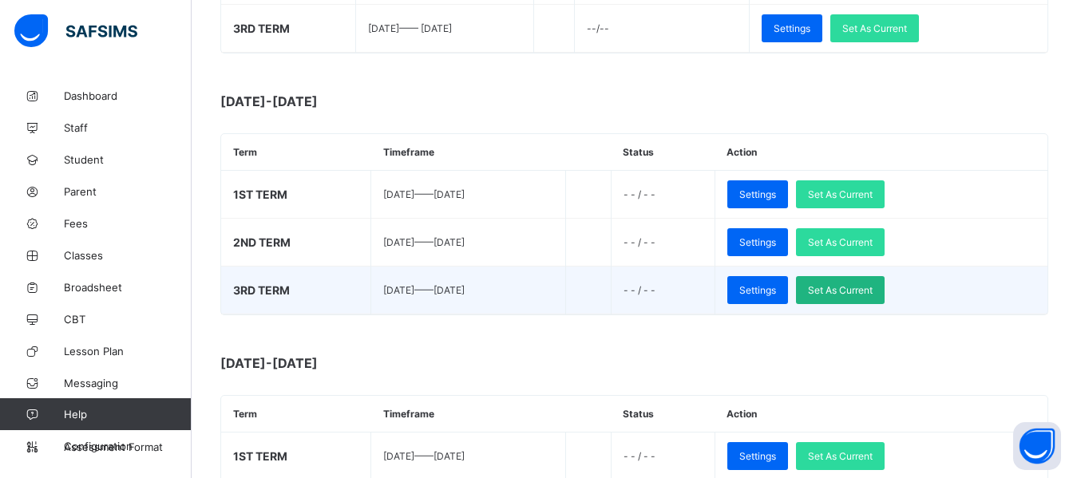
click at [884, 296] on div "Set As Current" at bounding box center [840, 290] width 89 height 28
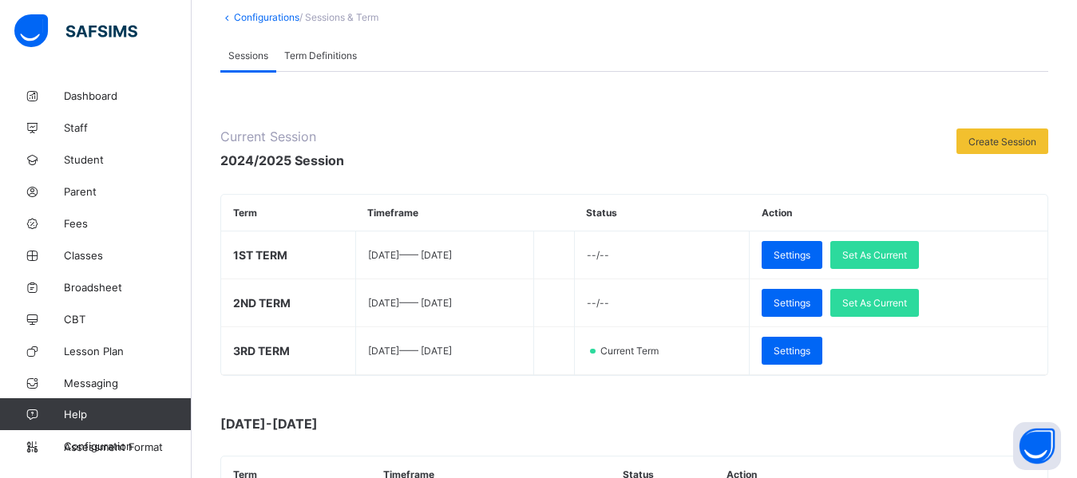
scroll to position [96, 0]
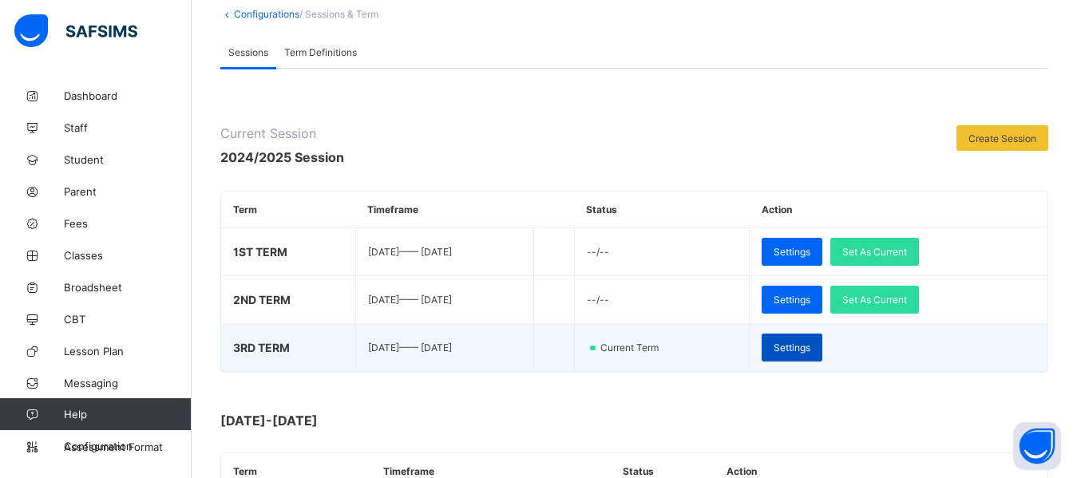
click at [810, 346] on span "Settings" at bounding box center [791, 348] width 37 height 12
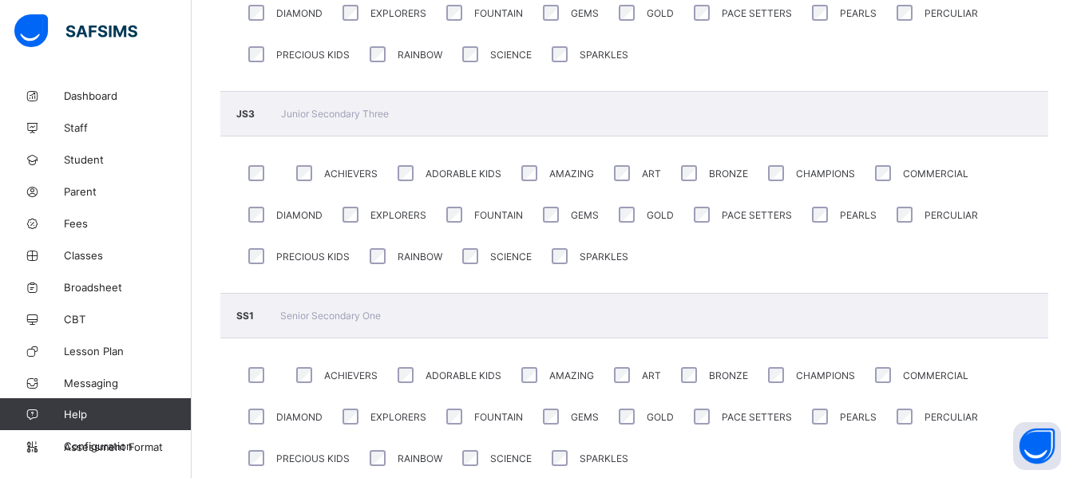
scroll to position [3714, 0]
